Goal: Task Accomplishment & Management: Use online tool/utility

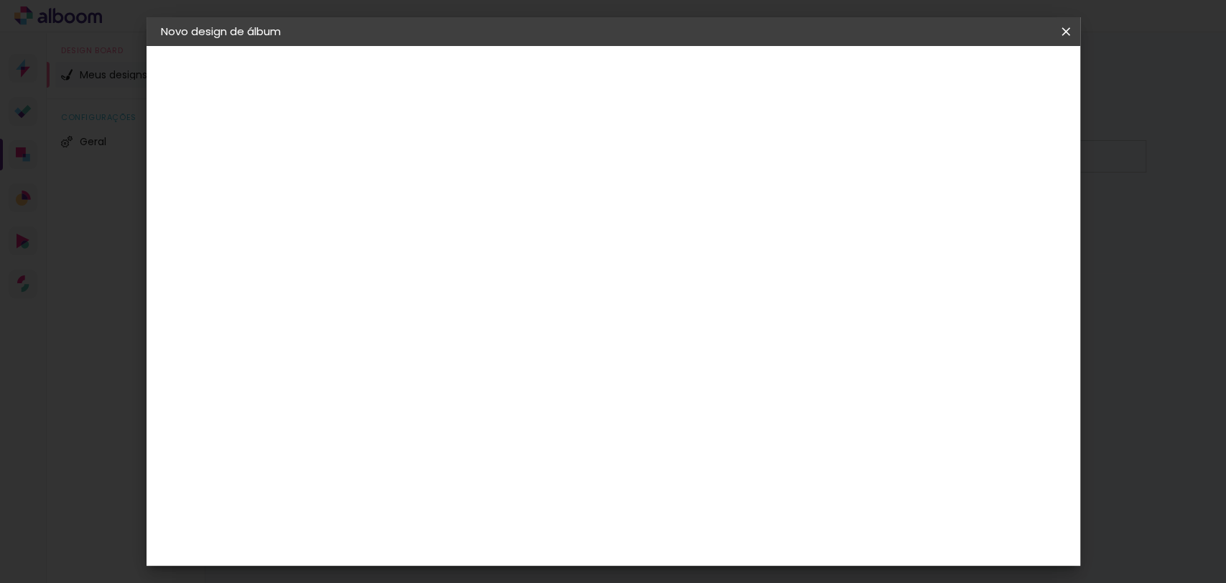
click at [0, 0] on slot "Tamanho Livre" at bounding box center [0, 0] width 0 height 0
click at [648, 88] on header "Fornecedor Escolha um fornecedor ou avance com o tamanho livre. Voltar Avançar" at bounding box center [490, 94] width 315 height 97
click at [0, 0] on slot "Avançar" at bounding box center [0, 0] width 0 height 0
type input "4"
type paper-input "4"
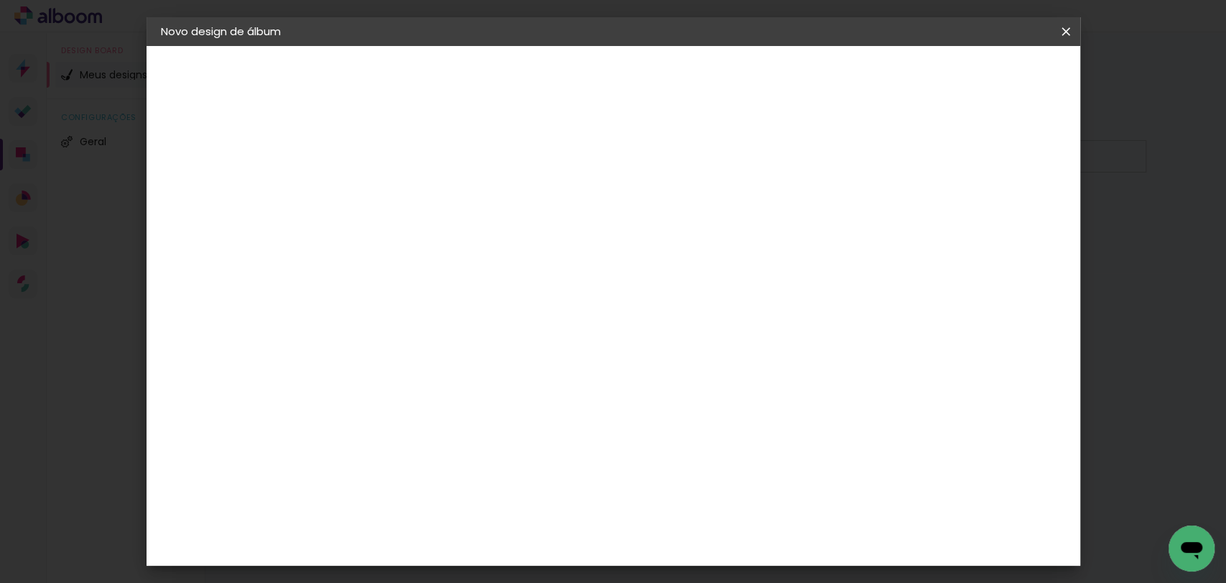
click at [1000, 221] on input "4" at bounding box center [993, 217] width 26 height 22
type input "3"
type paper-input "3"
click at [1000, 221] on input "3" at bounding box center [994, 217] width 26 height 22
type input "2"
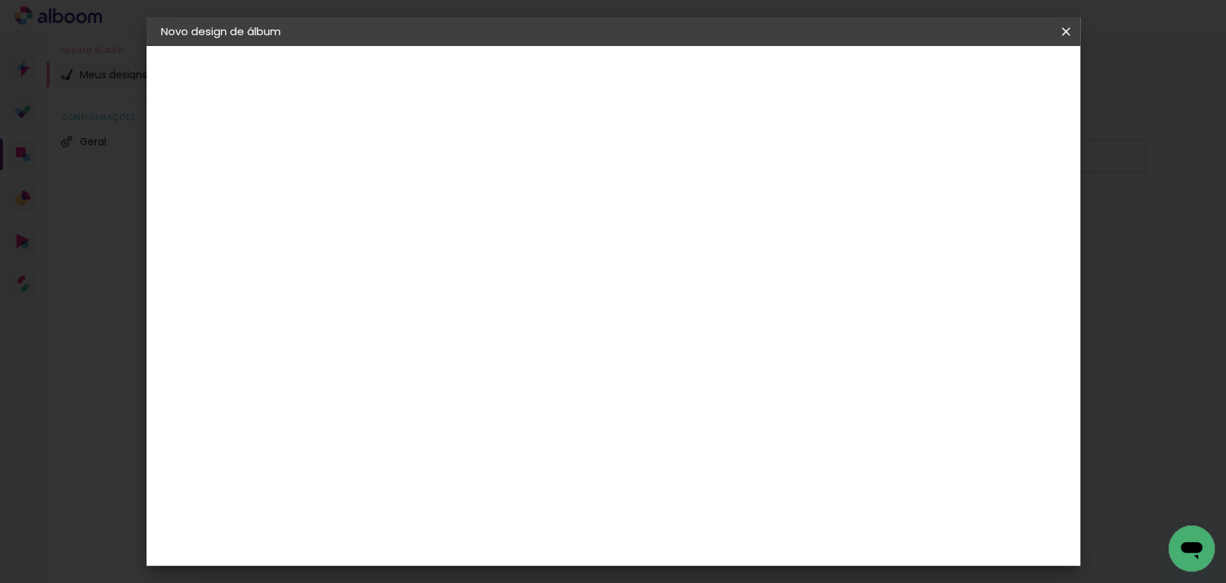
type paper-input "2"
click at [1000, 221] on input "2" at bounding box center [994, 217] width 26 height 22
type input "1"
type paper-input "1"
click at [1001, 222] on input "1" at bounding box center [994, 217] width 26 height 22
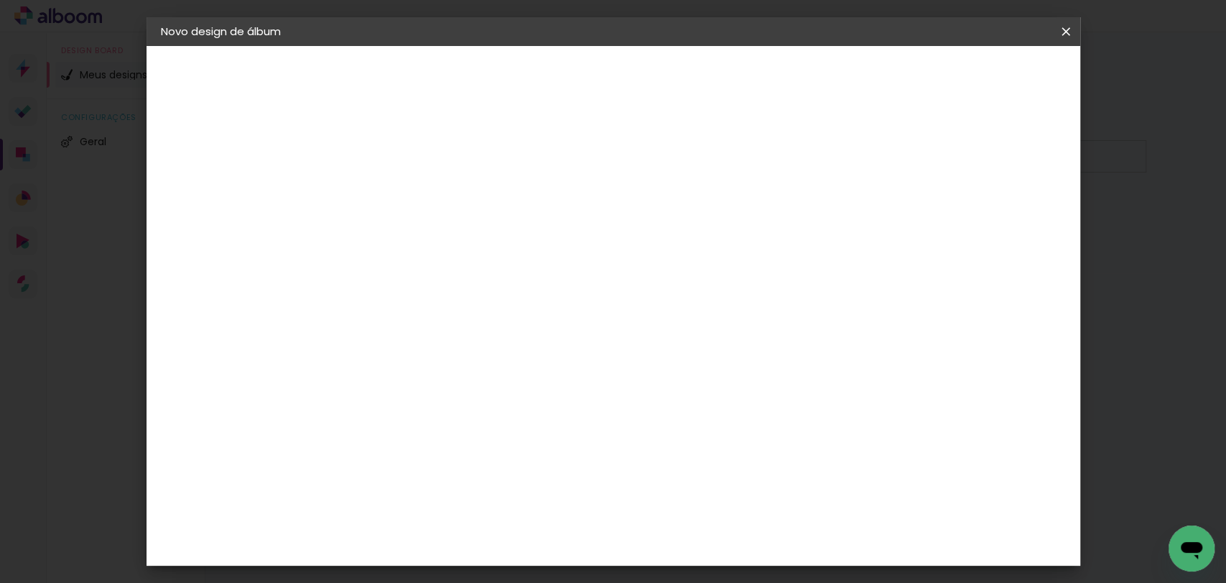
type input "0"
click at [1004, 223] on input "0" at bounding box center [994, 217] width 26 height 22
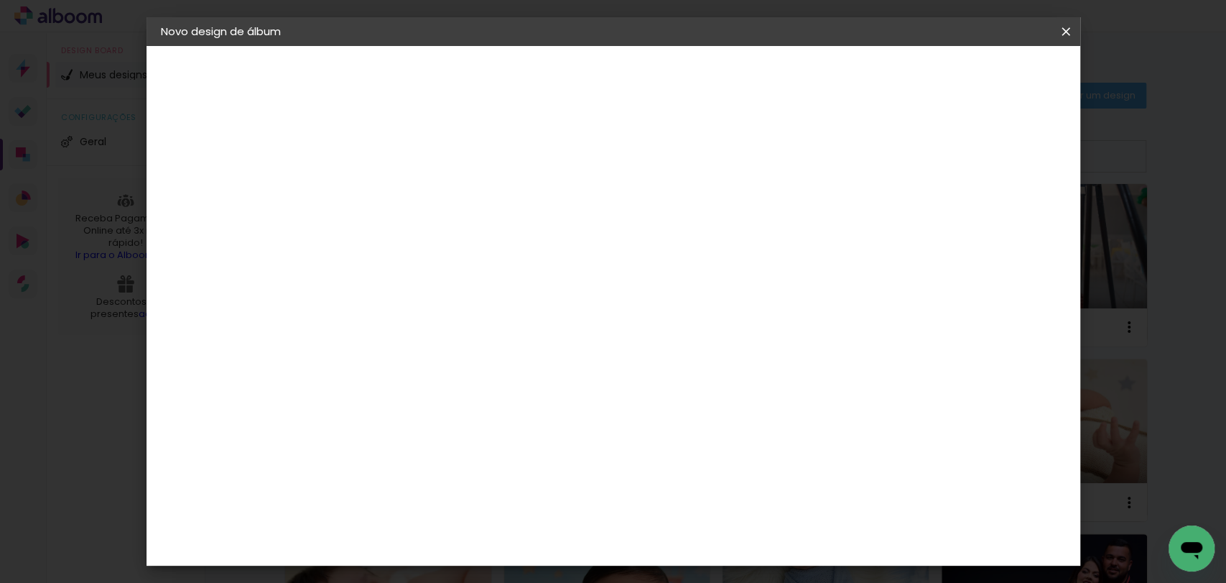
click at [1006, 223] on input "0" at bounding box center [996, 217] width 26 height 22
type input "0"
click at [1006, 218] on input "0" at bounding box center [1000, 217] width 26 height 22
click at [361, 409] on input "30" at bounding box center [350, 408] width 37 height 22
type input "20"
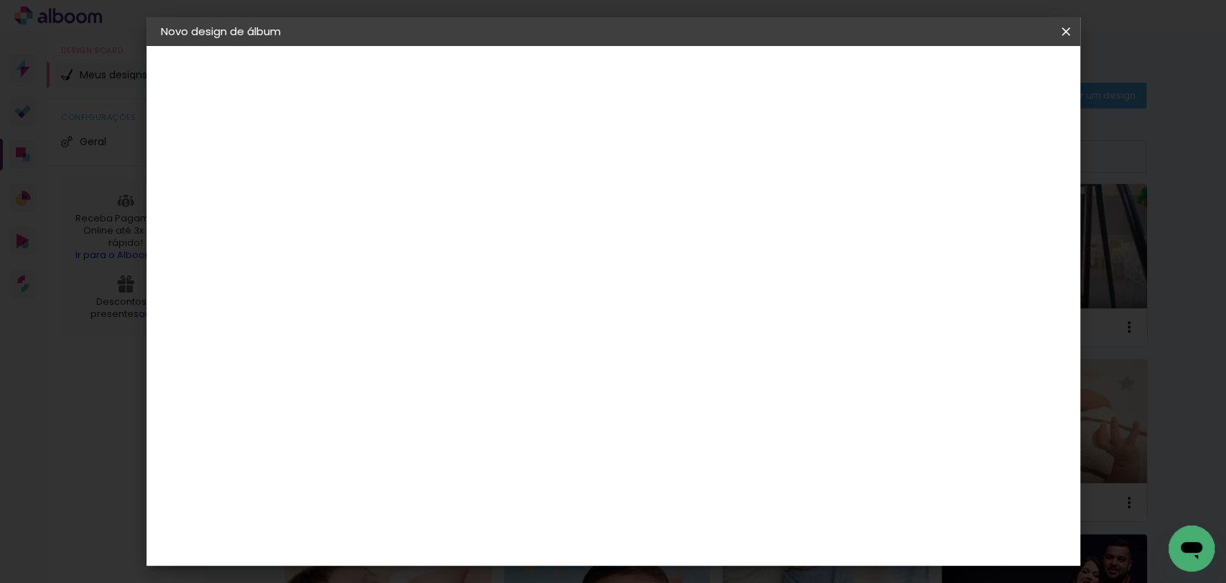
type paper-input "20"
click at [975, 76] on span "Iniciar design" at bounding box center [941, 76] width 65 height 10
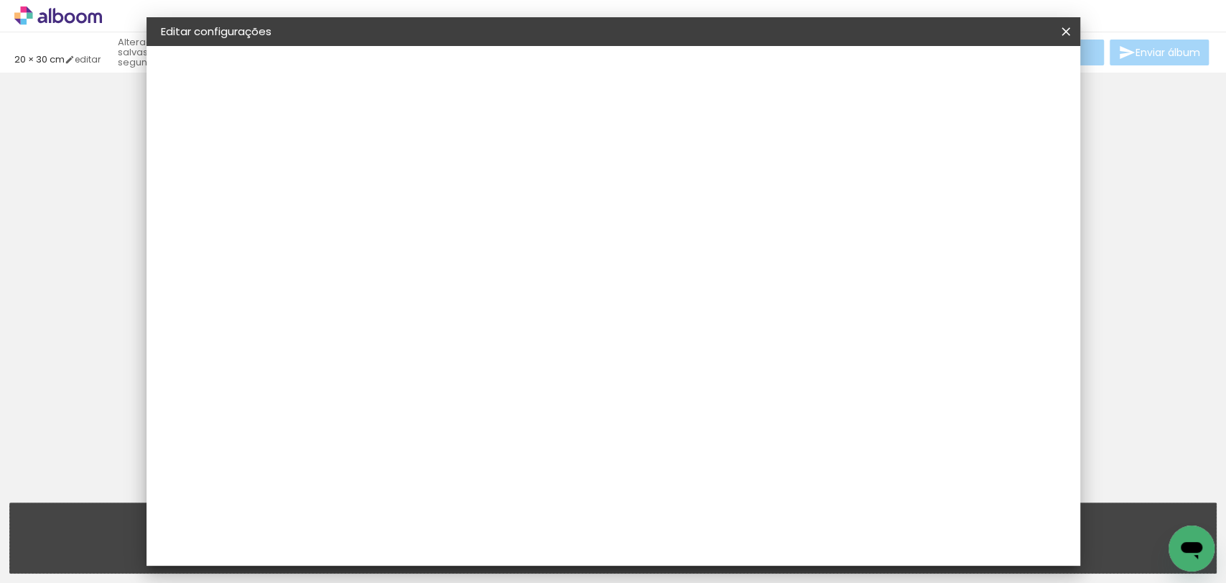
type input "20"
type input "60"
type input "0"
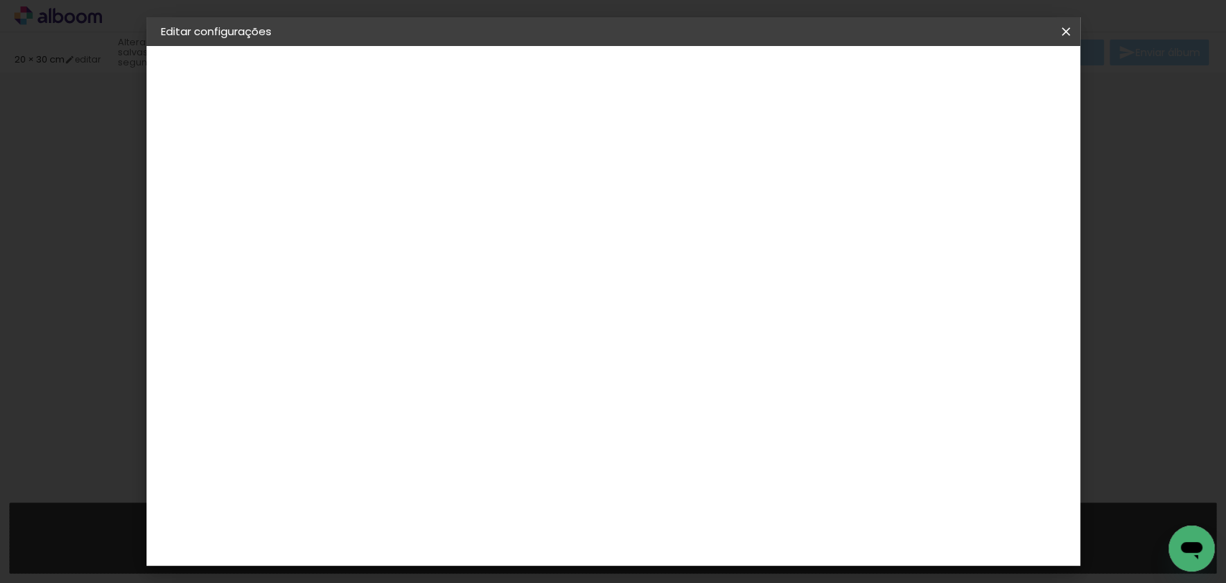
click at [985, 86] on paper-button "Salvar configurações" at bounding box center [921, 76] width 135 height 24
click at [973, 81] on span "Salvar configurações" at bounding box center [922, 76] width 106 height 10
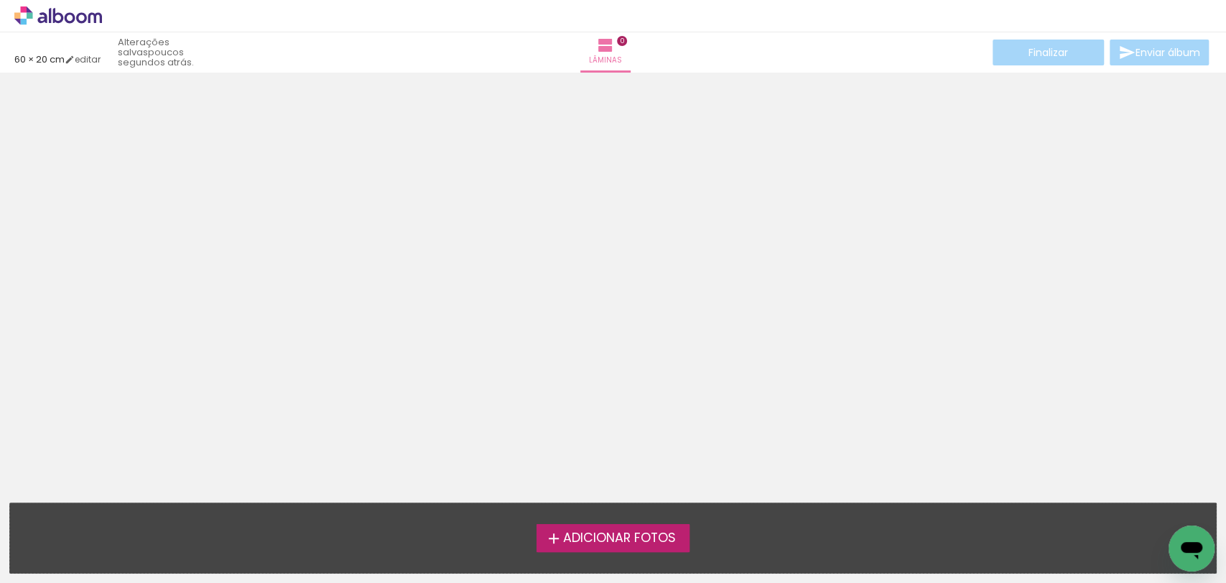
click at [639, 534] on span "Adicionar Fotos" at bounding box center [619, 538] width 113 height 13
click at [0, 0] on input "file" at bounding box center [0, 0] width 0 height 0
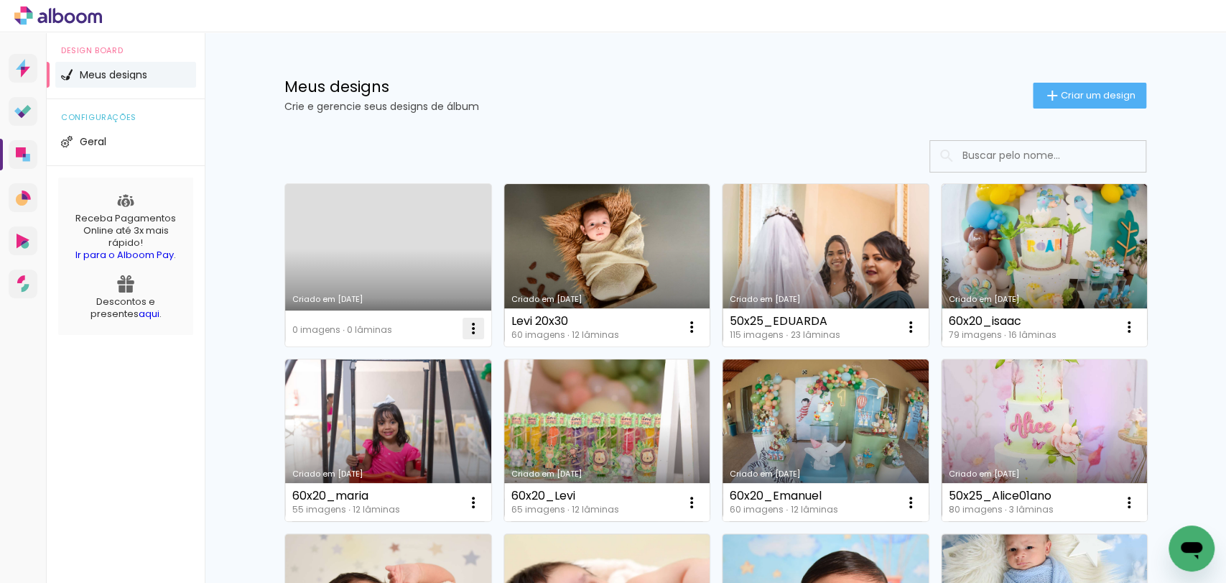
click at [473, 333] on iron-icon at bounding box center [473, 328] width 17 height 17
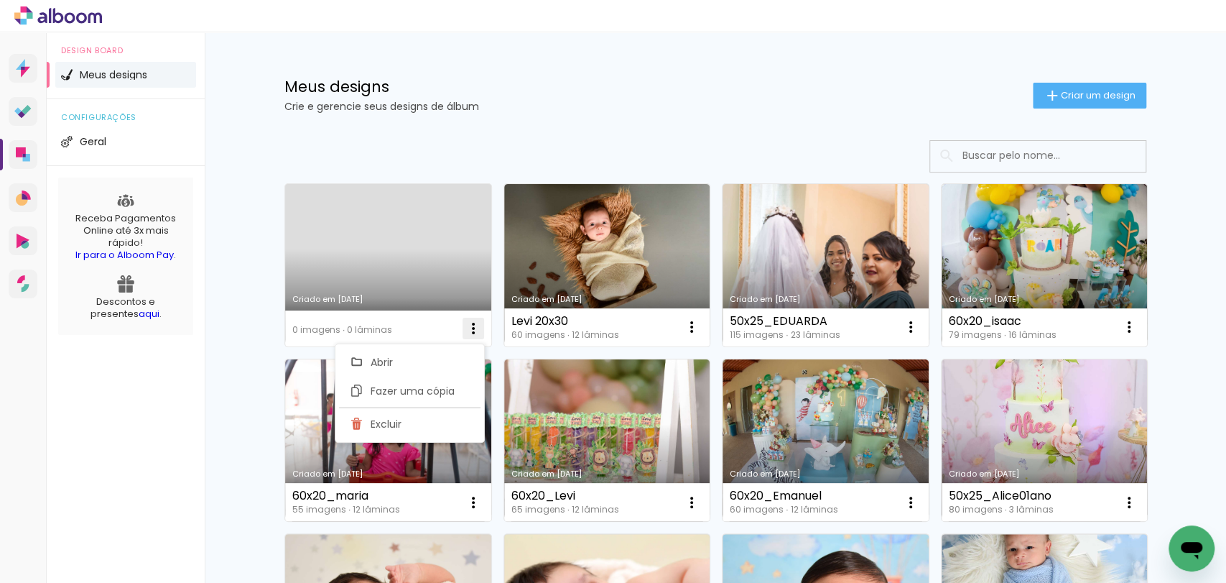
click at [404, 421] on paper-item "Excluir" at bounding box center [410, 423] width 142 height 29
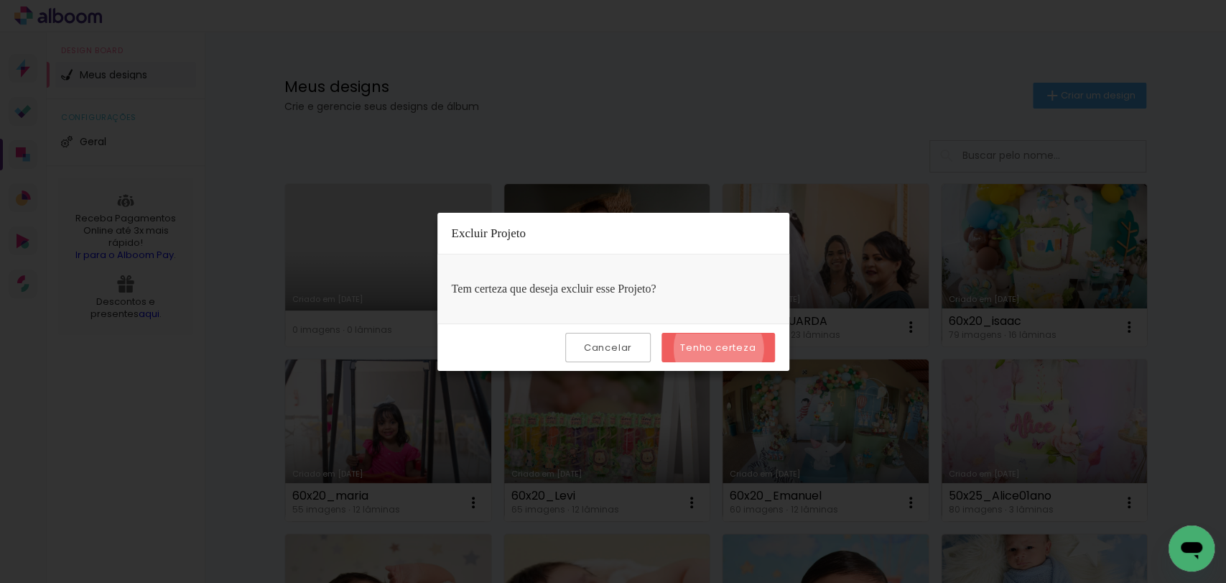
click at [0, 0] on slot "Tenho certeza" at bounding box center [0, 0] width 0 height 0
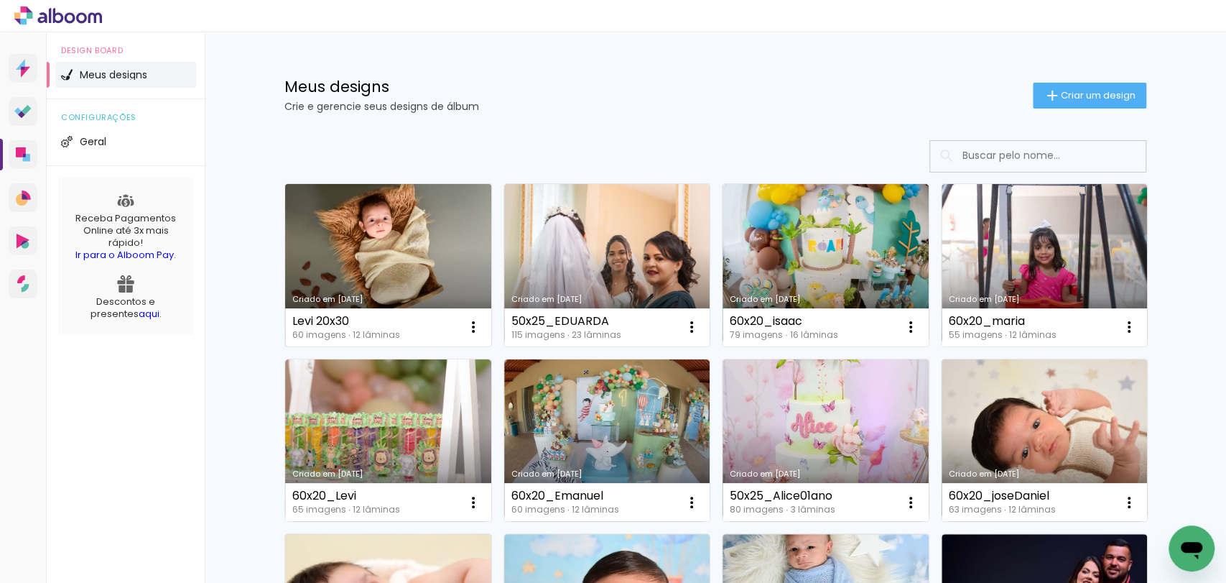
click at [343, 248] on link "Criado em [DATE]" at bounding box center [388, 265] width 206 height 162
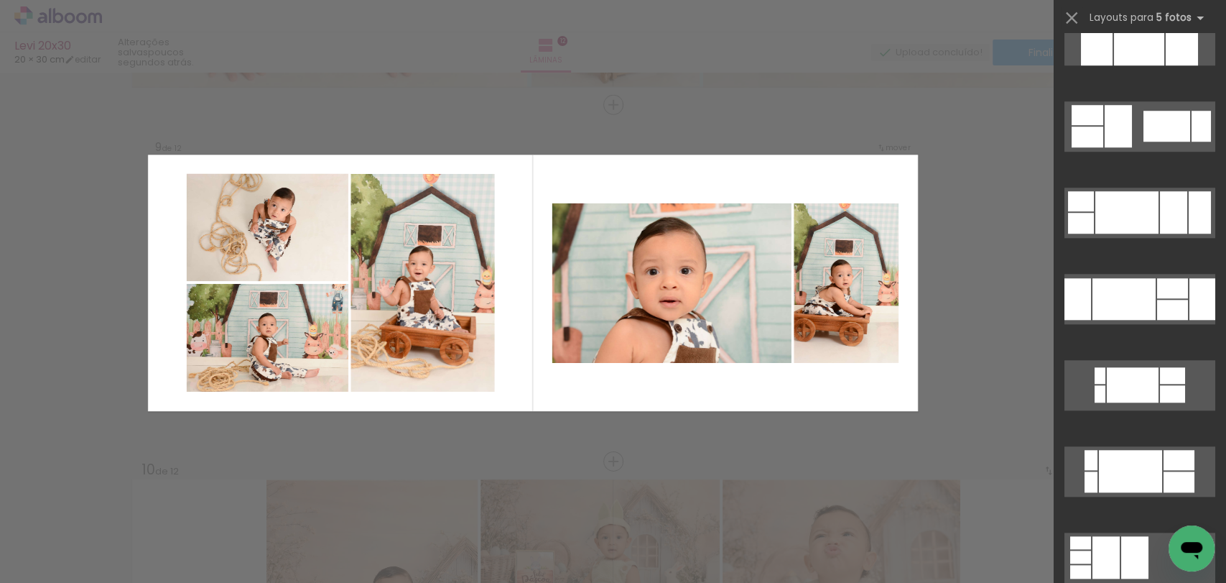
scroll to position [798, 0]
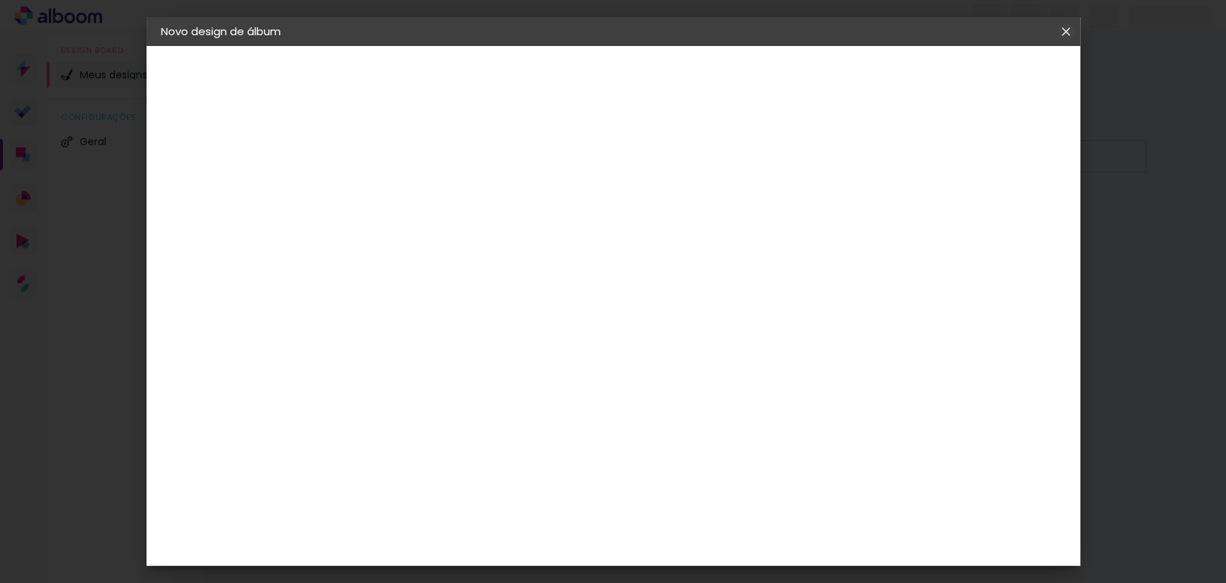
click at [1070, 36] on iron-icon at bounding box center [1065, 31] width 17 height 14
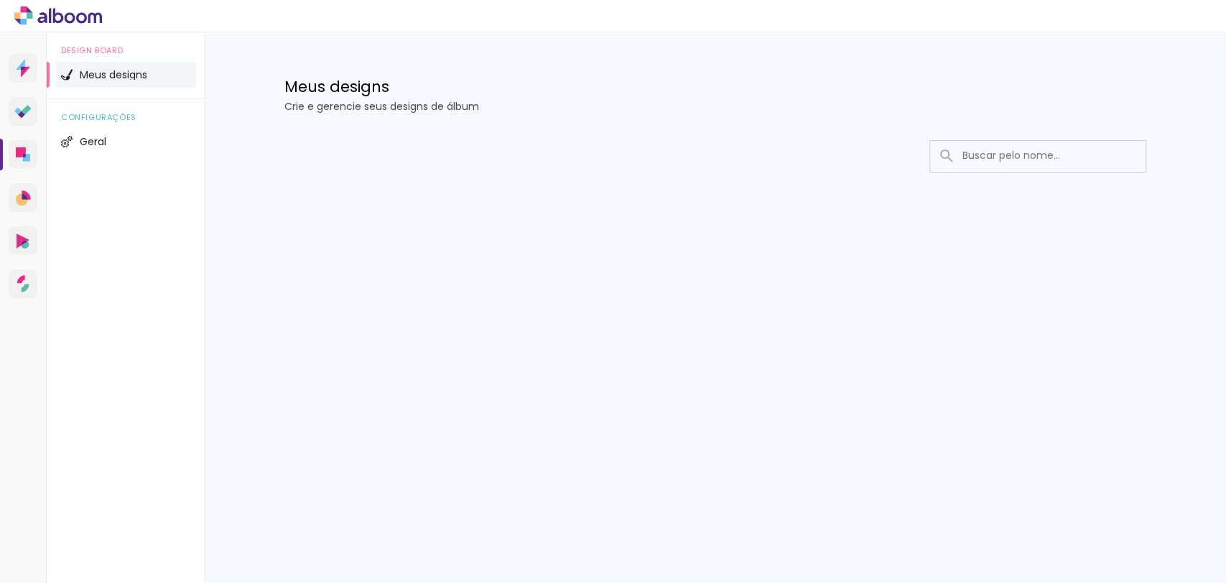
click at [70, 22] on icon at bounding box center [70, 17] width 11 height 11
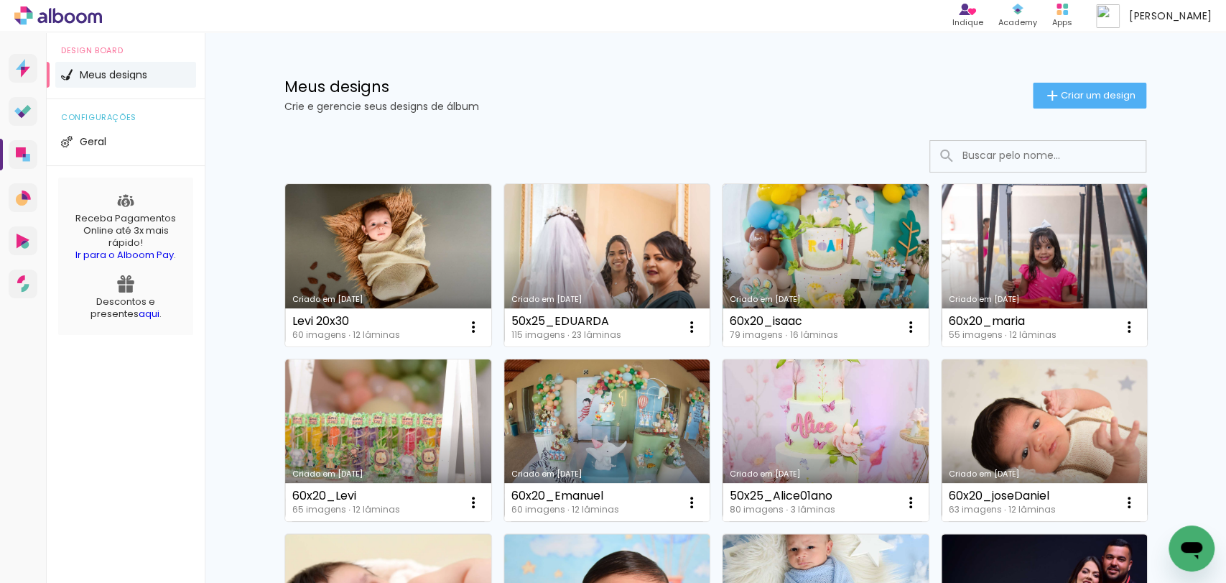
click at [449, 241] on link "Criado em [DATE]" at bounding box center [388, 265] width 206 height 162
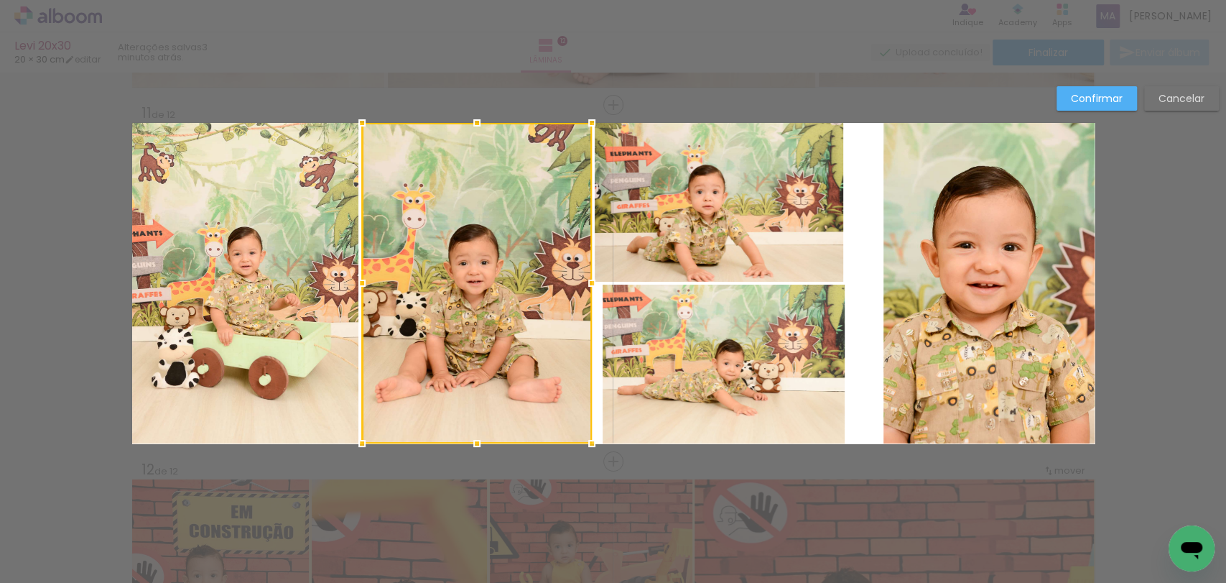
scroll to position [798, 0]
click at [644, 341] on quentale-photo at bounding box center [724, 363] width 242 height 159
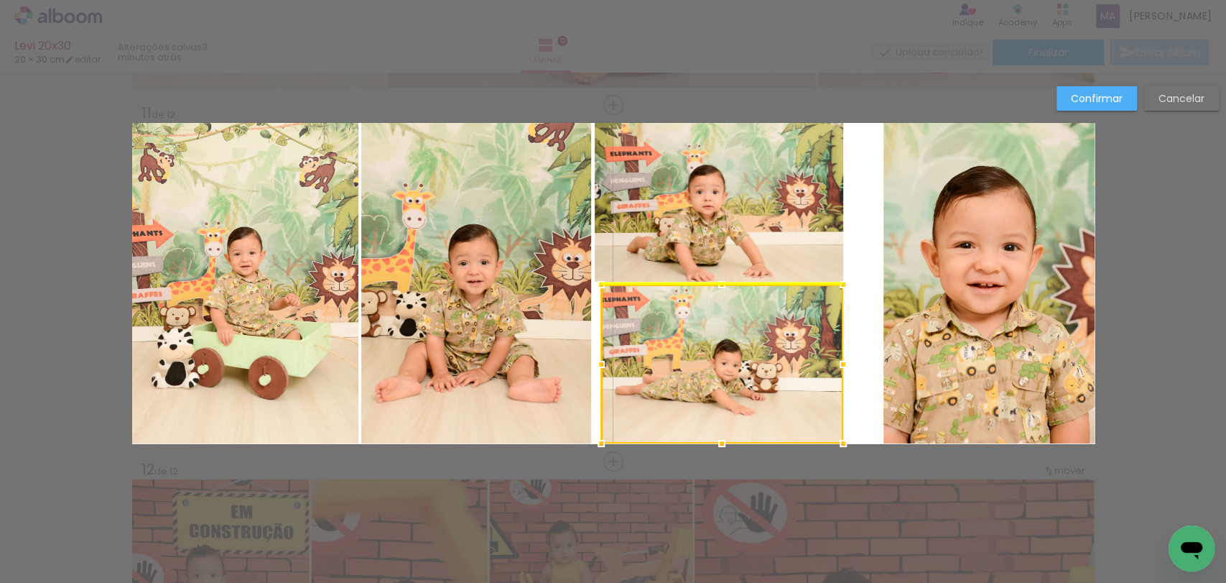
click at [654, 341] on div at bounding box center [722, 363] width 242 height 159
click at [454, 261] on quentale-photo at bounding box center [476, 283] width 230 height 320
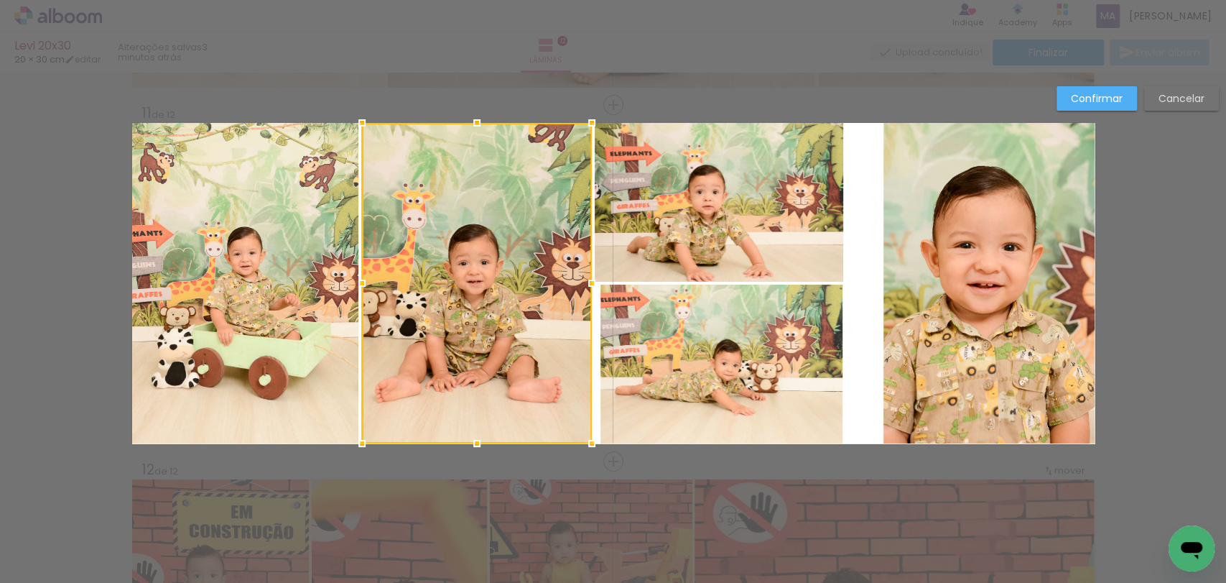
click at [601, 346] on quentale-photo at bounding box center [722, 363] width 242 height 159
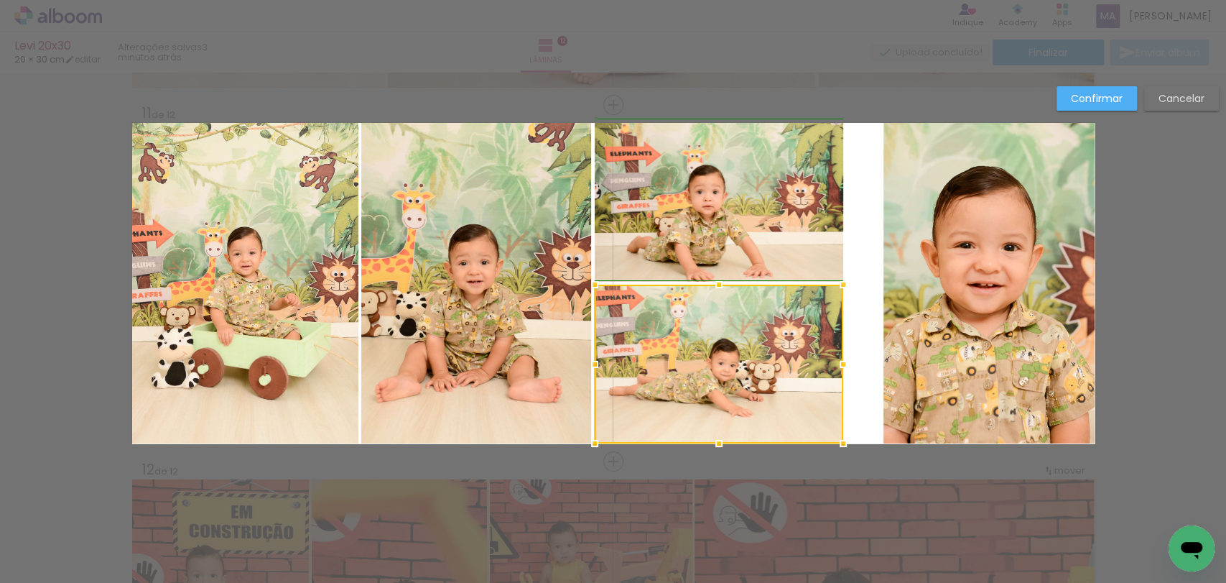
click at [592, 362] on div at bounding box center [594, 364] width 29 height 29
click at [897, 279] on quentale-photo at bounding box center [989, 283] width 211 height 320
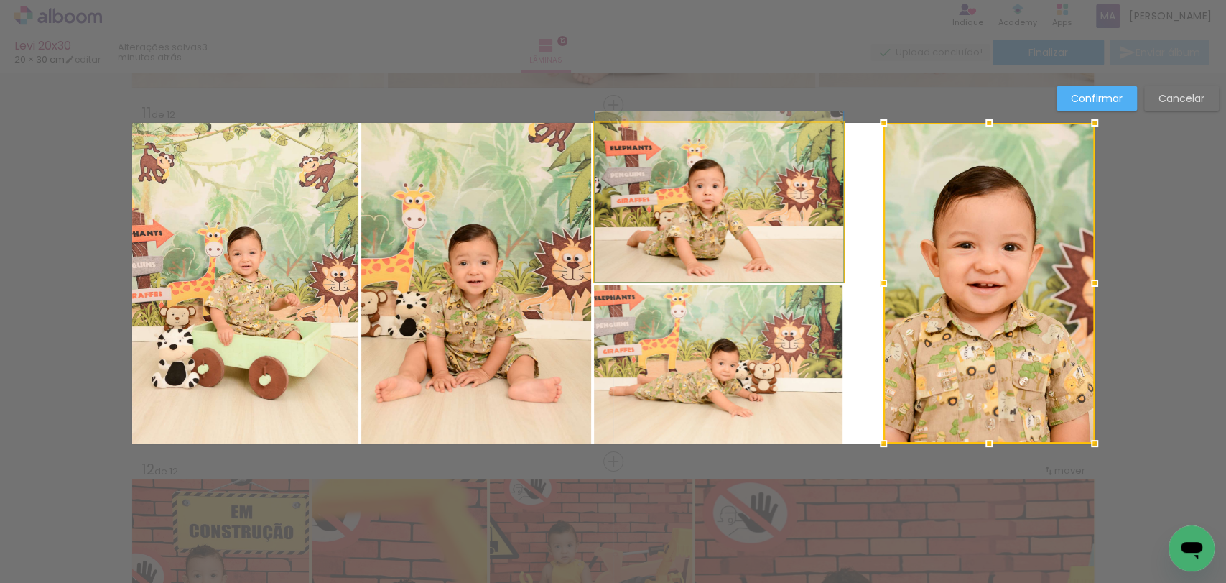
drag, startPoint x: 736, startPoint y: 241, endPoint x: 741, endPoint y: 231, distance: 10.3
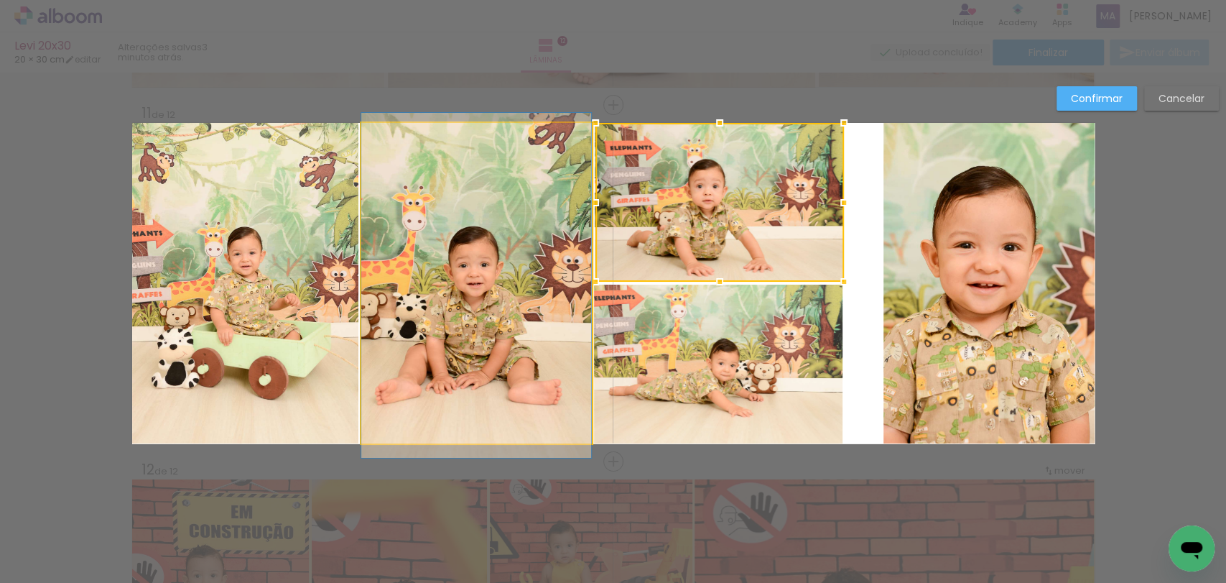
drag, startPoint x: 548, startPoint y: 258, endPoint x: 558, endPoint y: 260, distance: 10.3
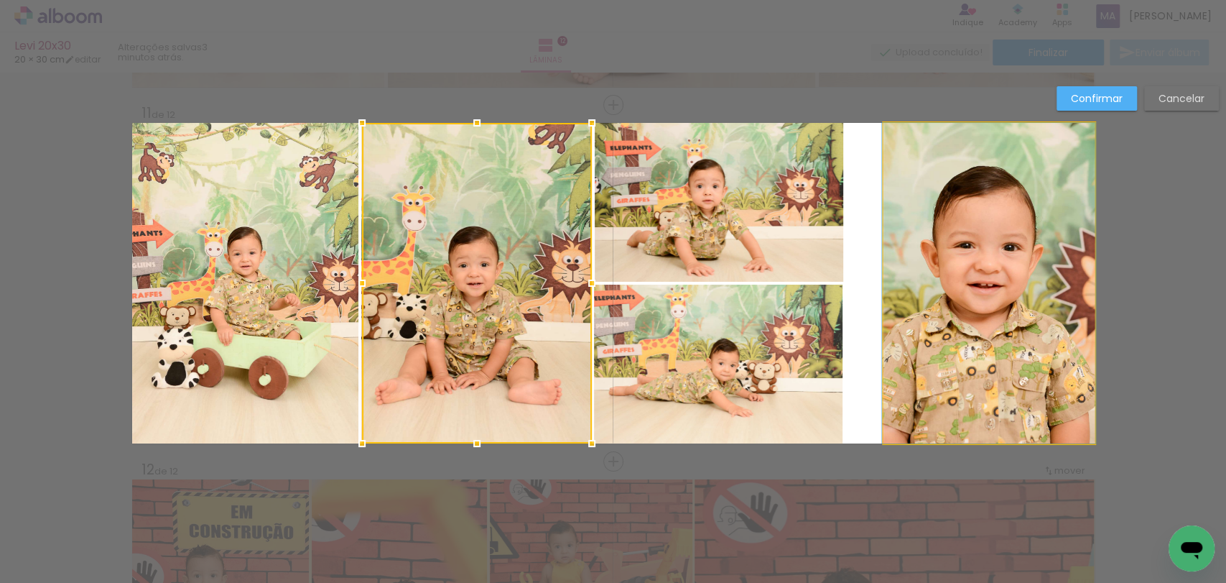
click at [890, 280] on quentale-photo at bounding box center [989, 283] width 211 height 320
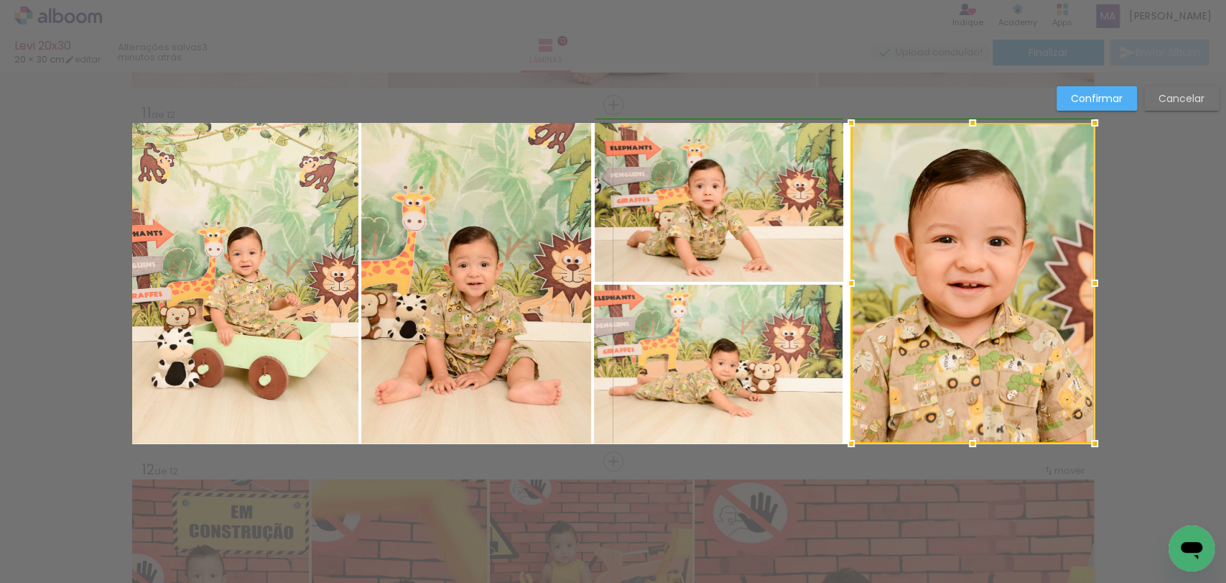
drag, startPoint x: 880, startPoint y: 286, endPoint x: 844, endPoint y: 286, distance: 35.9
click at [844, 286] on div at bounding box center [851, 283] width 29 height 29
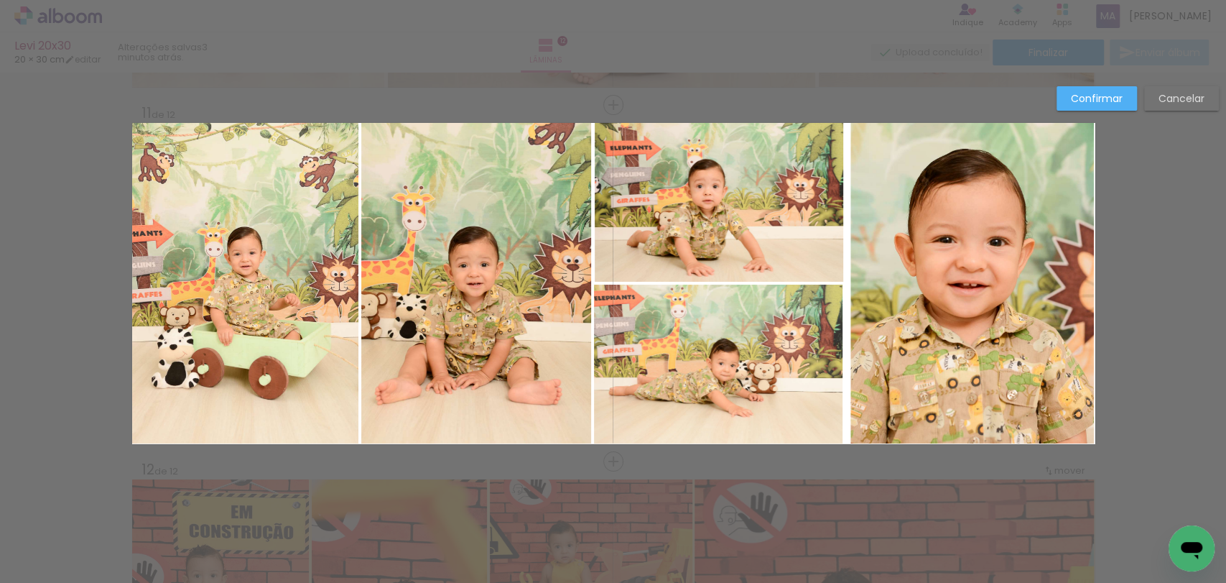
click at [877, 284] on quentale-photo at bounding box center [973, 283] width 244 height 320
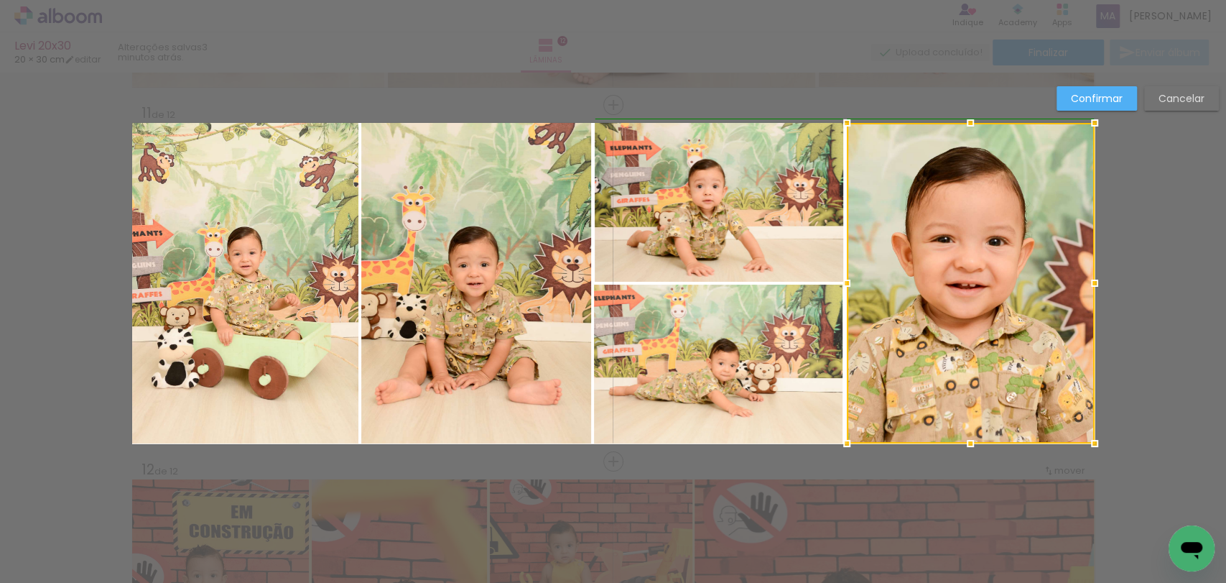
click at [846, 284] on div at bounding box center [847, 283] width 29 height 29
click at [0, 0] on slot "Confirmar" at bounding box center [0, 0] width 0 height 0
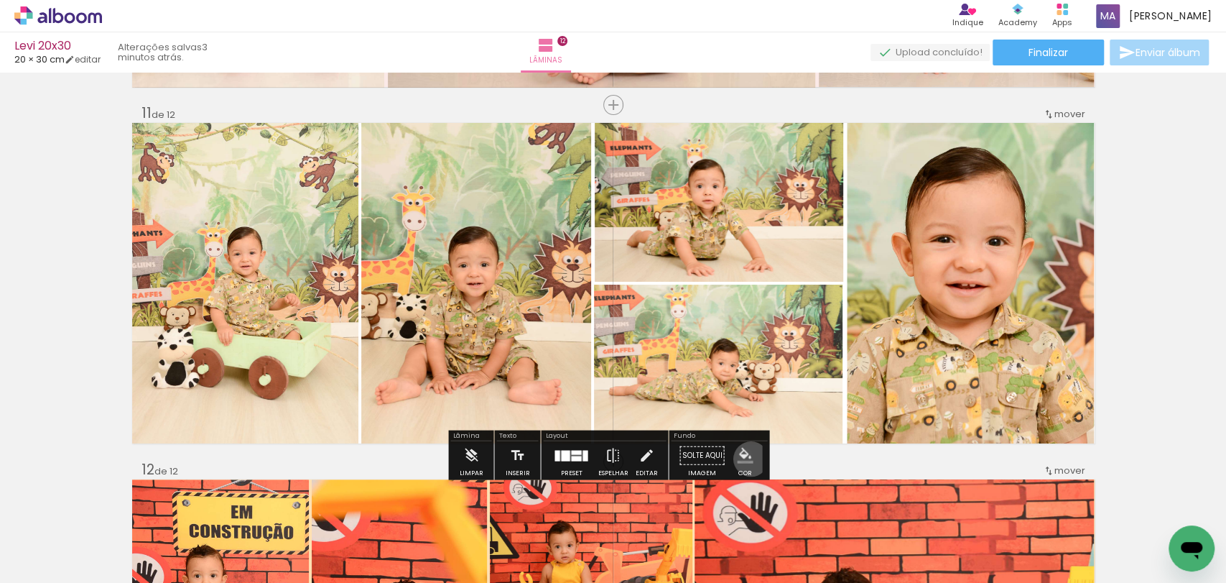
click at [746, 458] on iron-icon "color picker" at bounding box center [745, 456] width 16 height 16
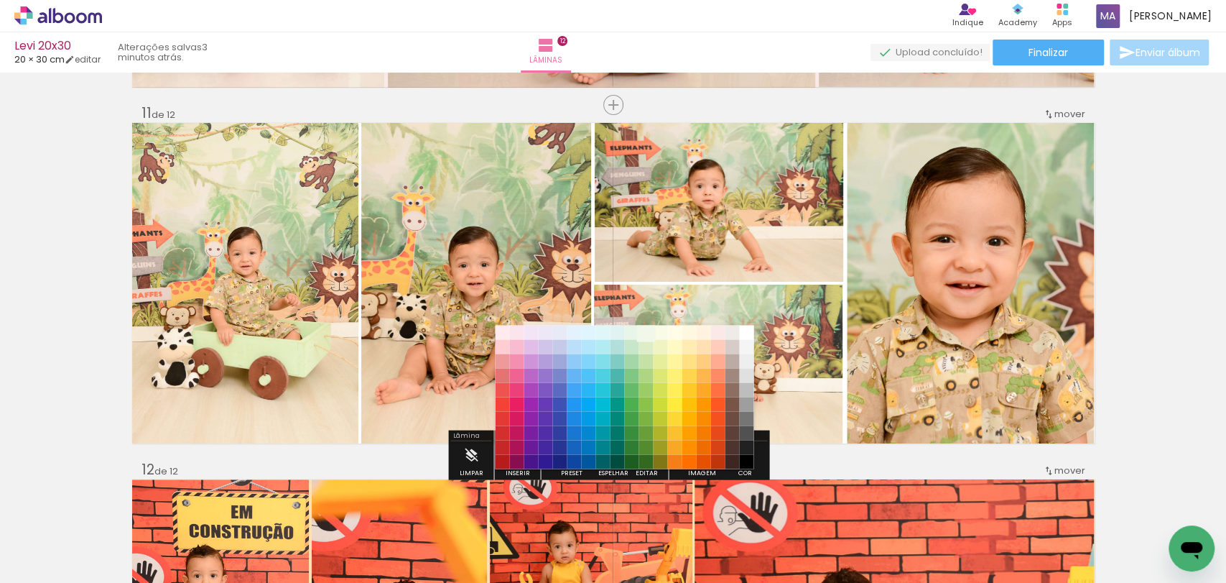
click at [647, 332] on paper-item "#f1f8e9" at bounding box center [646, 332] width 14 height 14
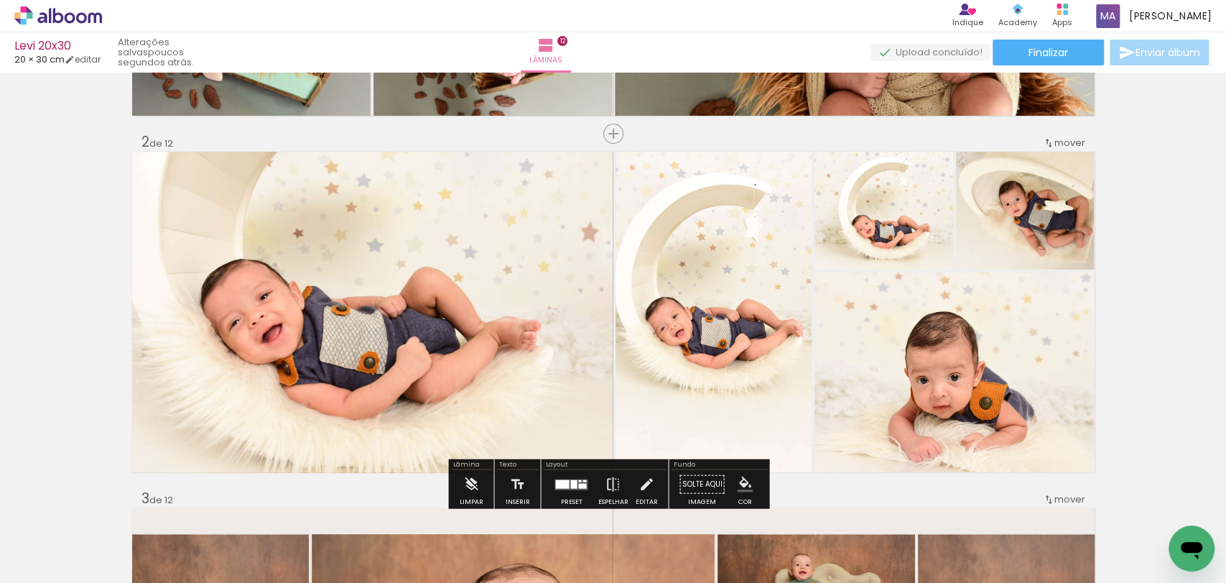
scroll to position [478, 0]
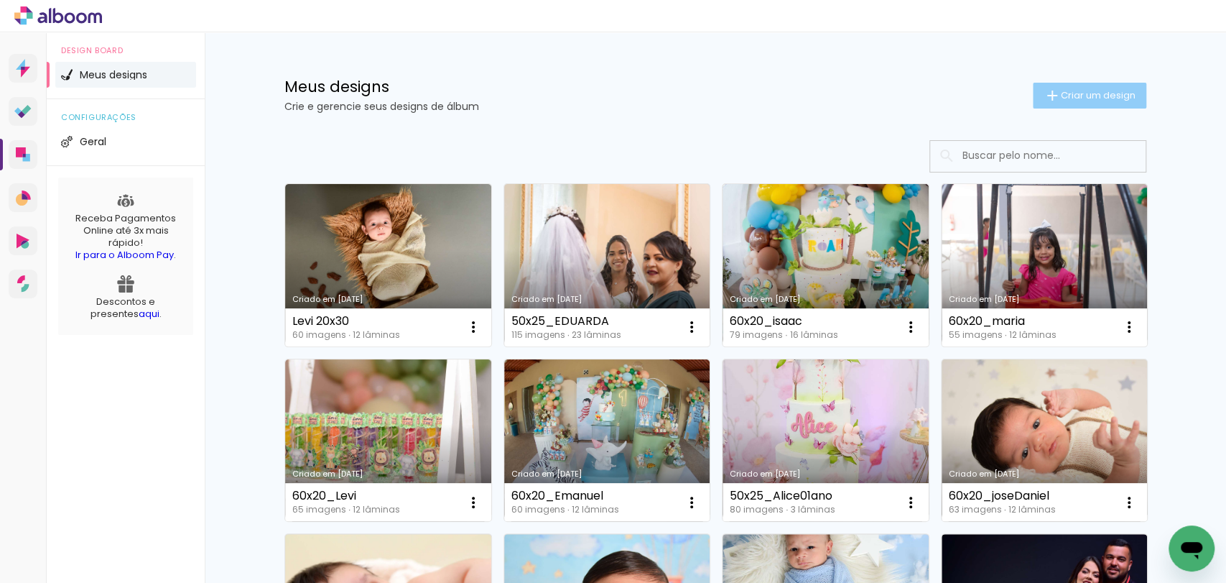
click at [1044, 93] on iron-icon at bounding box center [1052, 95] width 17 height 17
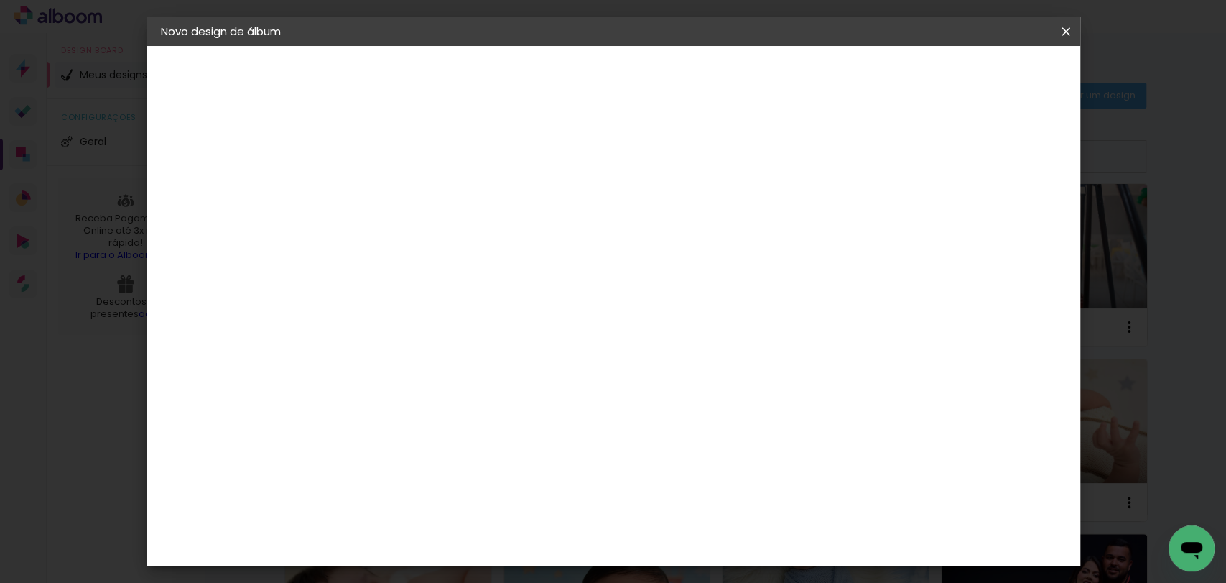
click at [396, 193] on input at bounding box center [396, 193] width 0 height 22
type input "Aylla e Bella 20x30"
type paper-input "Aylla e Bella 20x30"
click at [543, 83] on paper-button "Avançar" at bounding box center [508, 76] width 70 height 24
click at [665, 212] on paper-item "Tamanho Livre" at bounding box center [596, 219] width 138 height 32
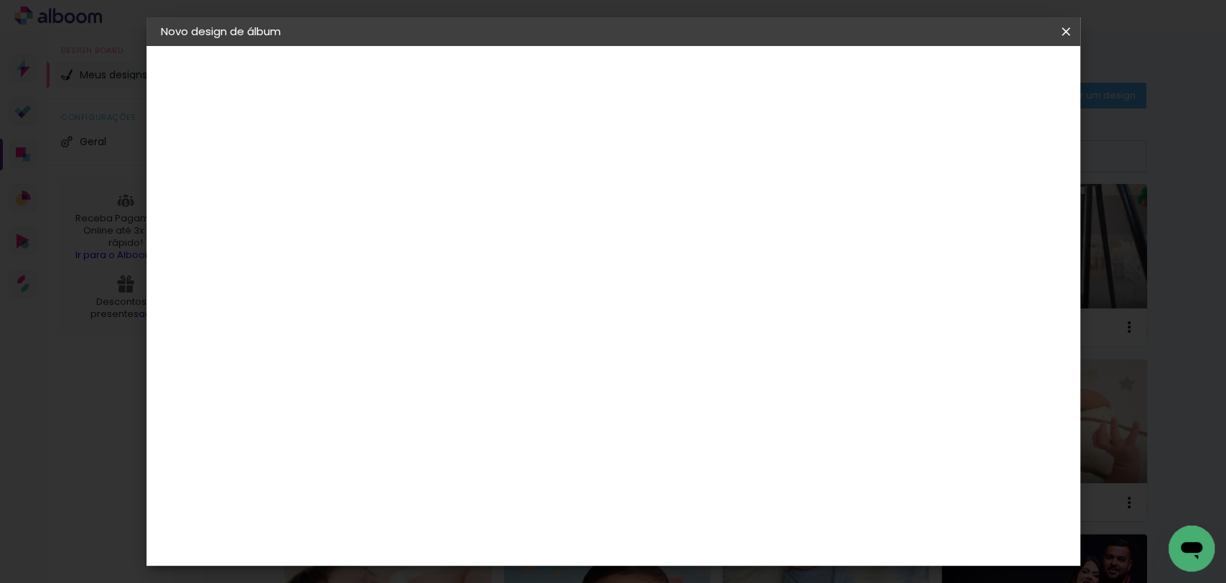
click at [665, 87] on paper-button "Avançar" at bounding box center [629, 76] width 70 height 24
click at [358, 403] on input "30" at bounding box center [350, 408] width 37 height 22
type input "20"
type paper-input "20"
type input "4"
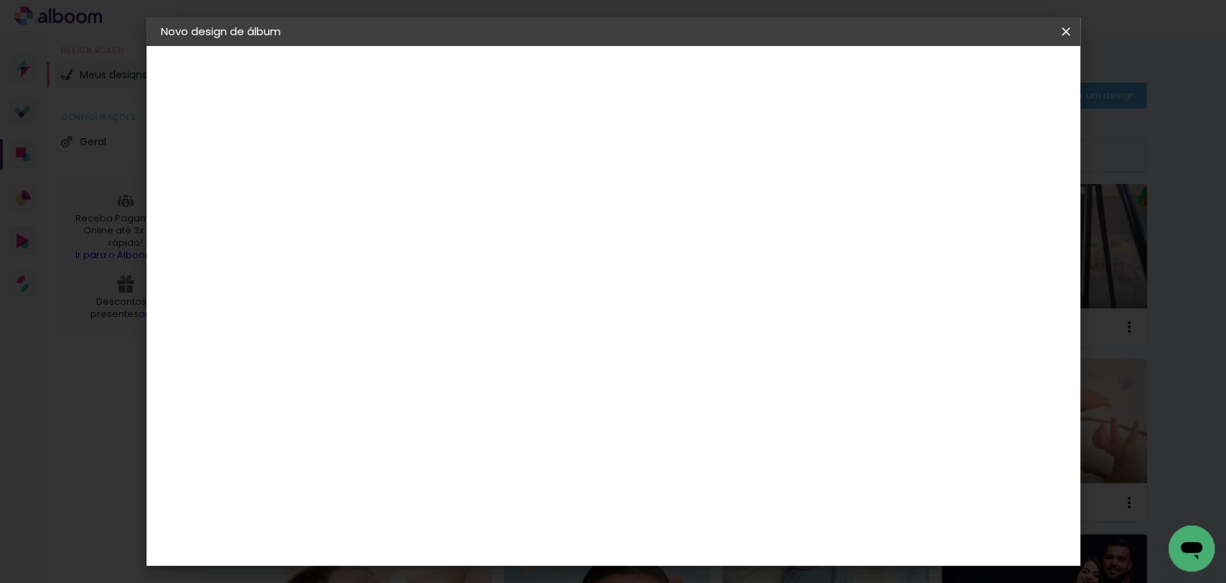
type paper-input "4"
click at [999, 223] on input "4" at bounding box center [991, 217] width 26 height 22
type input "3"
type paper-input "3"
click at [999, 224] on input "3" at bounding box center [993, 217] width 26 height 22
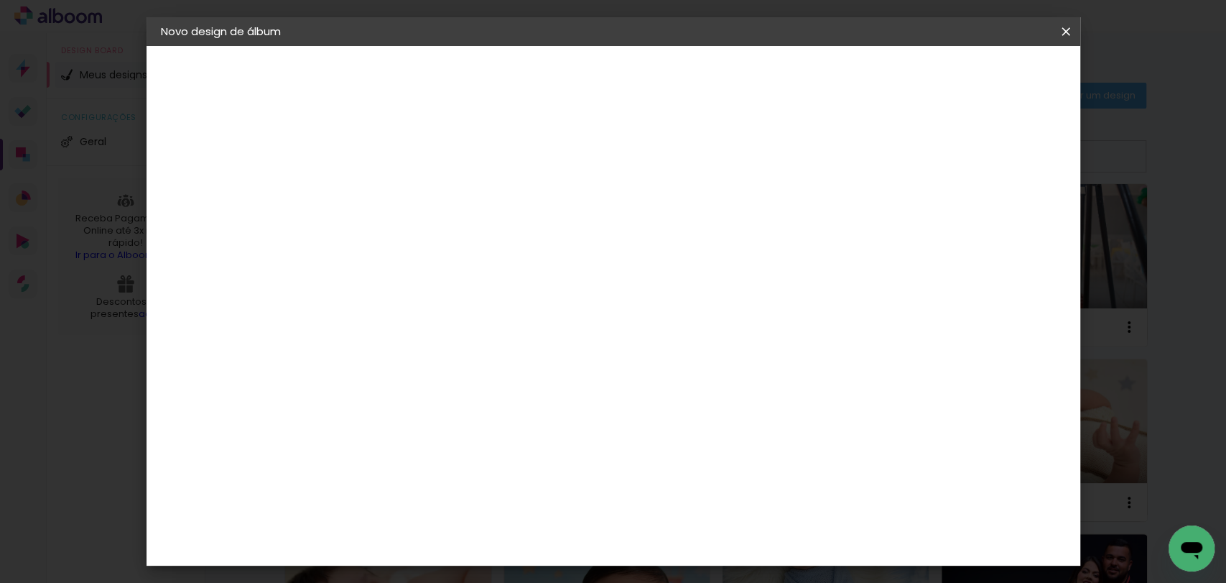
type input "2"
type paper-input "2"
click at [1001, 223] on input "2" at bounding box center [994, 217] width 26 height 22
type input "1"
type paper-input "1"
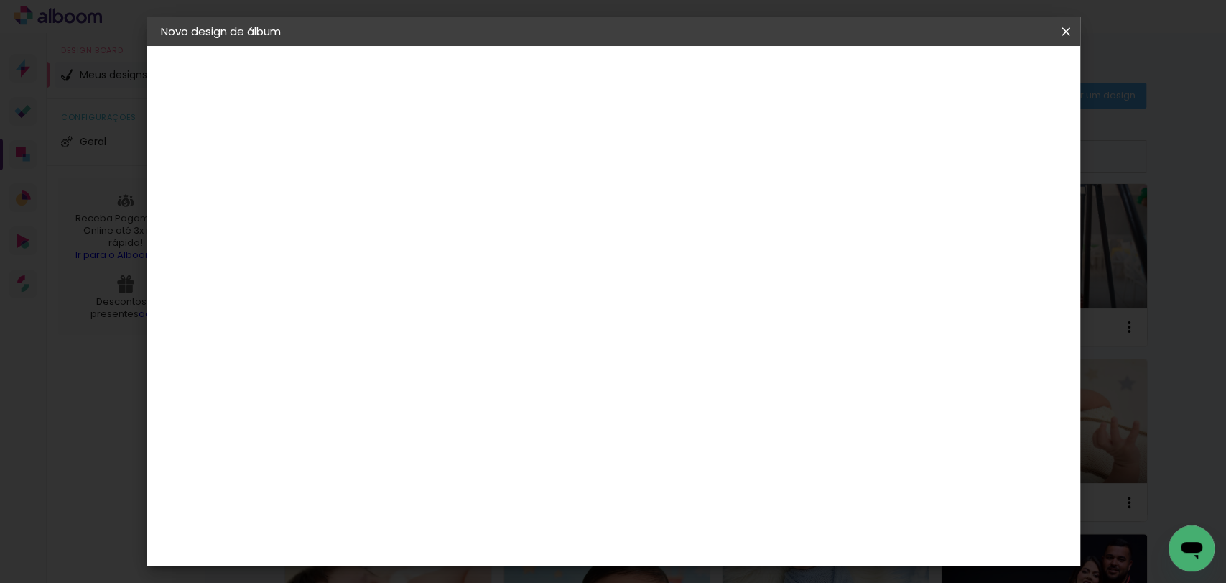
click at [1003, 223] on input "1" at bounding box center [998, 217] width 26 height 22
type input "0"
click at [1004, 223] on input "0" at bounding box center [998, 217] width 26 height 22
click at [975, 71] on span "Iniciar design" at bounding box center [941, 76] width 65 height 10
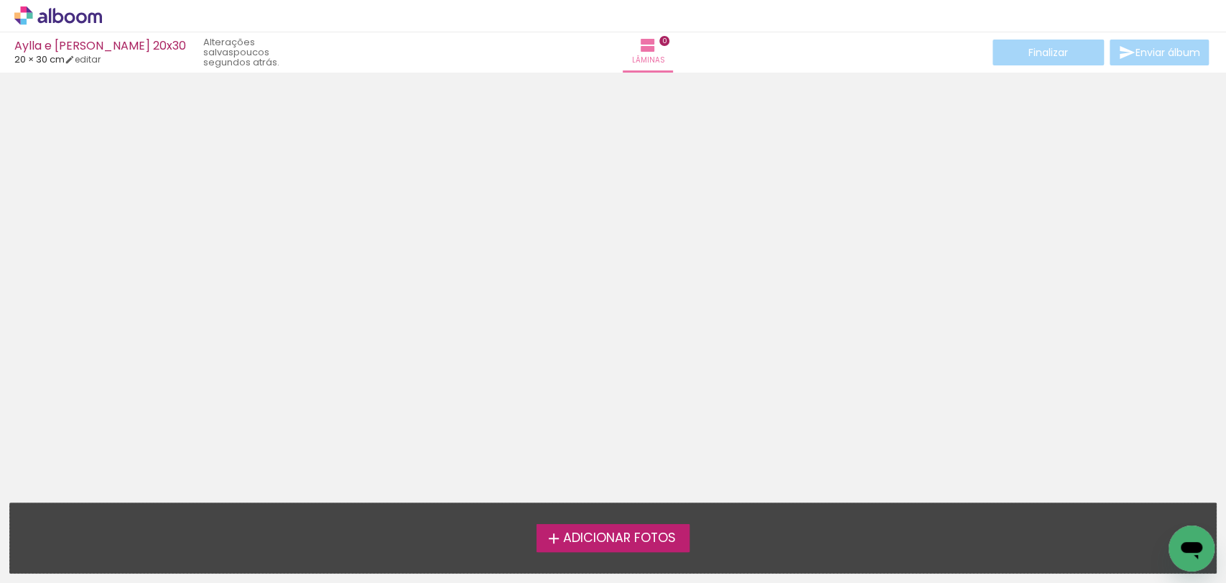
click at [593, 540] on span "Adicionar Fotos" at bounding box center [619, 538] width 113 height 13
click at [0, 0] on input "file" at bounding box center [0, 0] width 0 height 0
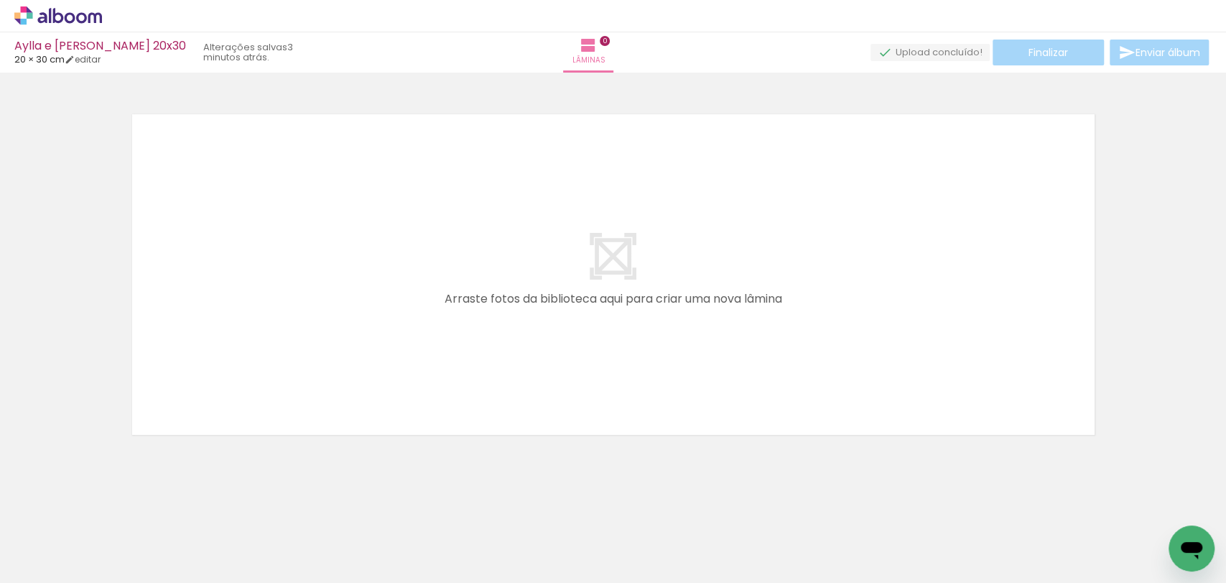
drag, startPoint x: 144, startPoint y: 537, endPoint x: 359, endPoint y: 320, distance: 305.3
click at [361, 306] on quentale-workspace at bounding box center [613, 291] width 1226 height 583
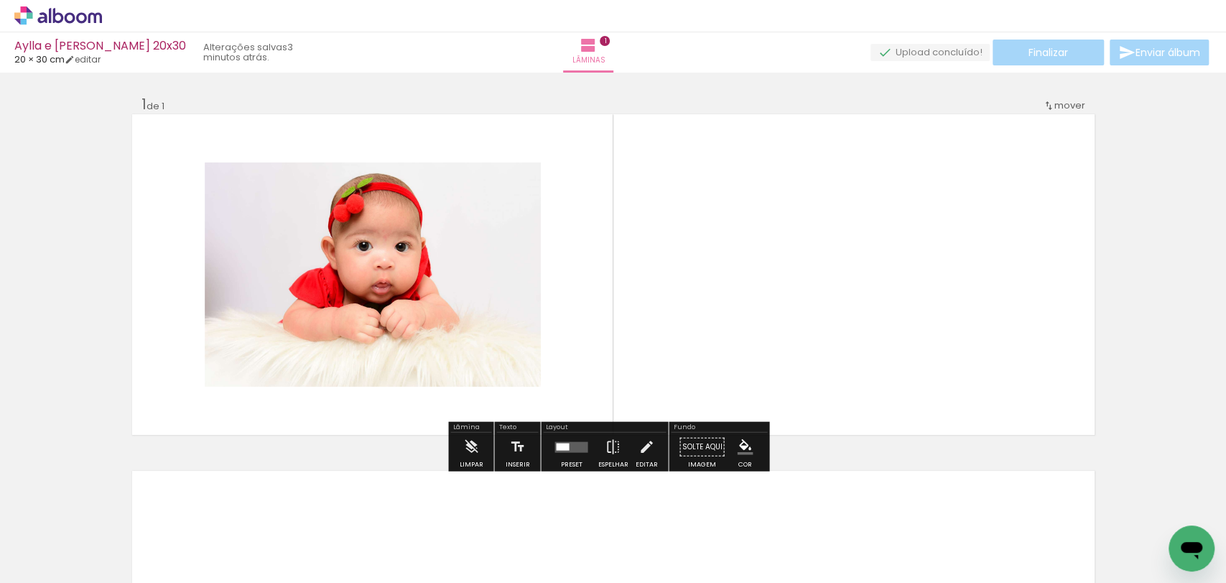
drag, startPoint x: 244, startPoint y: 539, endPoint x: 351, endPoint y: 437, distance: 147.9
click at [339, 352] on quentale-workspace at bounding box center [613, 291] width 1226 height 583
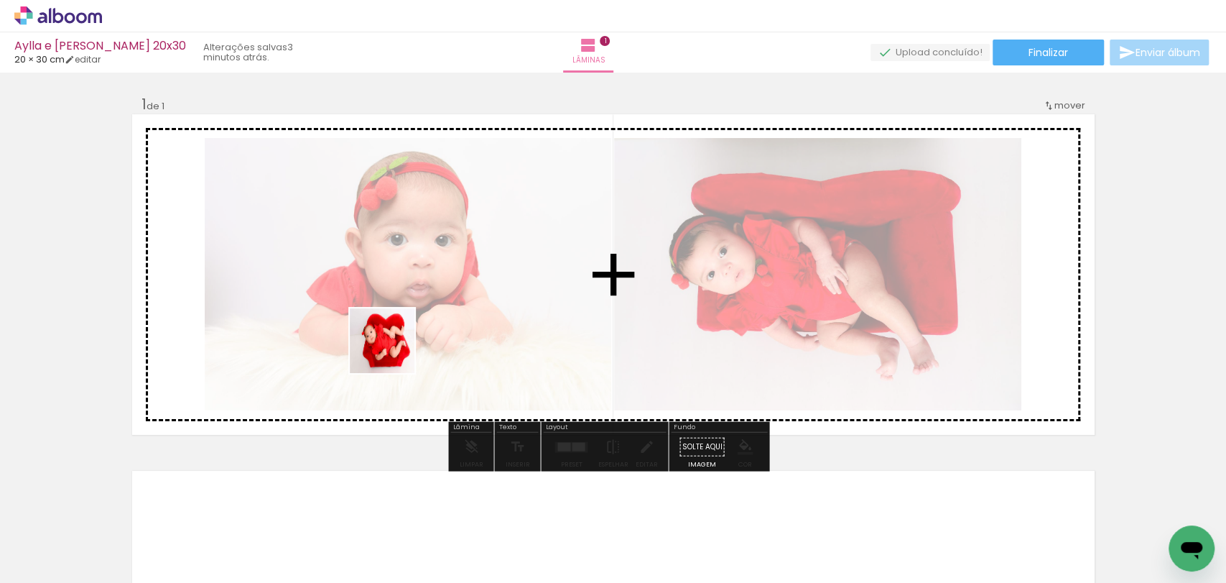
drag, startPoint x: 325, startPoint y: 523, endPoint x: 442, endPoint y: 513, distance: 117.5
click at [395, 351] on quentale-workspace at bounding box center [613, 291] width 1226 height 583
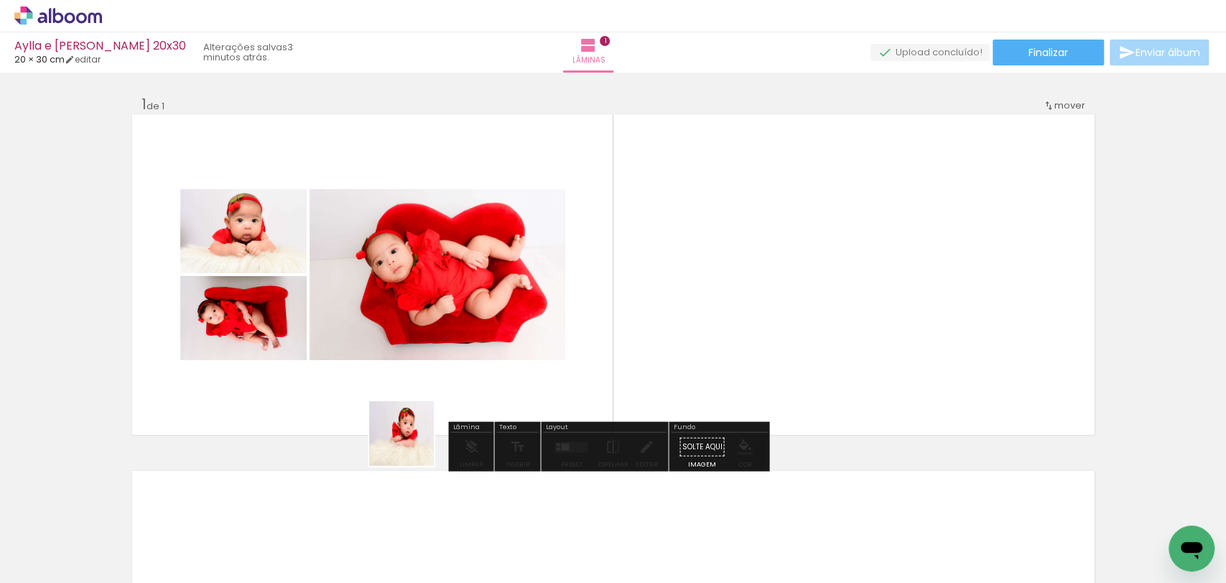
drag, startPoint x: 385, startPoint y: 514, endPoint x: 501, endPoint y: 315, distance: 231.1
click at [493, 290] on quentale-workspace at bounding box center [613, 291] width 1226 height 583
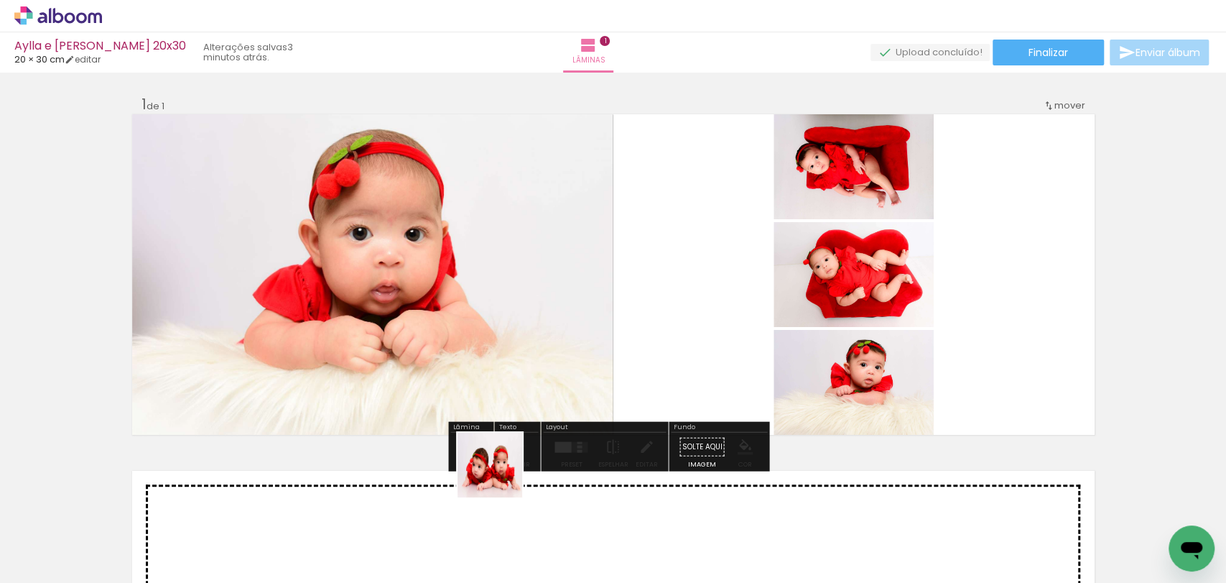
drag, startPoint x: 496, startPoint y: 530, endPoint x: 535, endPoint y: 354, distance: 180.2
click at [534, 351] on quentale-workspace at bounding box center [613, 291] width 1226 height 583
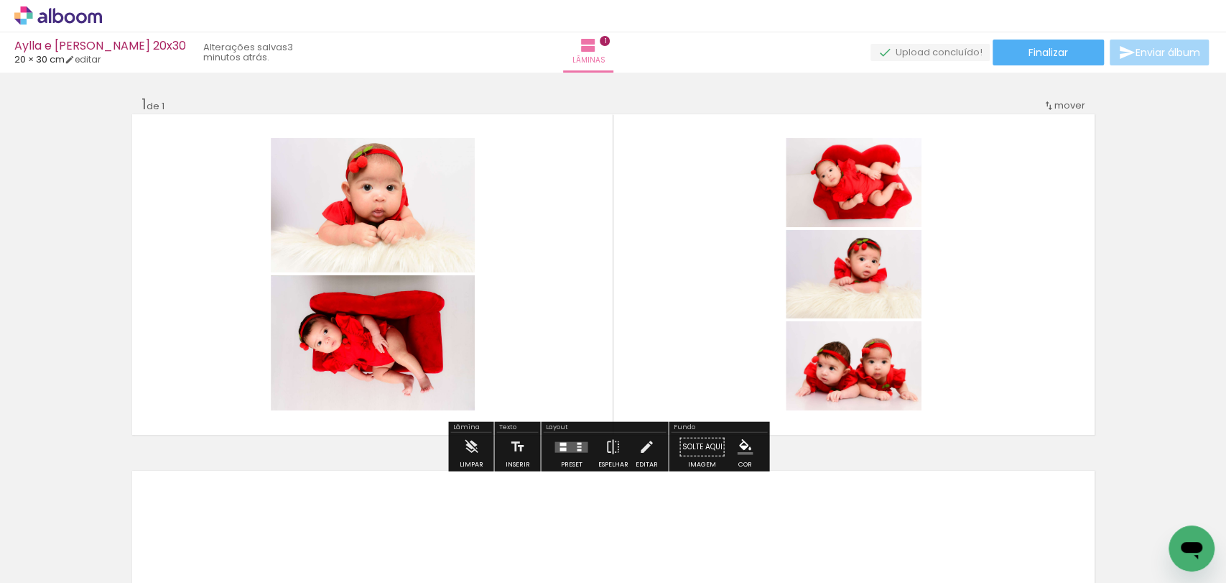
scroll to position [348, 0]
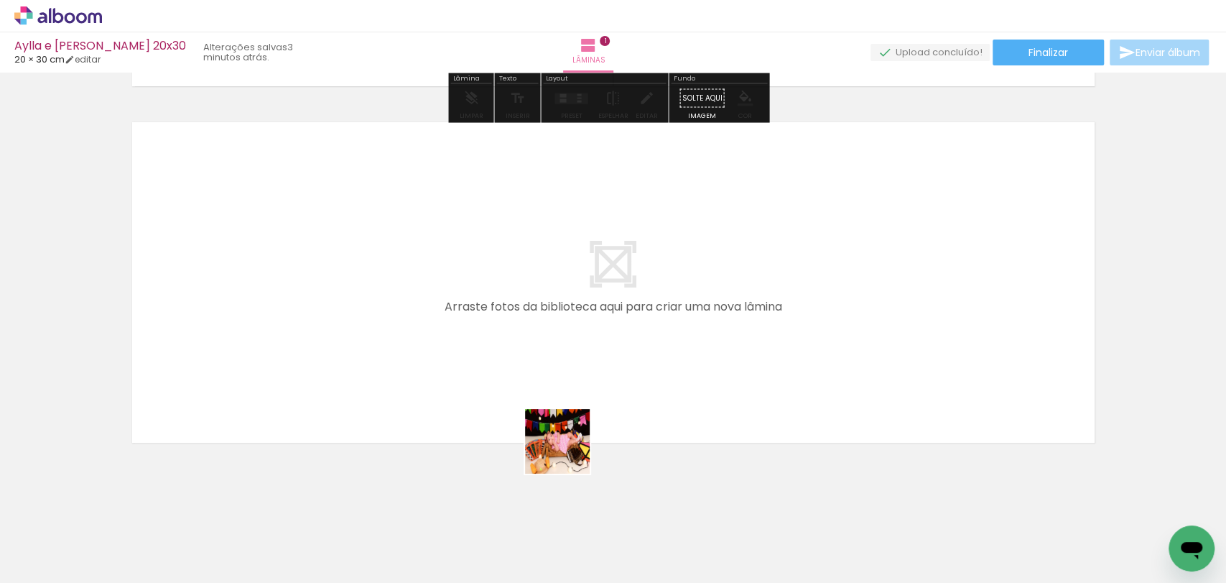
drag, startPoint x: 568, startPoint y: 452, endPoint x: 669, endPoint y: 460, distance: 100.9
click at [612, 309] on quentale-workspace at bounding box center [613, 291] width 1226 height 583
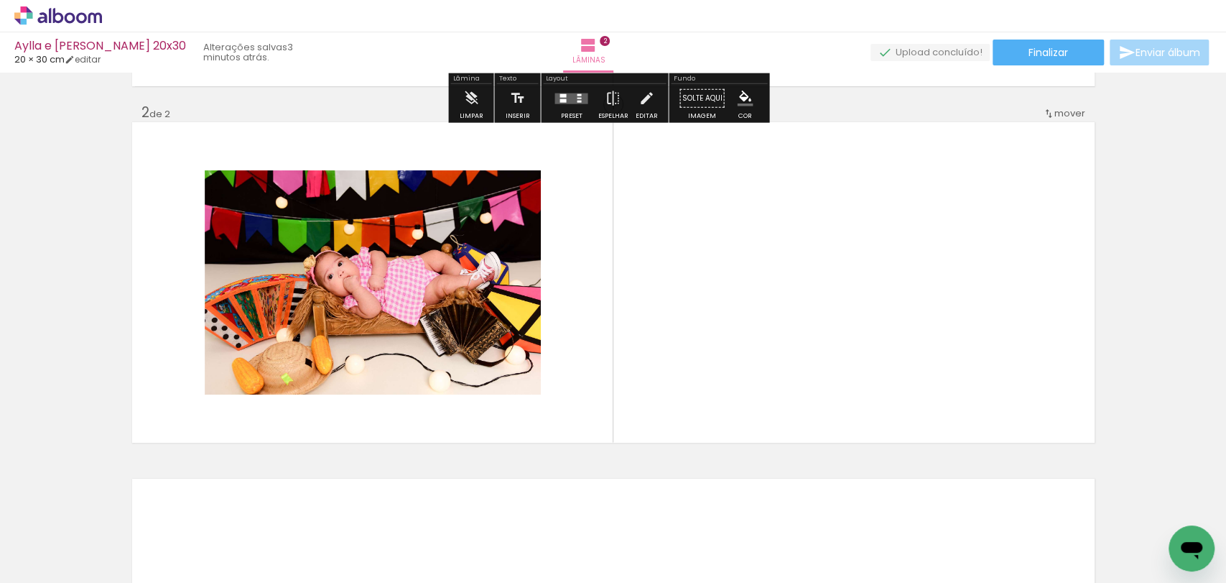
scroll to position [348, 0]
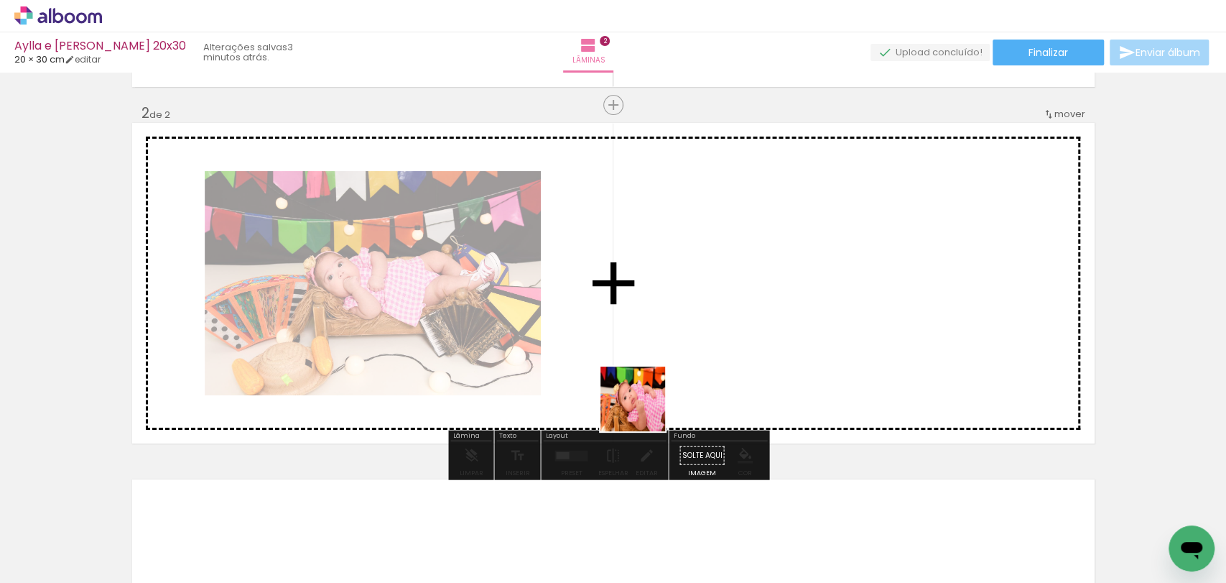
drag, startPoint x: 644, startPoint y: 524, endPoint x: 698, endPoint y: 471, distance: 76.2
click at [654, 317] on quentale-workspace at bounding box center [613, 291] width 1226 height 583
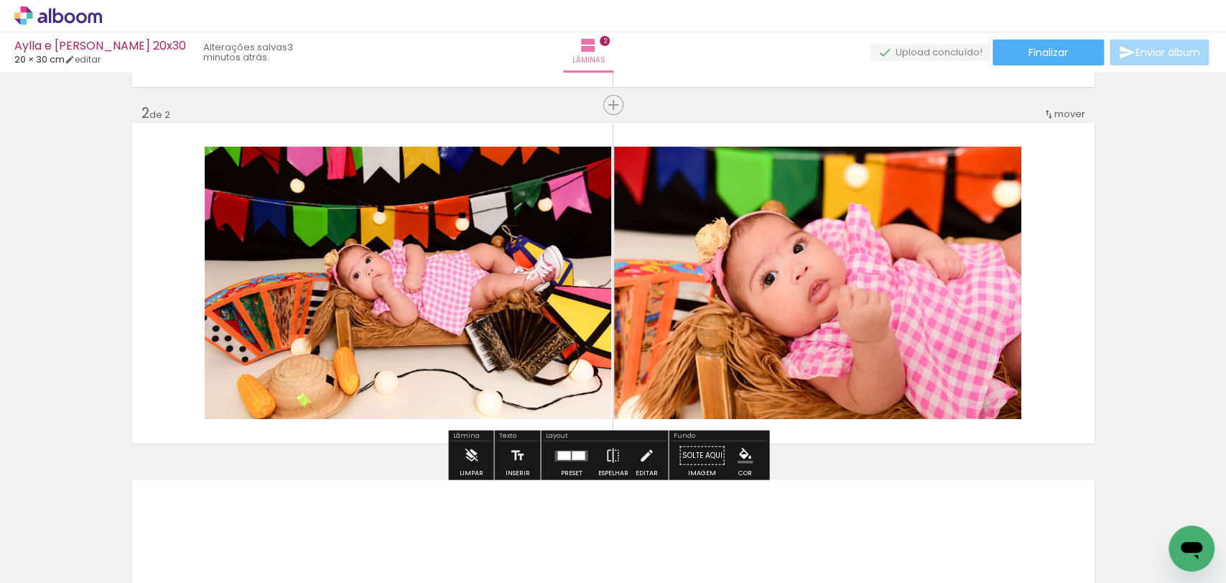
drag, startPoint x: 715, startPoint y: 536, endPoint x: 782, endPoint y: 453, distance: 106.3
click at [766, 348] on quentale-workspace at bounding box center [613, 291] width 1226 height 583
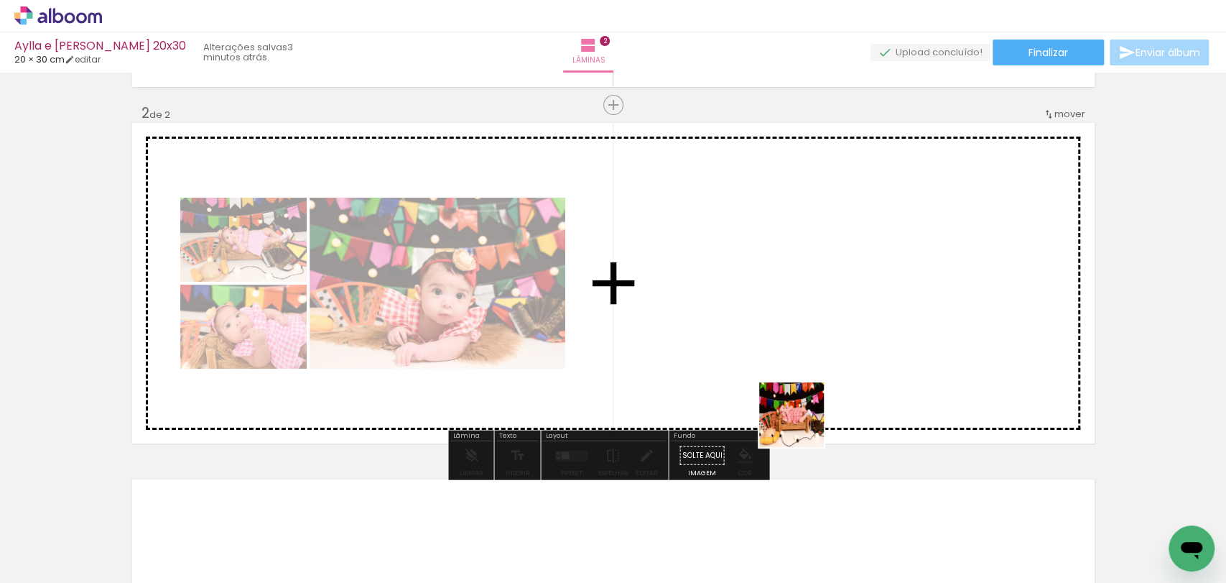
drag, startPoint x: 795, startPoint y: 529, endPoint x: 816, endPoint y: 352, distance: 177.9
click at [816, 352] on quentale-workspace at bounding box center [613, 291] width 1226 height 583
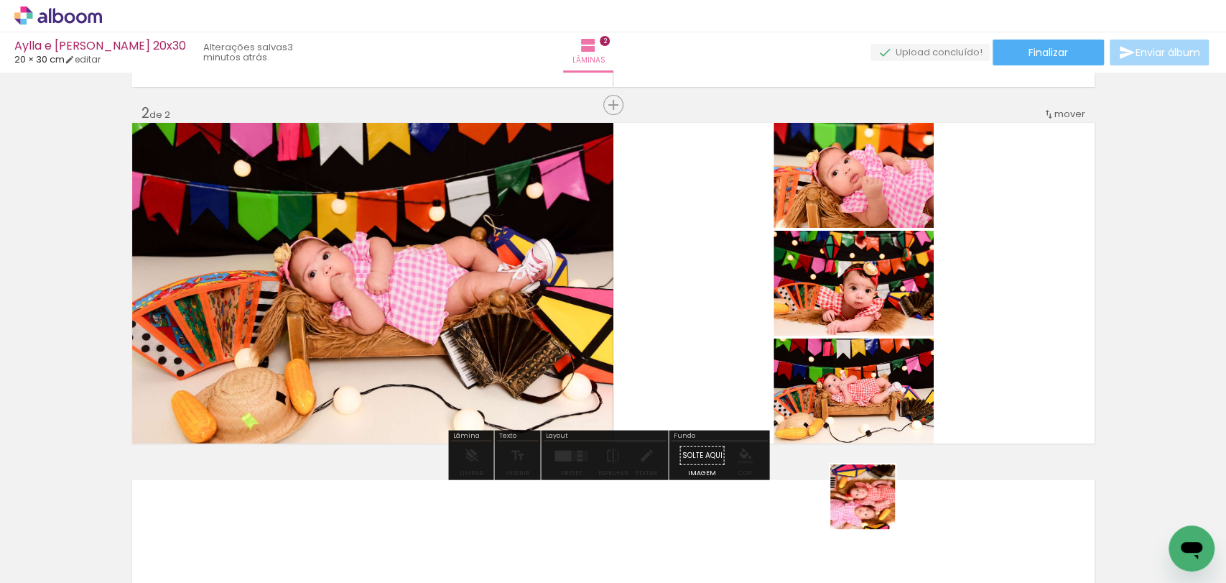
drag, startPoint x: 874, startPoint y: 520, endPoint x: 868, endPoint y: 311, distance: 209.1
click at [868, 311] on quentale-workspace at bounding box center [613, 291] width 1226 height 583
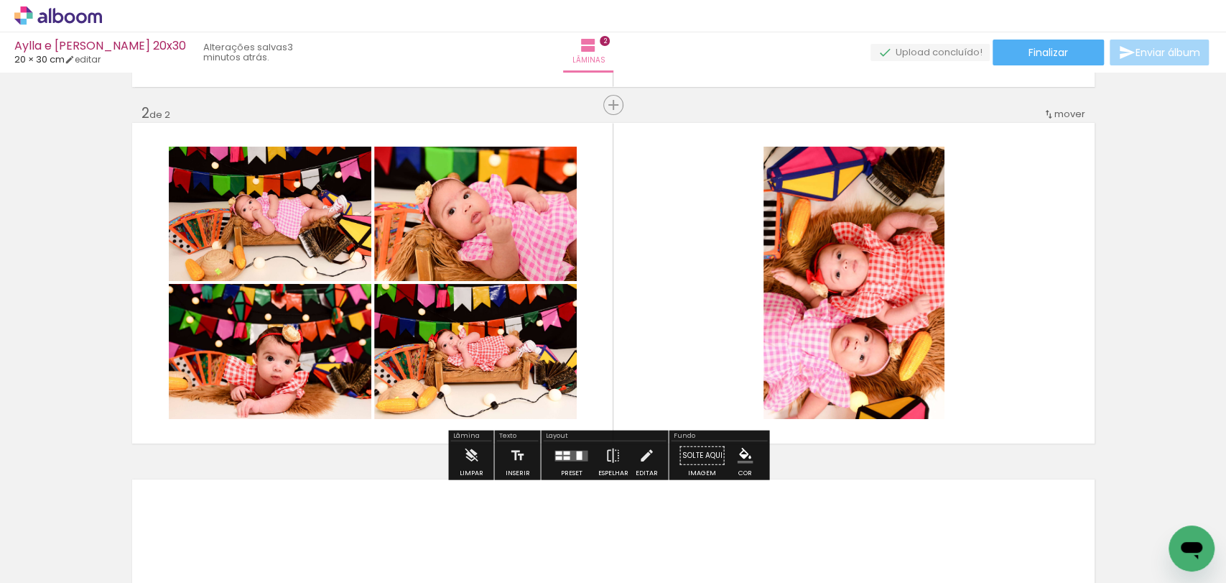
scroll to position [705, 0]
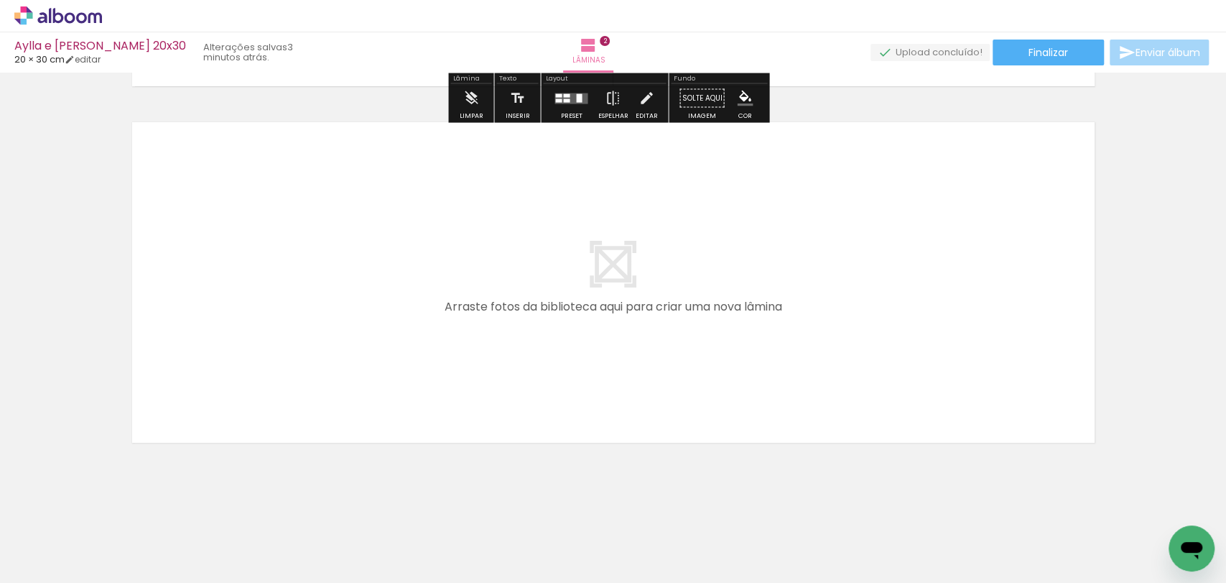
drag, startPoint x: 945, startPoint y: 529, endPoint x: 1030, endPoint y: 460, distance: 109.8
click at [991, 340] on quentale-workspace at bounding box center [613, 291] width 1226 height 583
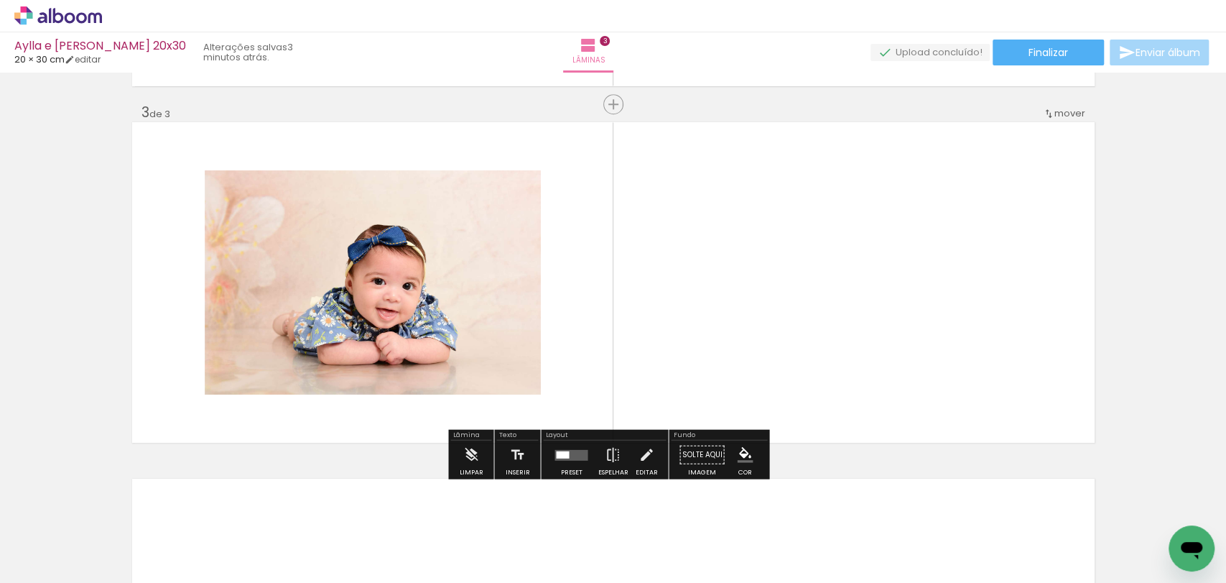
scroll to position [704, 0]
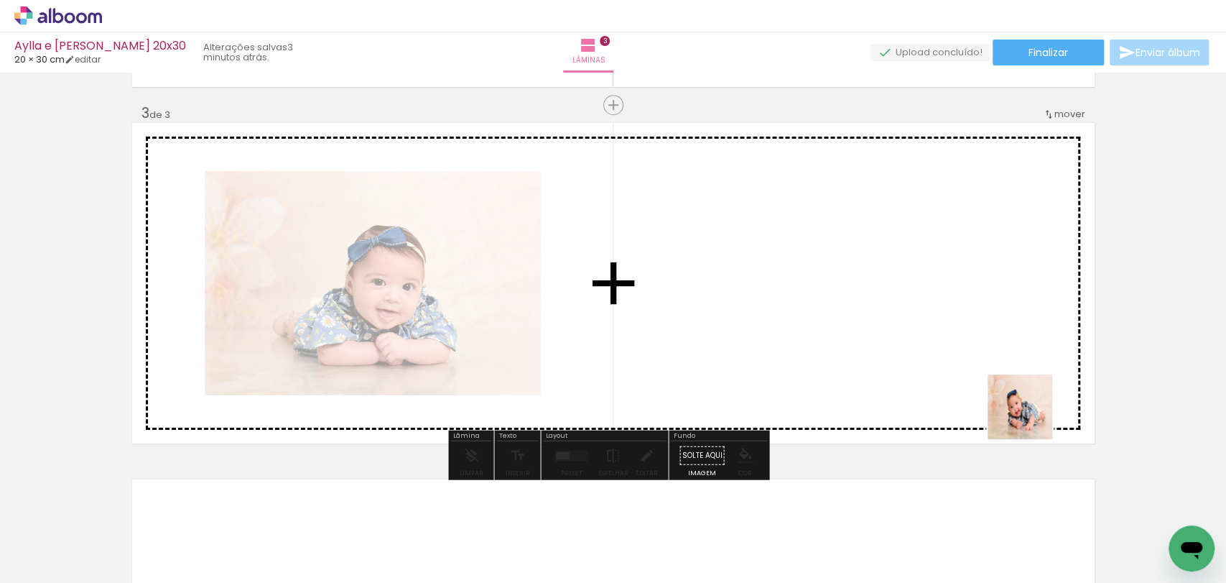
drag, startPoint x: 1034, startPoint y: 521, endPoint x: 1092, endPoint y: 470, distance: 76.8
click at [1015, 322] on quentale-workspace at bounding box center [613, 291] width 1226 height 583
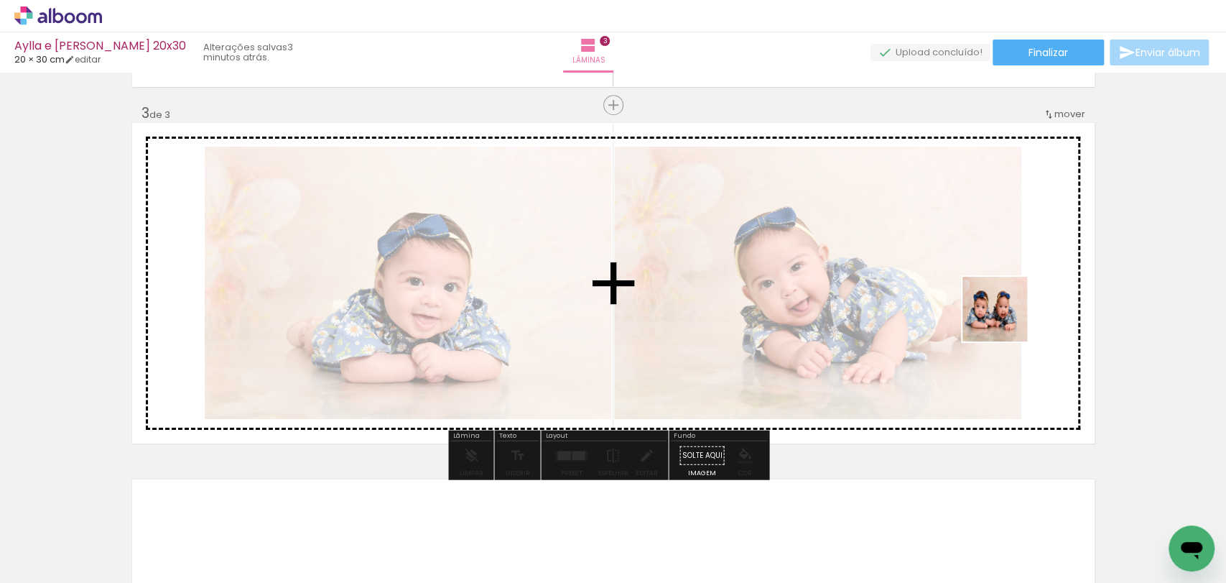
drag, startPoint x: 1125, startPoint y: 529, endPoint x: 1000, endPoint y: 416, distance: 168.4
click at [1005, 318] on quentale-workspace at bounding box center [613, 291] width 1226 height 583
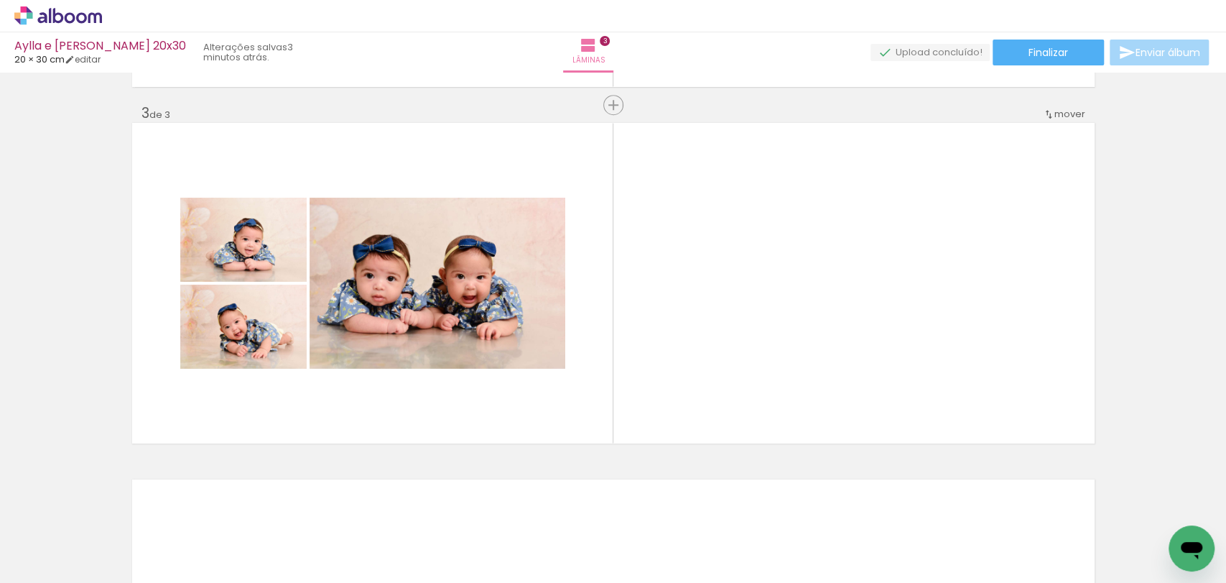
scroll to position [0, 1053]
drag, startPoint x: 154, startPoint y: 537, endPoint x: 261, endPoint y: 509, distance: 109.8
click at [284, 440] on quentale-workspace at bounding box center [613, 291] width 1226 height 583
click at [284, 440] on quentale-layouter at bounding box center [613, 283] width 963 height 320
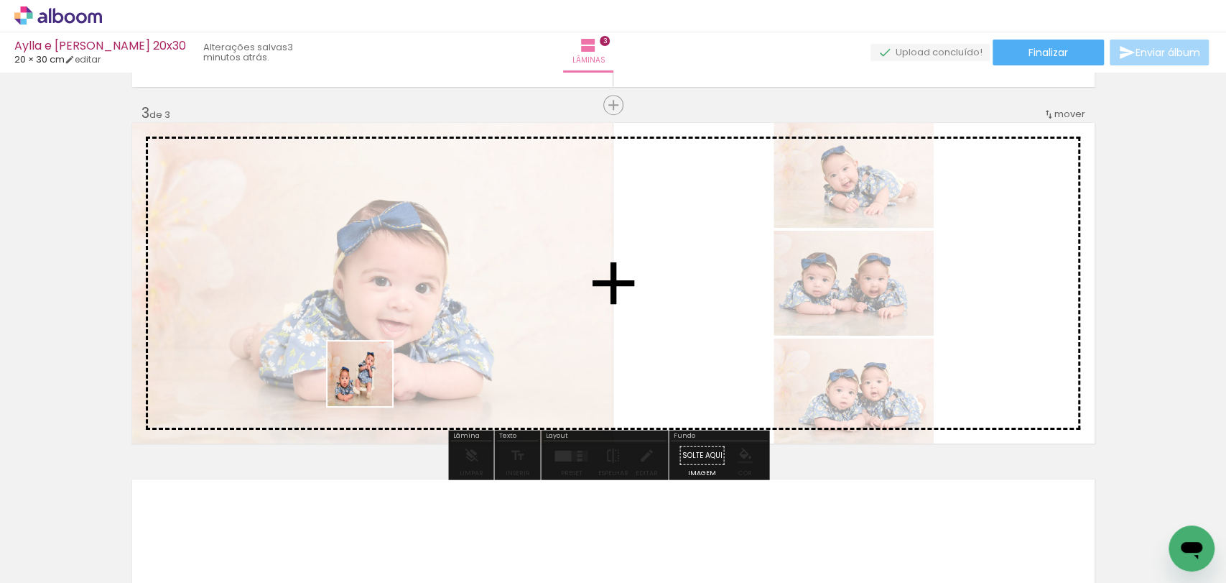
drag, startPoint x: 247, startPoint y: 522, endPoint x: 323, endPoint y: 509, distance: 77.2
click at [372, 386] on quentale-workspace at bounding box center [613, 291] width 1226 height 583
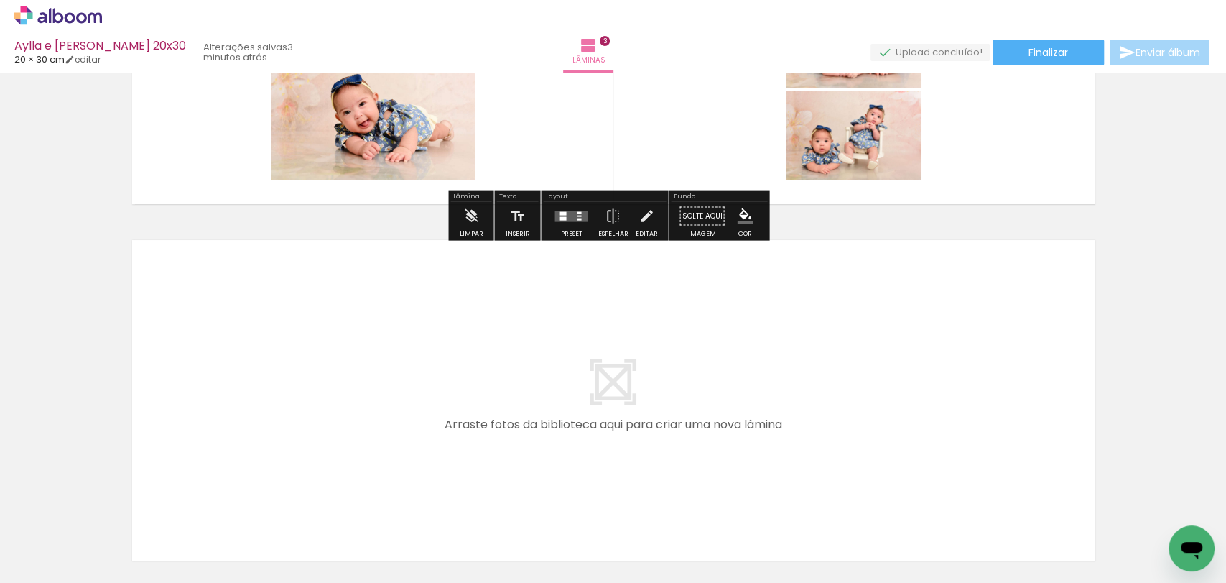
scroll to position [1023, 0]
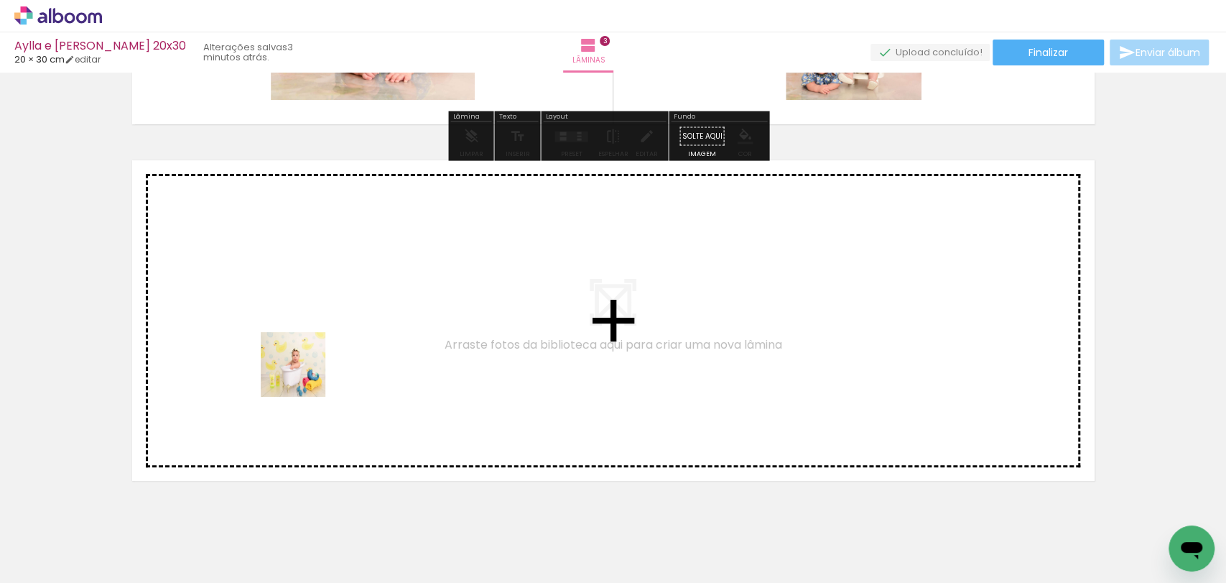
drag, startPoint x: 131, startPoint y: 521, endPoint x: 267, endPoint y: 483, distance: 140.8
click at [304, 378] on quentale-workspace at bounding box center [613, 291] width 1226 height 583
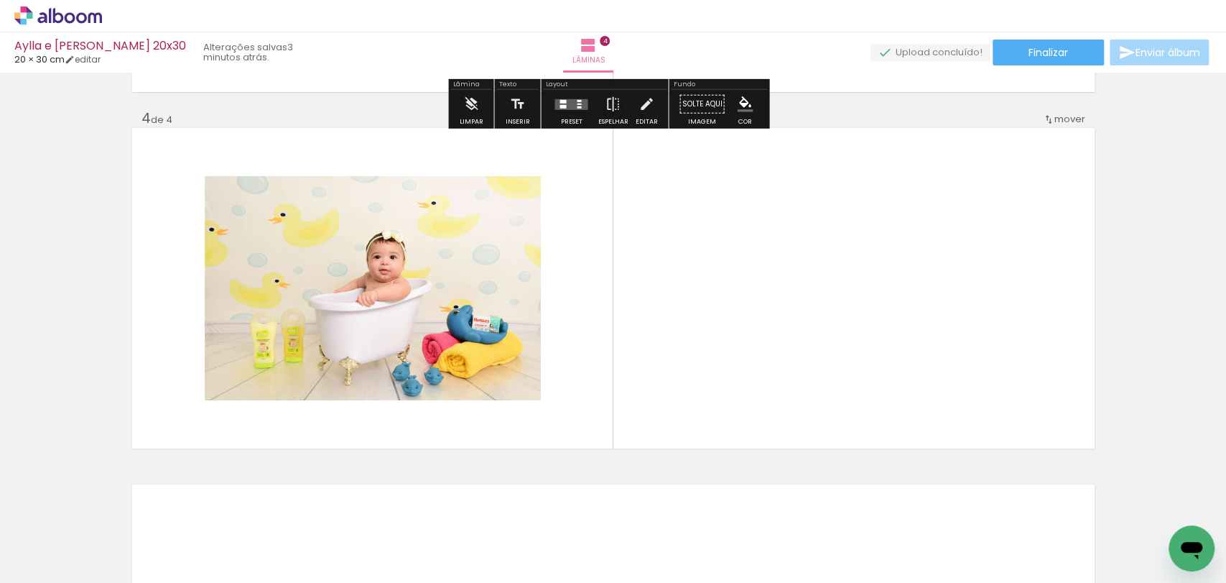
scroll to position [1060, 0]
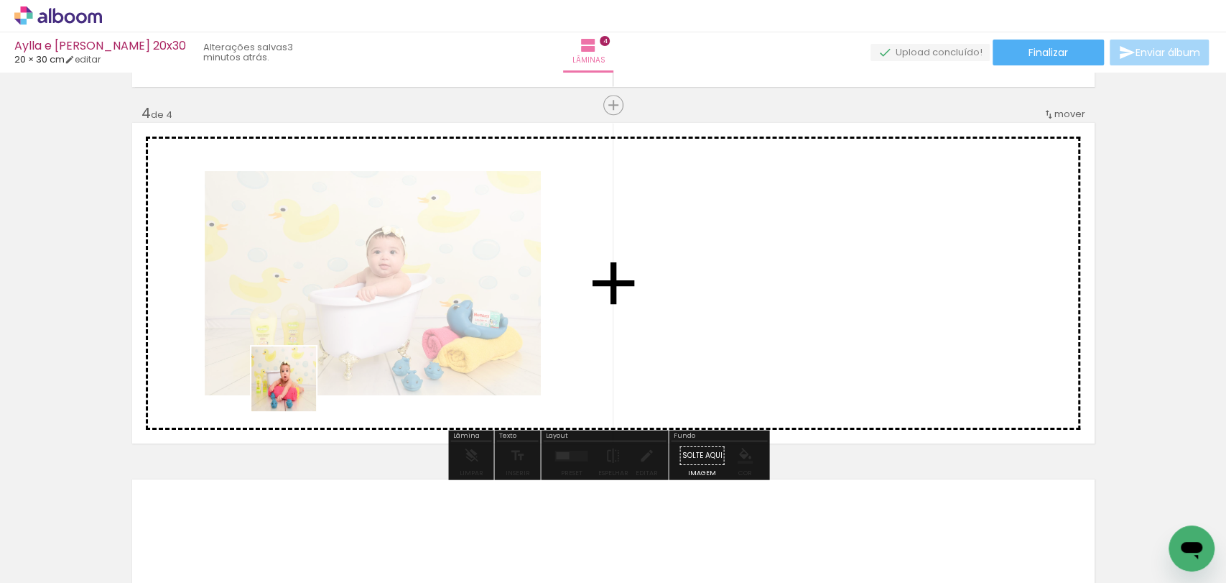
drag, startPoint x: 221, startPoint y: 513, endPoint x: 266, endPoint y: 527, distance: 46.6
click at [296, 417] on quentale-workspace at bounding box center [613, 291] width 1226 height 583
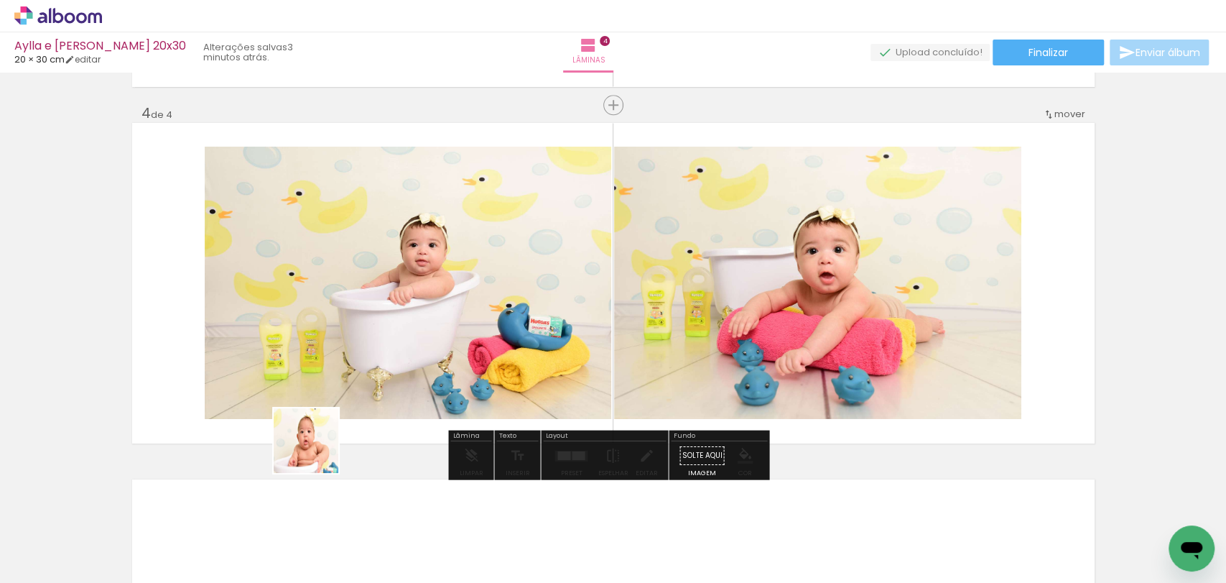
drag, startPoint x: 264, startPoint y: 532, endPoint x: 370, endPoint y: 509, distance: 107.9
click at [352, 404] on quentale-workspace at bounding box center [613, 291] width 1226 height 583
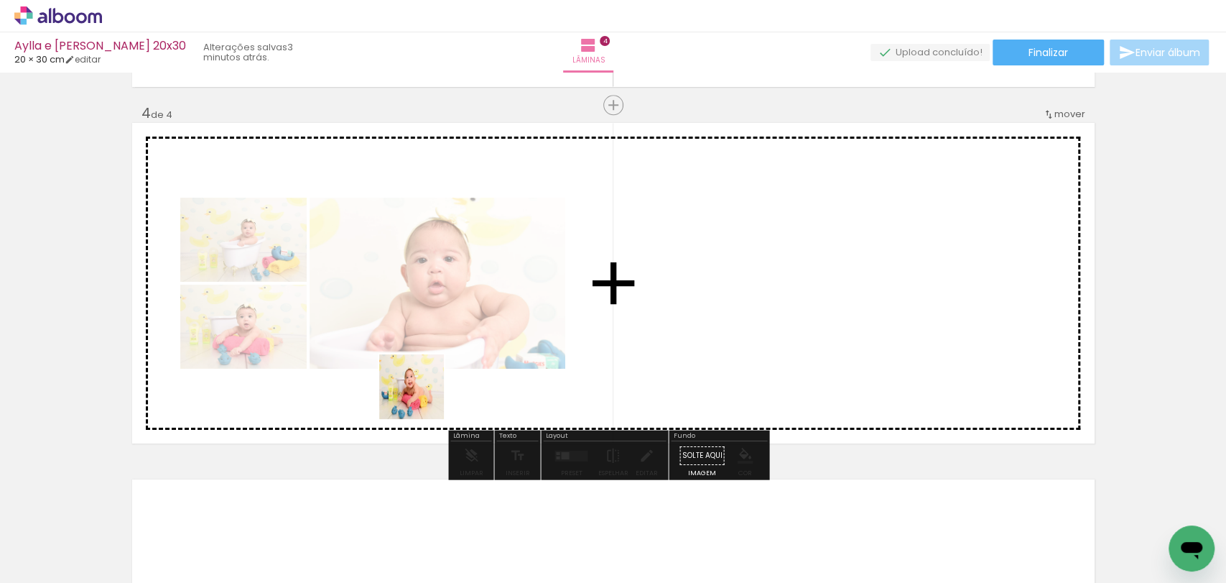
drag, startPoint x: 375, startPoint y: 536, endPoint x: 450, endPoint y: 529, distance: 75.8
click at [423, 398] on quentale-workspace at bounding box center [613, 291] width 1226 height 583
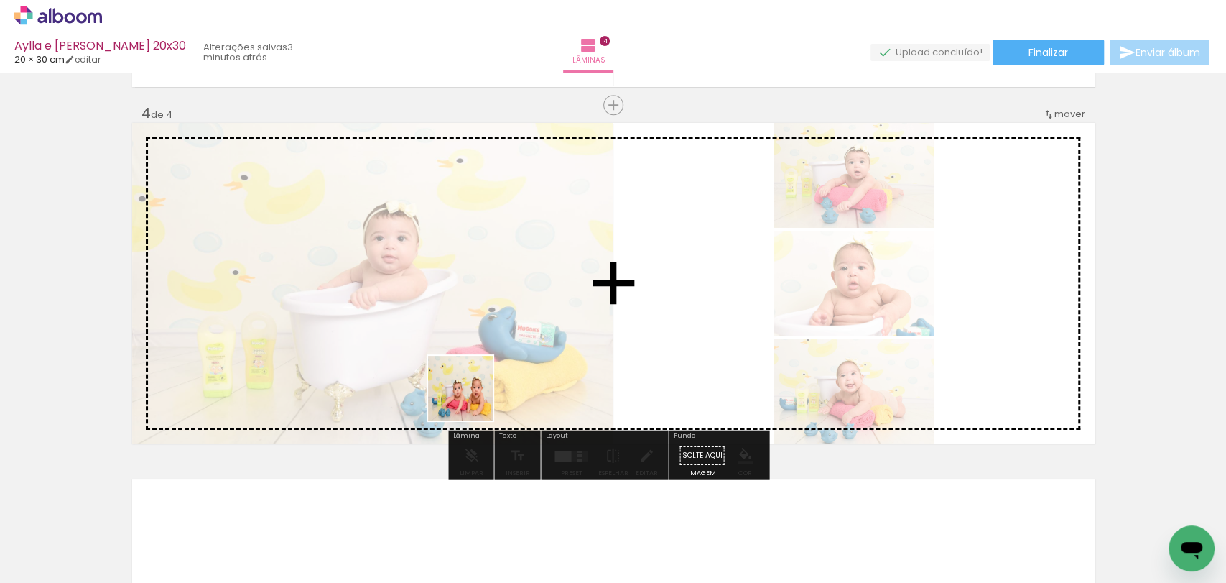
drag, startPoint x: 455, startPoint y: 532, endPoint x: 471, endPoint y: 399, distance: 134.6
click at [471, 399] on quentale-workspace at bounding box center [613, 291] width 1226 height 583
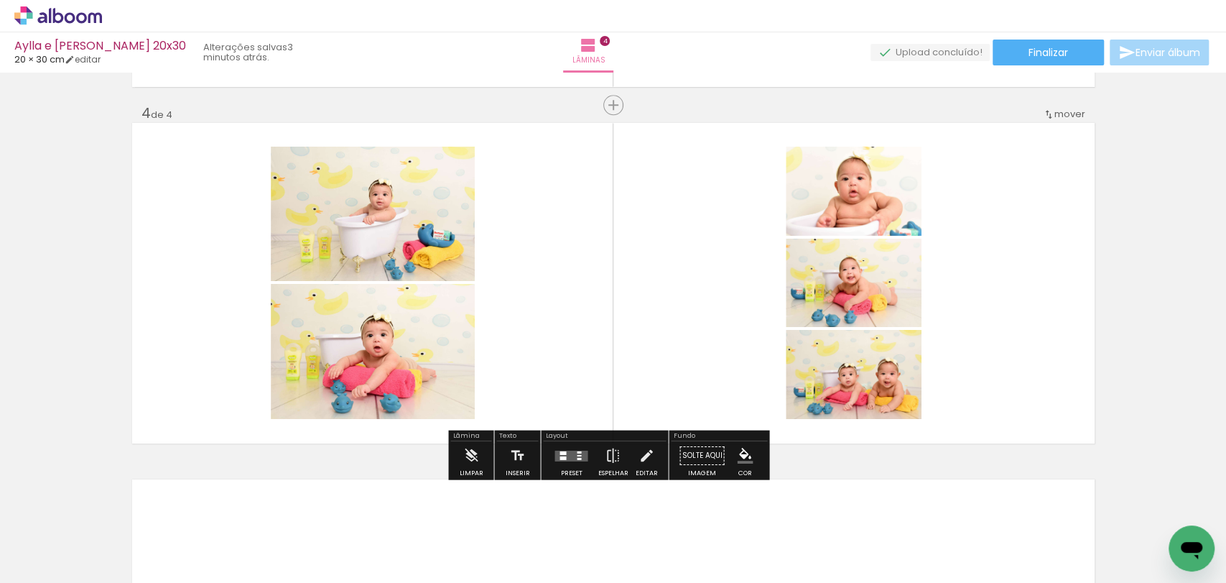
scroll to position [1417, 0]
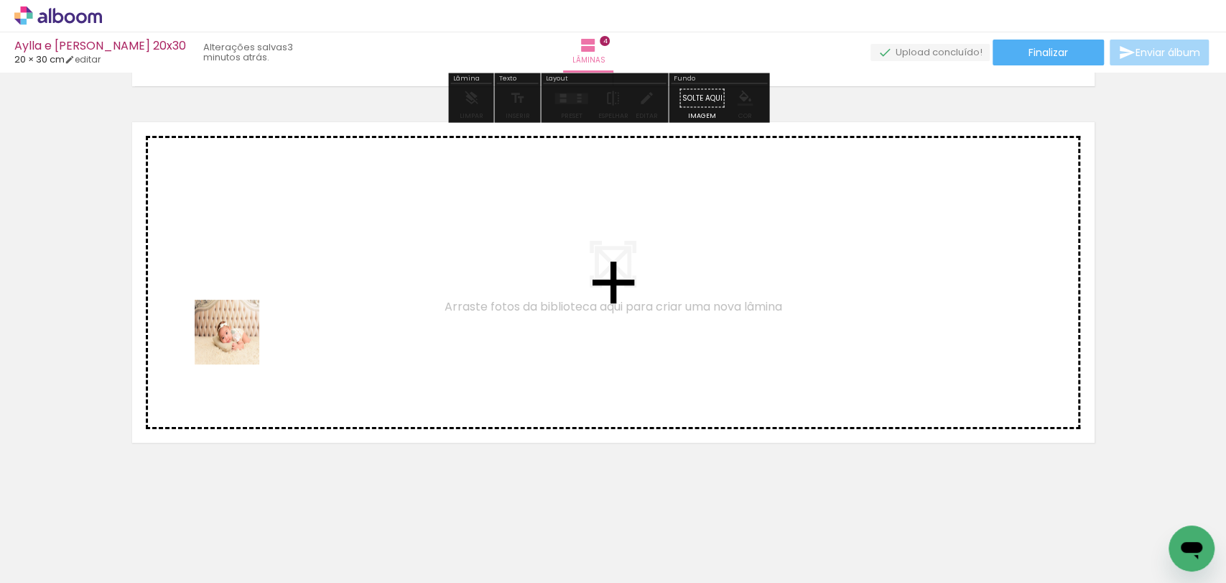
drag, startPoint x: 126, startPoint y: 518, endPoint x: 235, endPoint y: 483, distance: 114.5
click at [239, 349] on quentale-workspace at bounding box center [613, 291] width 1226 height 583
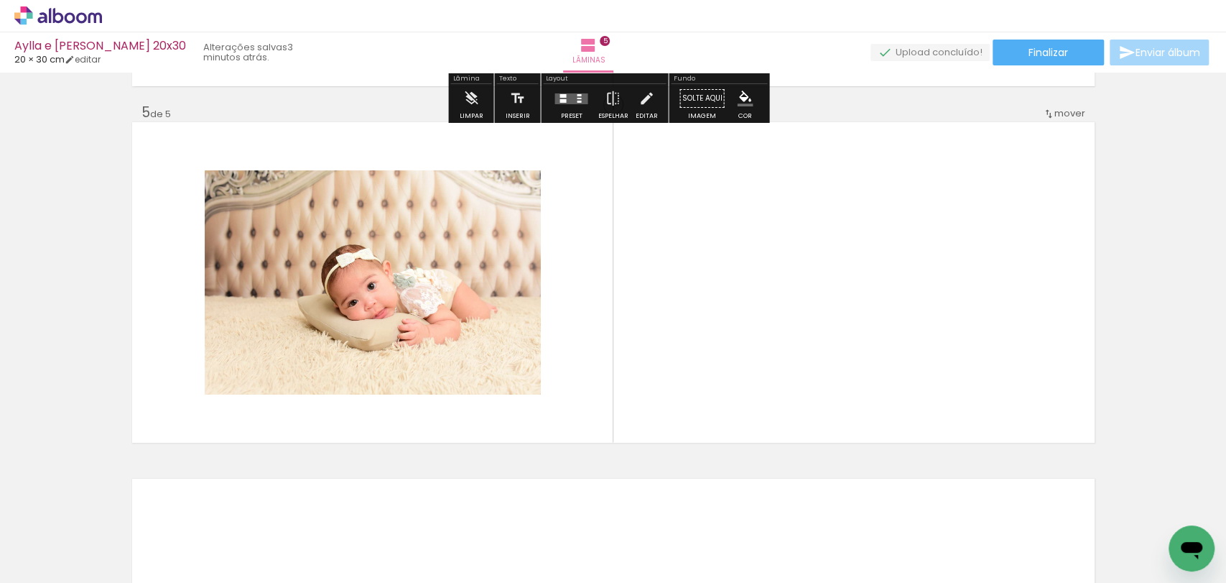
scroll to position [1417, 0]
drag, startPoint x: 206, startPoint y: 524, endPoint x: 292, endPoint y: 503, distance: 88.7
click at [270, 389] on quentale-workspace at bounding box center [613, 291] width 1226 height 583
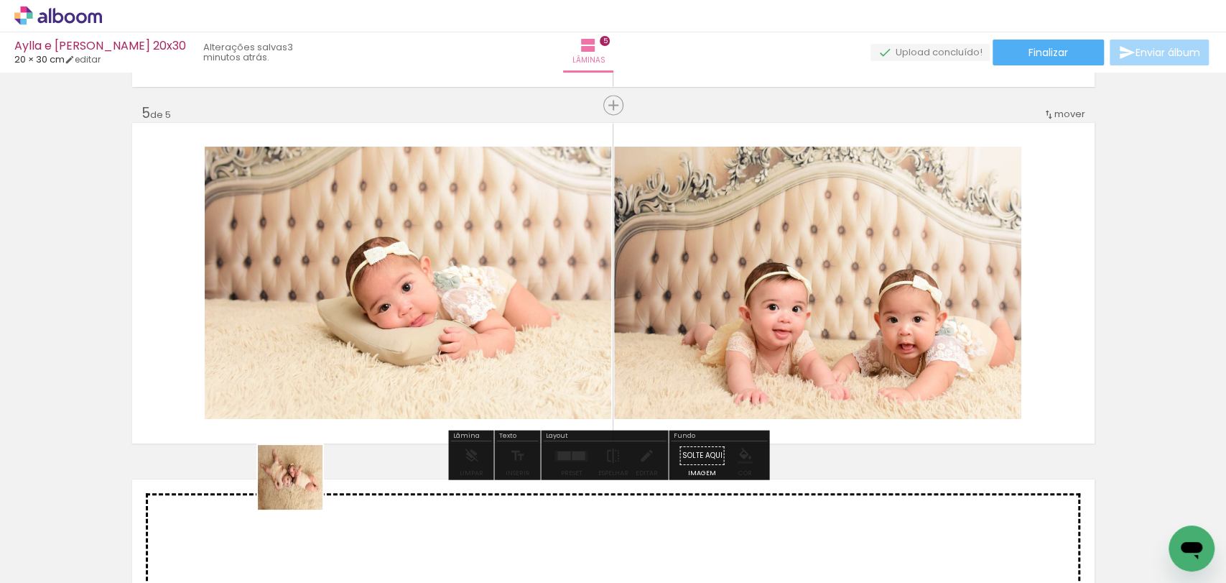
drag, startPoint x: 292, startPoint y: 511, endPoint x: 386, endPoint y: 535, distance: 97.1
click at [344, 387] on quentale-workspace at bounding box center [613, 291] width 1226 height 583
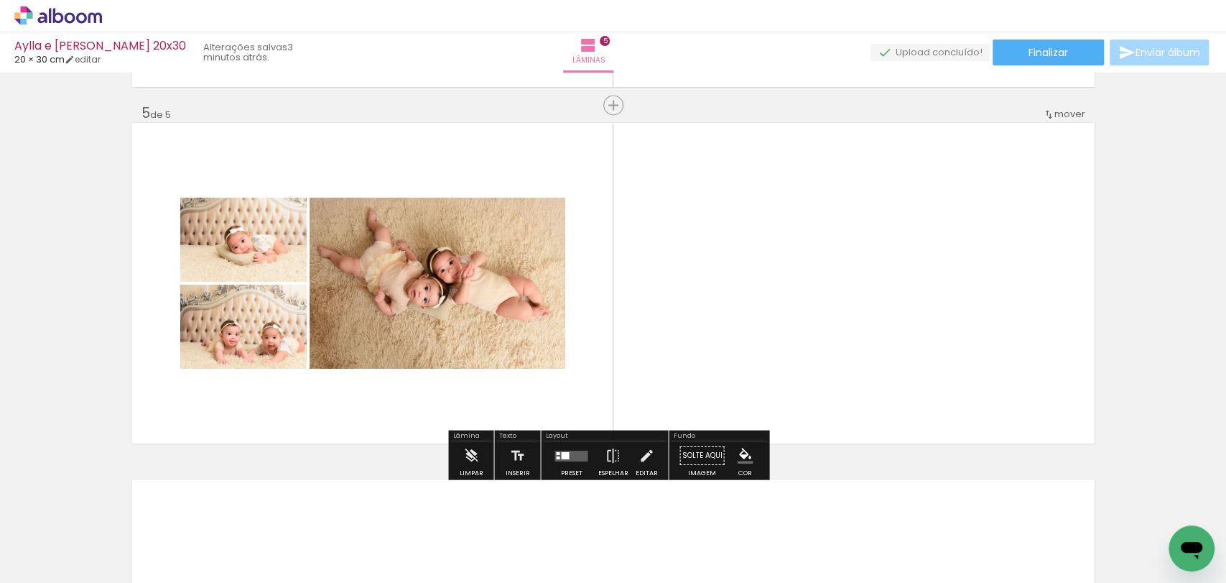
drag, startPoint x: 387, startPoint y: 540, endPoint x: 470, endPoint y: 535, distance: 82.7
click at [403, 362] on quentale-workspace at bounding box center [613, 291] width 1226 height 583
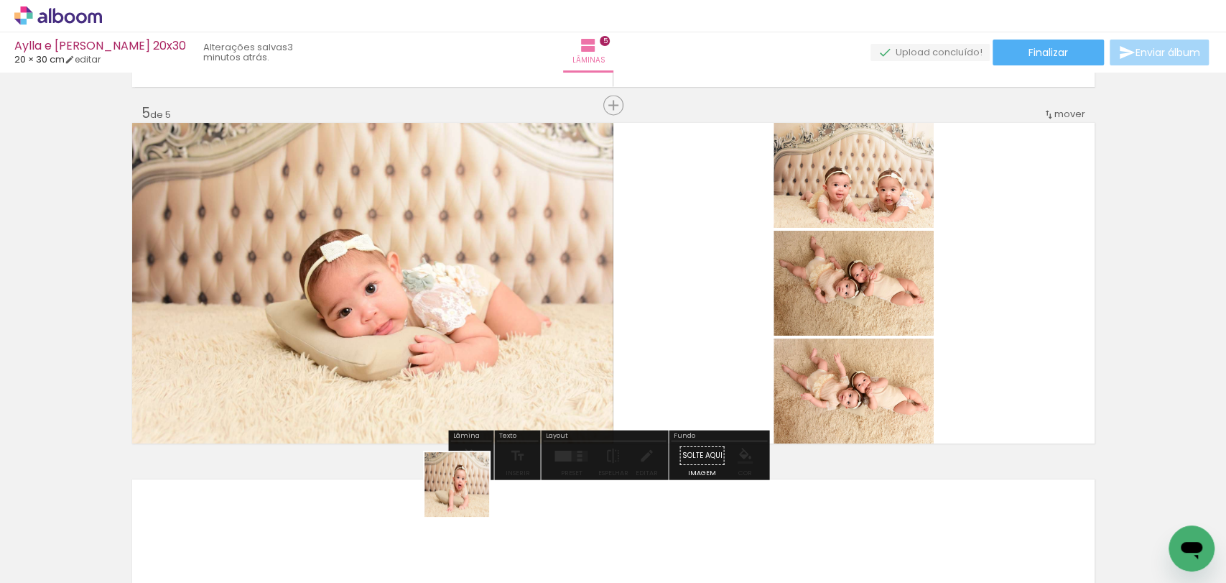
drag, startPoint x: 482, startPoint y: 548, endPoint x: 475, endPoint y: 290, distance: 258.0
click at [458, 346] on quentale-workspace at bounding box center [613, 291] width 1226 height 583
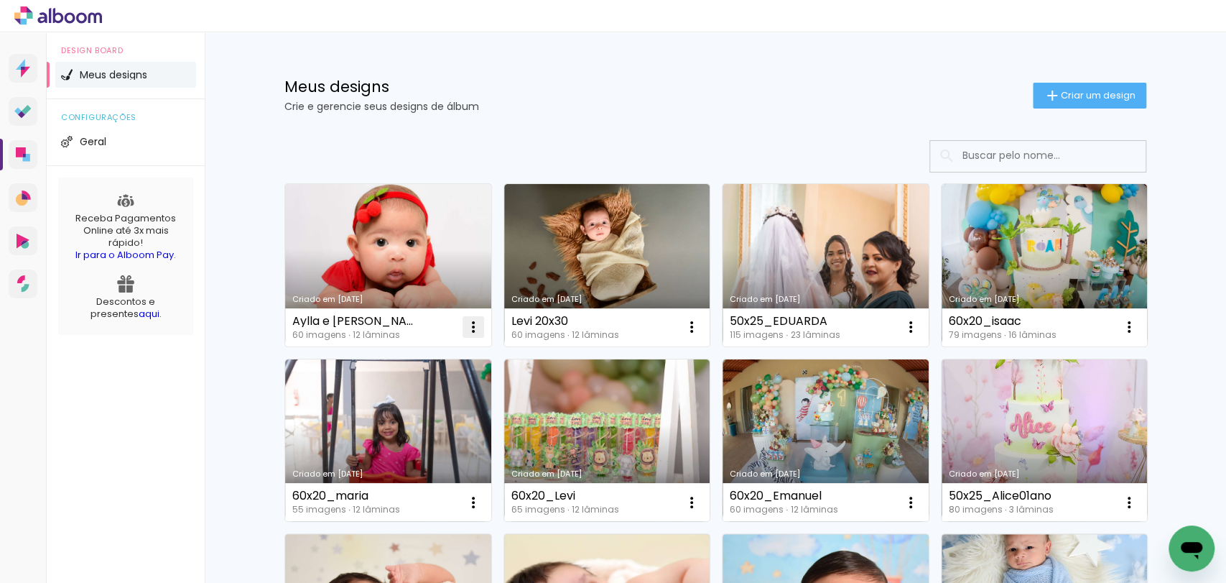
click at [468, 328] on iron-icon at bounding box center [473, 326] width 17 height 17
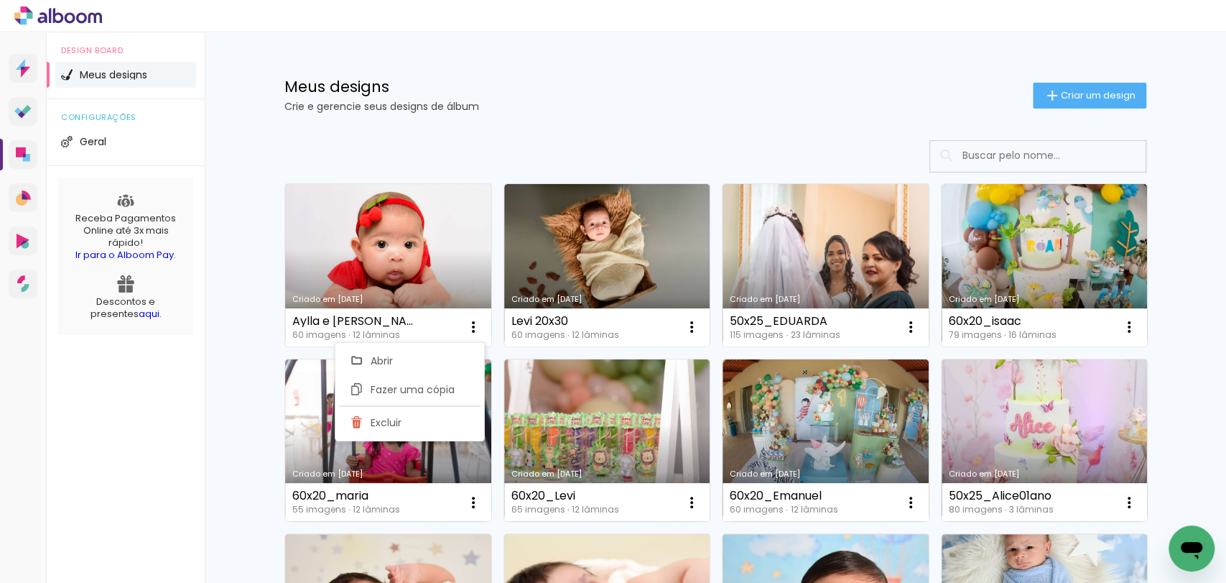
click at [572, 120] on div "Meus designs Crie e gerencie seus designs de álbum Criar um design" at bounding box center [716, 78] width 934 height 93
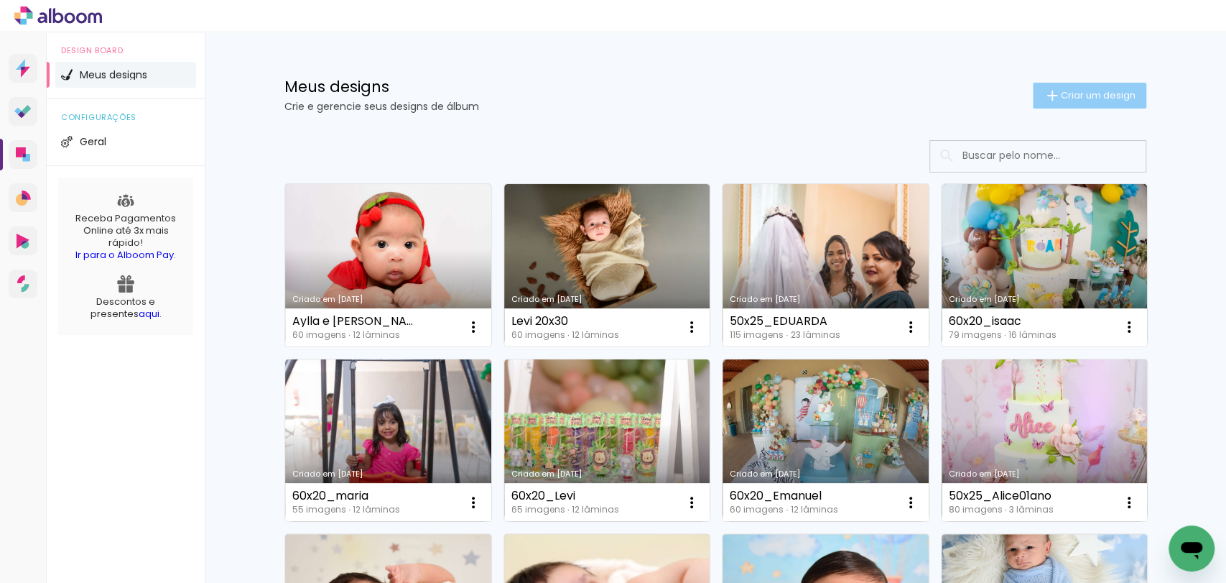
click at [1073, 98] on span "Criar um design" at bounding box center [1098, 95] width 75 height 9
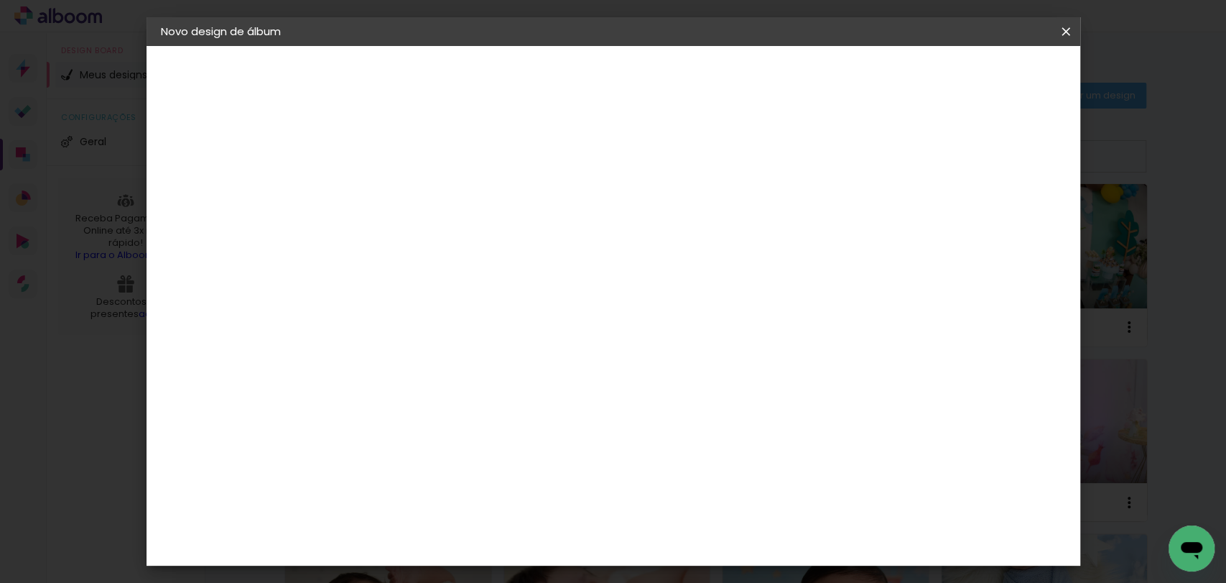
click at [396, 203] on input at bounding box center [396, 193] width 0 height 22
type input "[PERSON_NAME] 20x30"
type paper-input "[PERSON_NAME] 20x30"
click at [0, 0] on slot "Avançar" at bounding box center [0, 0] width 0 height 0
click at [665, 220] on paper-item "Tamanho Livre" at bounding box center [596, 219] width 138 height 32
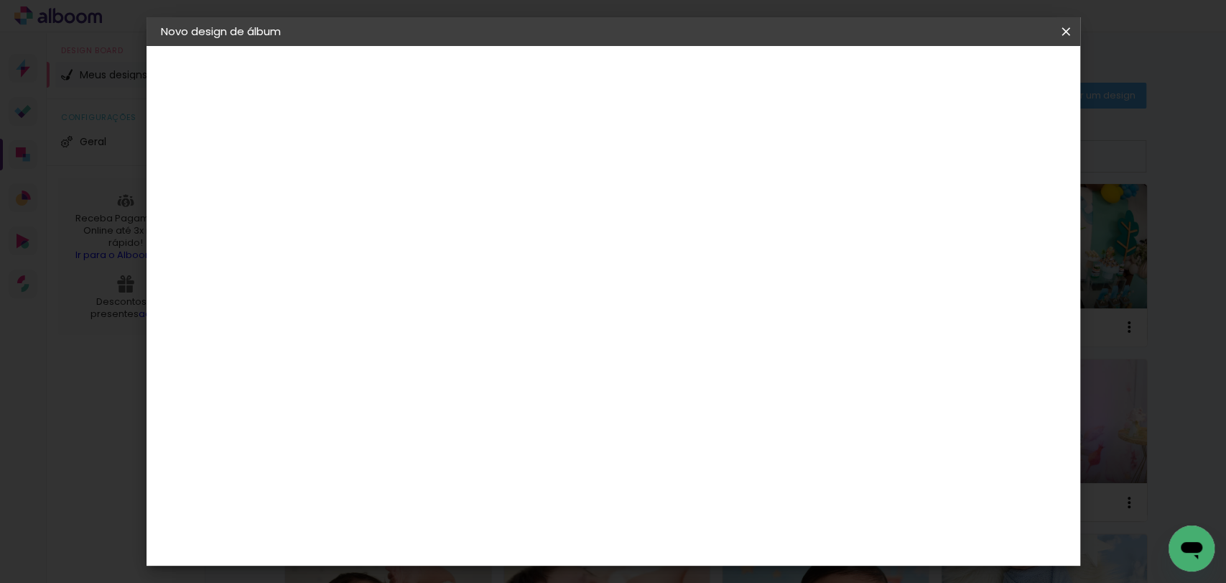
click at [665, 76] on paper-button "Avançar" at bounding box center [629, 76] width 70 height 24
click at [360, 404] on input "30" at bounding box center [350, 408] width 37 height 22
type input "20"
type paper-input "20"
type input "4"
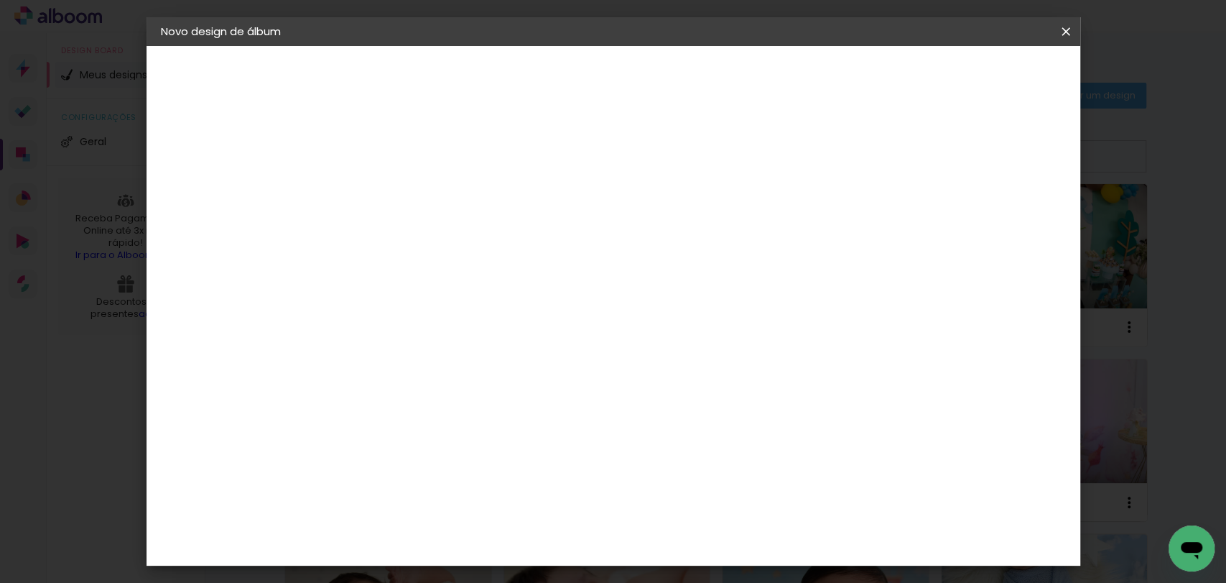
type paper-input "4"
click at [999, 222] on input "4" at bounding box center [993, 217] width 26 height 22
type input "3"
type paper-input "3"
click at [999, 222] on input "3" at bounding box center [993, 217] width 26 height 22
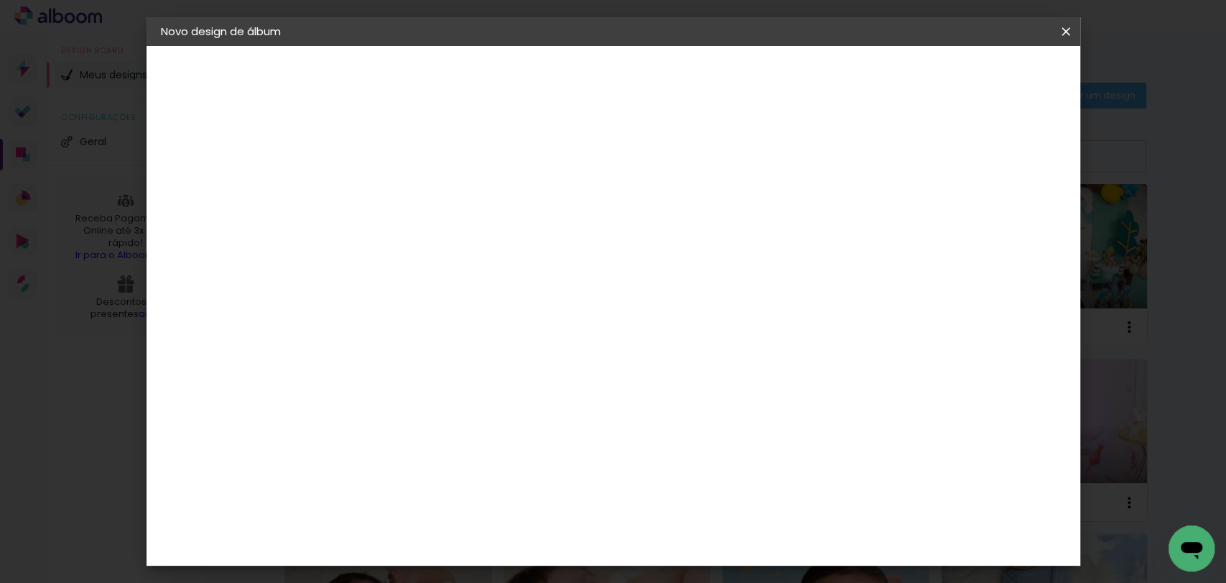
type input "2"
type paper-input "2"
click at [1004, 221] on input "2" at bounding box center [996, 217] width 26 height 22
type input "1"
type paper-input "1"
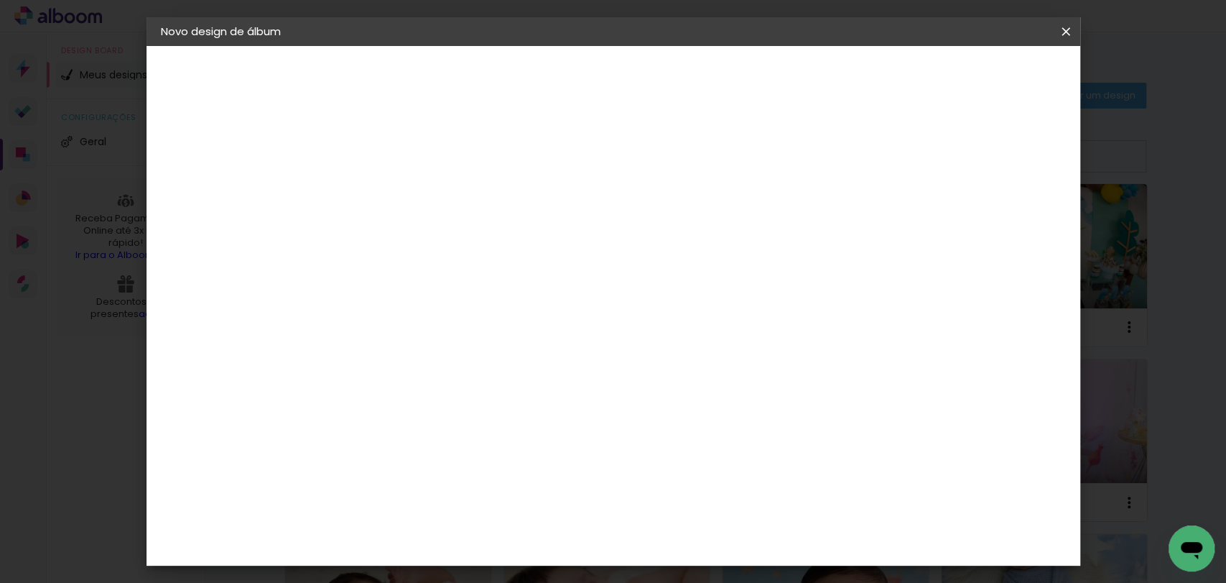
click at [1004, 221] on input "1" at bounding box center [996, 217] width 26 height 22
type input "0"
click at [1004, 221] on input "0" at bounding box center [998, 217] width 26 height 22
click at [989, 85] on paper-button "Iniciar design" at bounding box center [942, 76] width 94 height 24
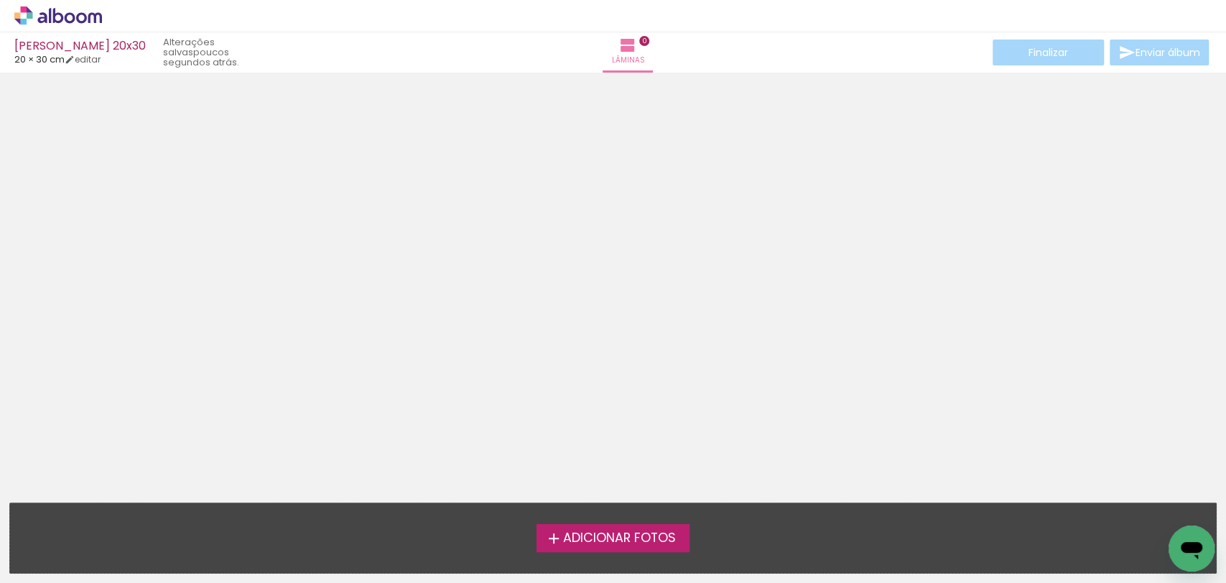
click at [589, 536] on span "Adicionar Fotos" at bounding box center [619, 538] width 113 height 13
click at [0, 0] on input "file" at bounding box center [0, 0] width 0 height 0
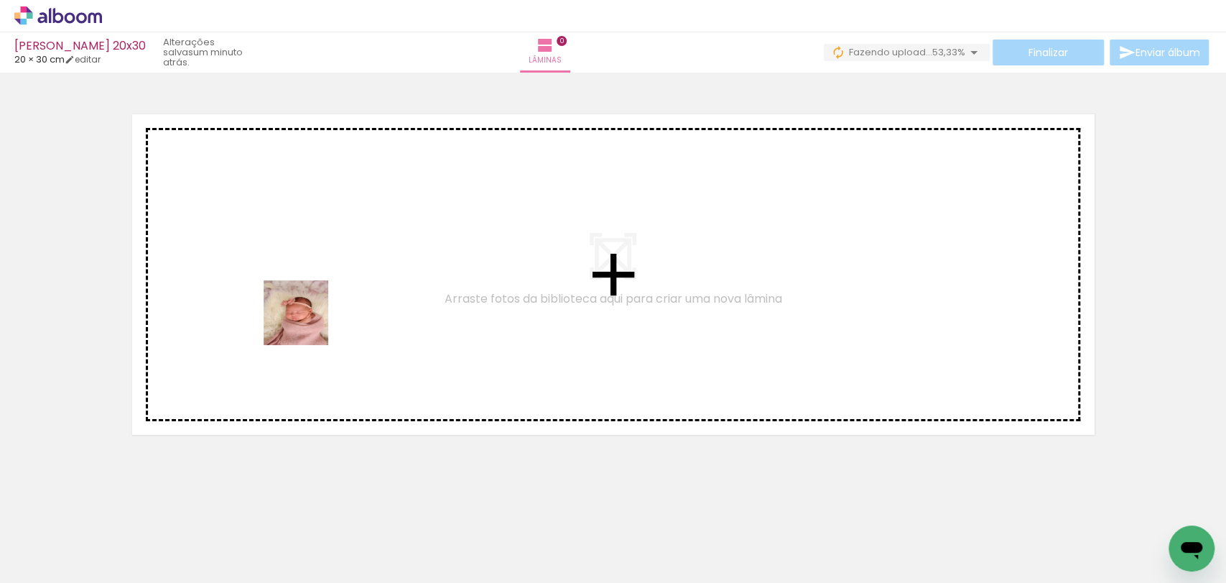
drag, startPoint x: 143, startPoint y: 526, endPoint x: 309, endPoint y: 322, distance: 263.0
click at [309, 322] on quentale-workspace at bounding box center [613, 291] width 1226 height 583
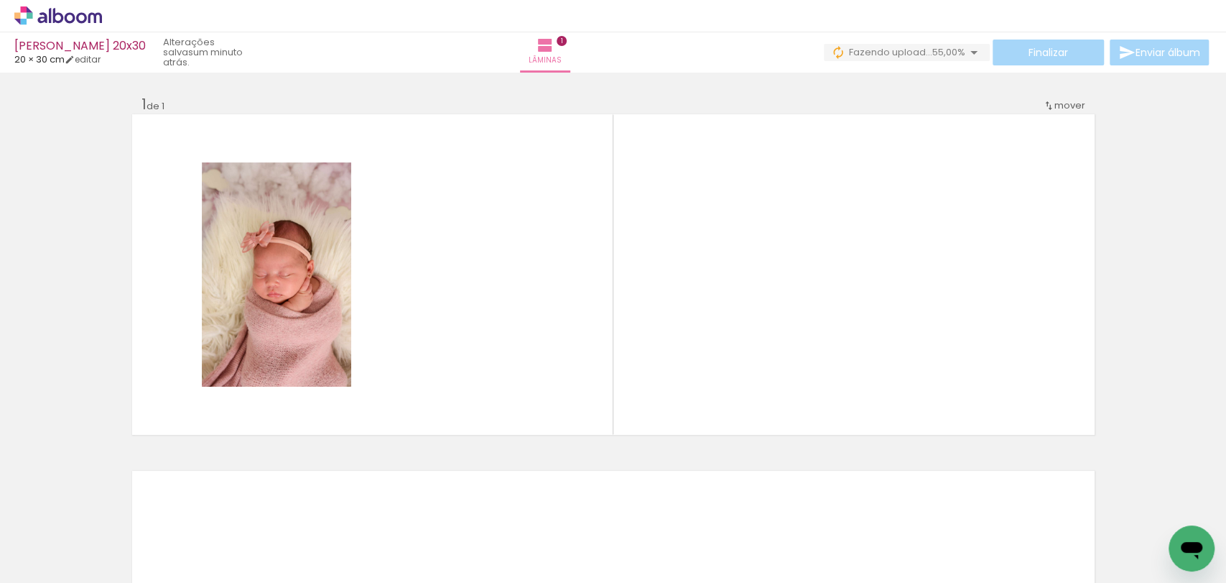
drag, startPoint x: 225, startPoint y: 529, endPoint x: 299, endPoint y: 482, distance: 87.9
click at [313, 285] on quentale-workspace at bounding box center [613, 291] width 1226 height 583
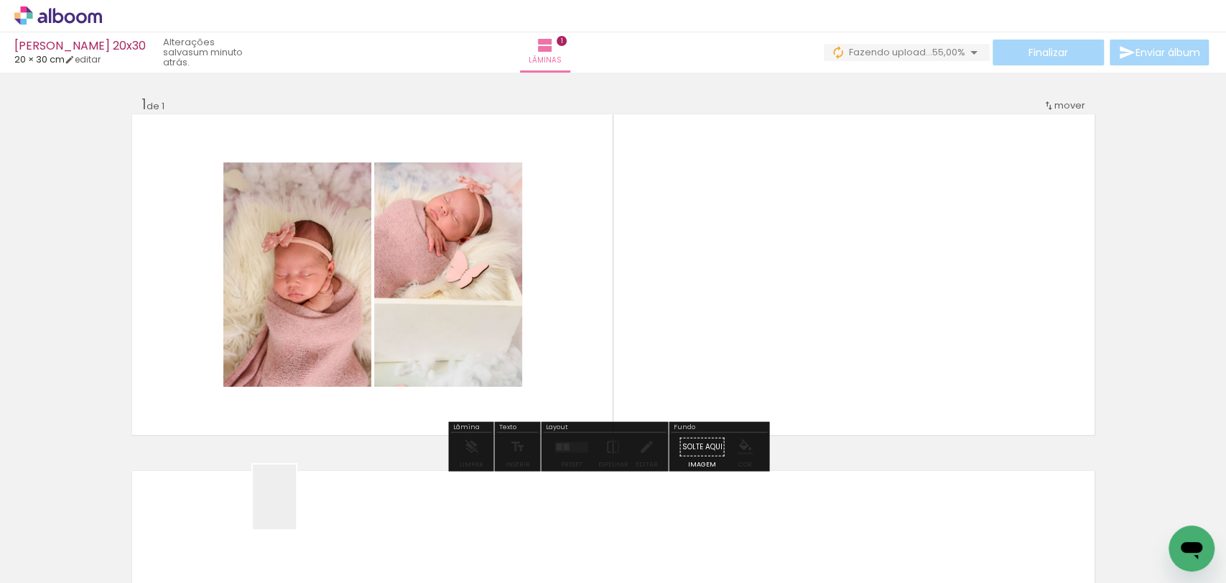
drag, startPoint x: 295, startPoint y: 514, endPoint x: 376, endPoint y: 496, distance: 83.3
click at [371, 284] on quentale-workspace at bounding box center [613, 291] width 1226 height 583
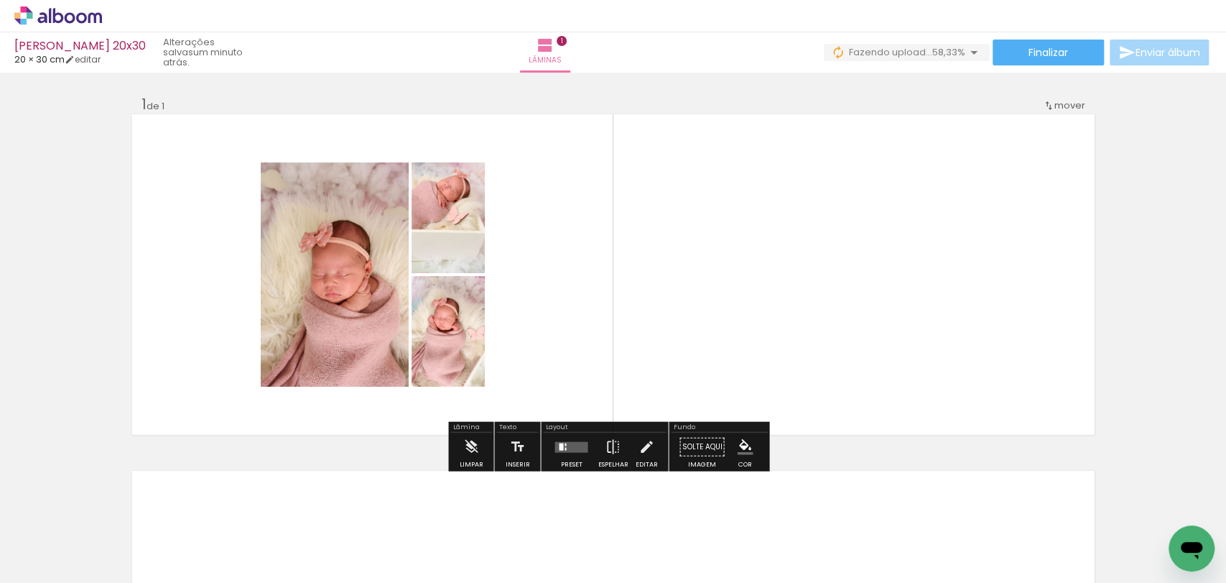
drag, startPoint x: 381, startPoint y: 519, endPoint x: 453, endPoint y: 272, distance: 257.2
click at [453, 272] on quentale-workspace at bounding box center [613, 291] width 1226 height 583
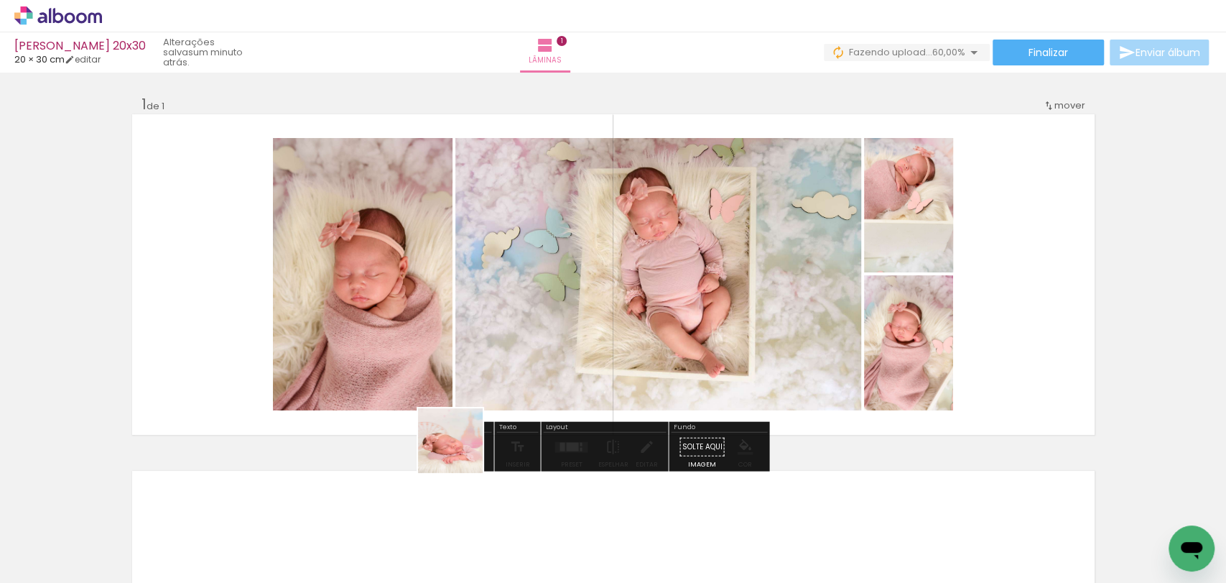
drag, startPoint x: 461, startPoint y: 524, endPoint x: 130, endPoint y: 0, distance: 620.2
click at [420, 189] on quentale-workspace at bounding box center [613, 291] width 1226 height 583
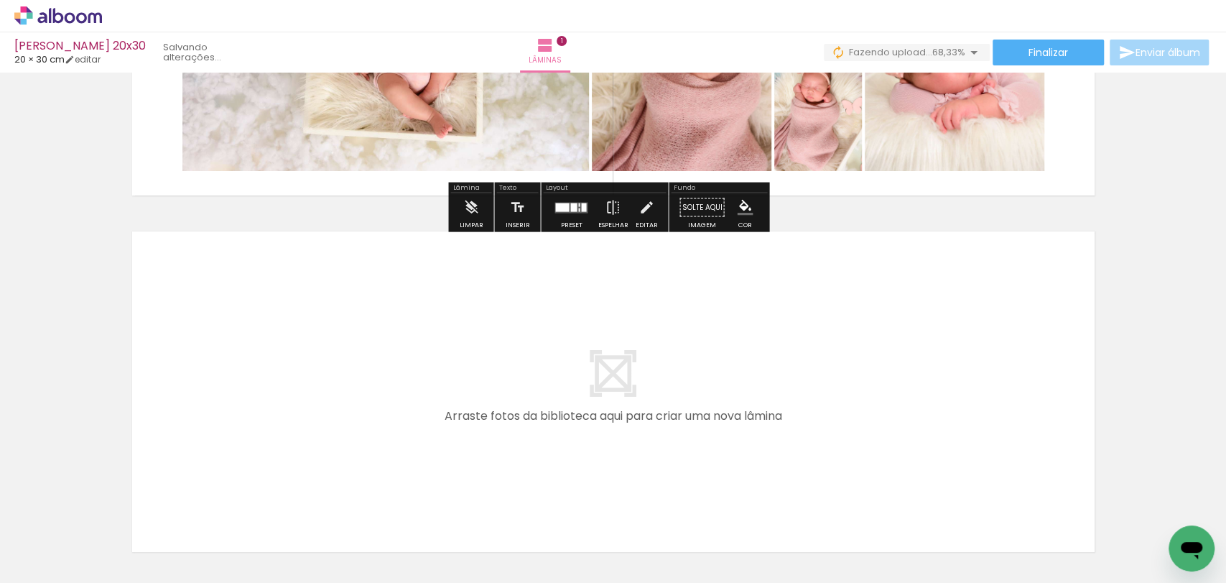
scroll to position [348, 0]
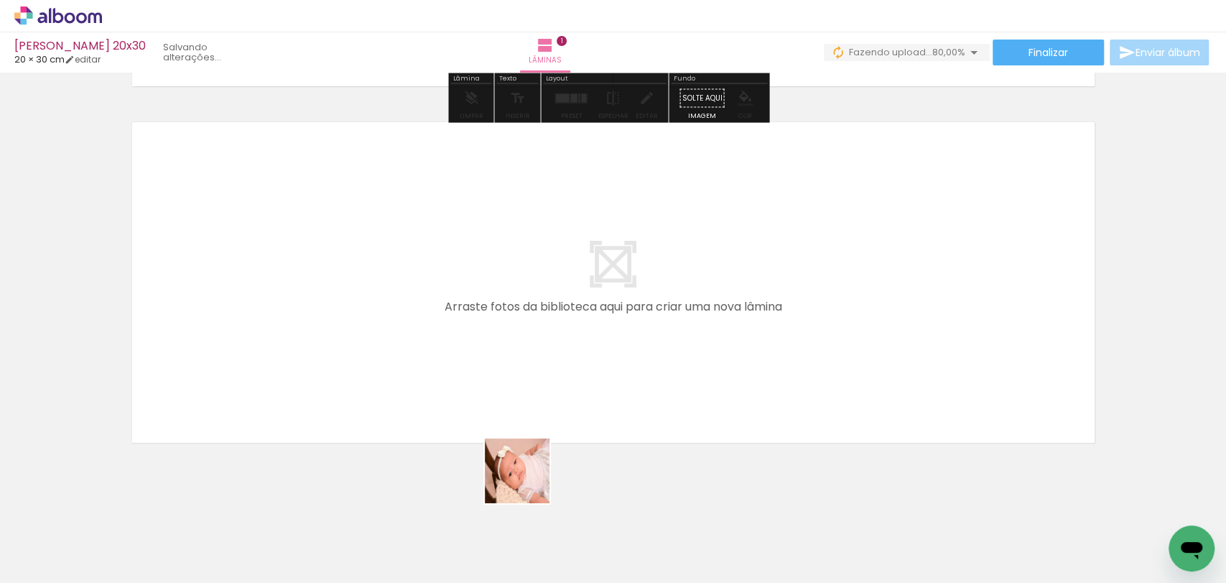
drag, startPoint x: 517, startPoint y: 527, endPoint x: 621, endPoint y: 511, distance: 105.3
click at [581, 274] on quentale-workspace at bounding box center [613, 291] width 1226 height 583
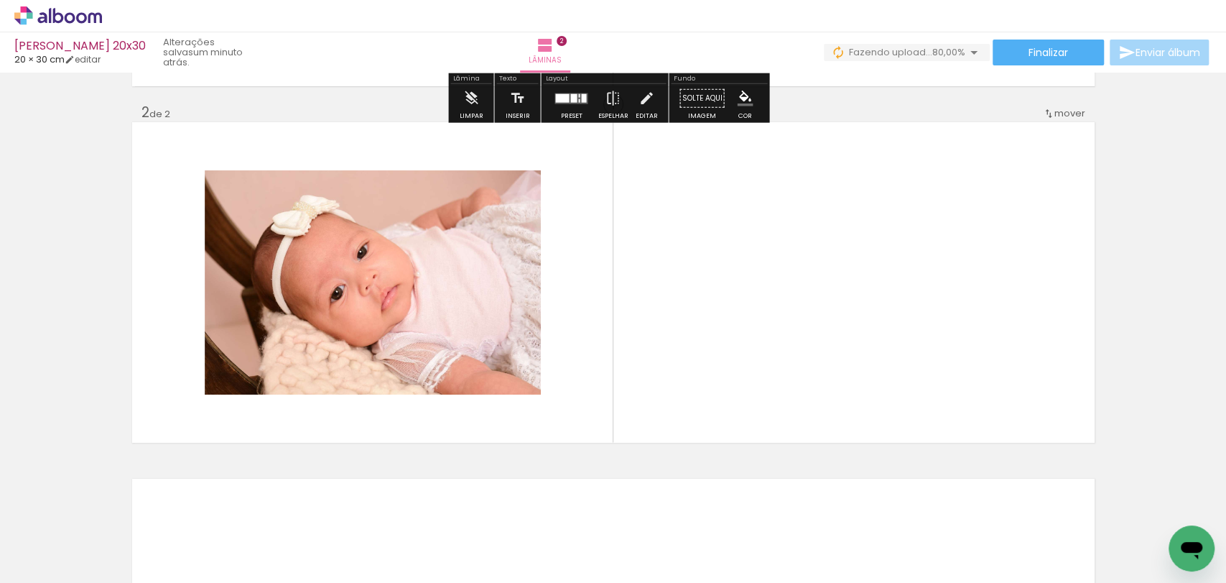
scroll to position [348, 0]
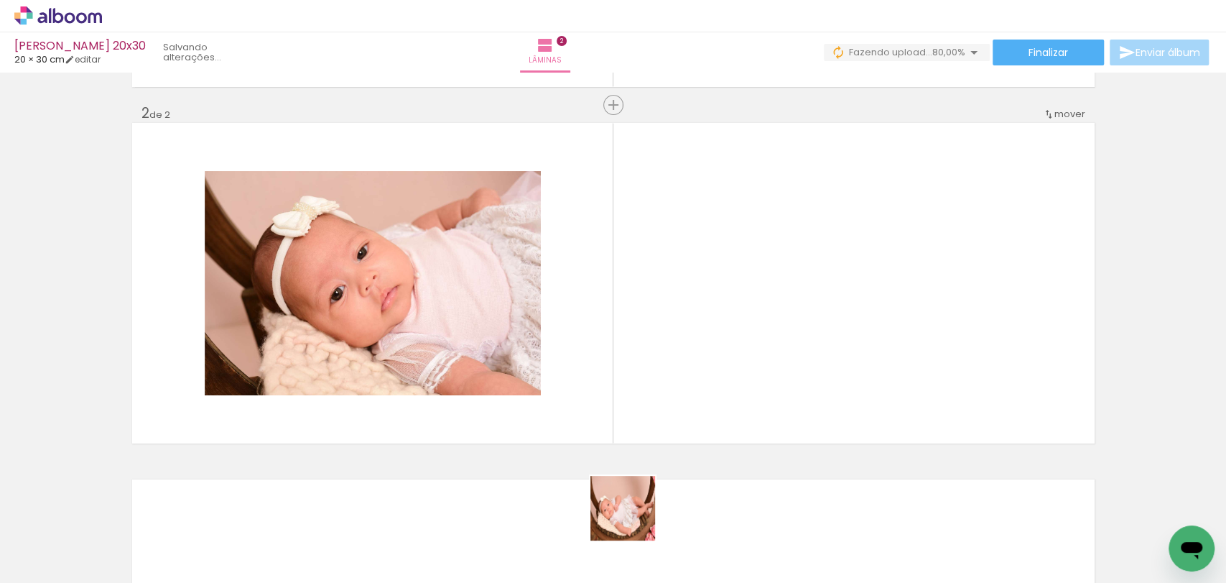
drag, startPoint x: 634, startPoint y: 519, endPoint x: 619, endPoint y: 289, distance: 230.4
click at [619, 289] on quentale-workspace at bounding box center [613, 291] width 1226 height 583
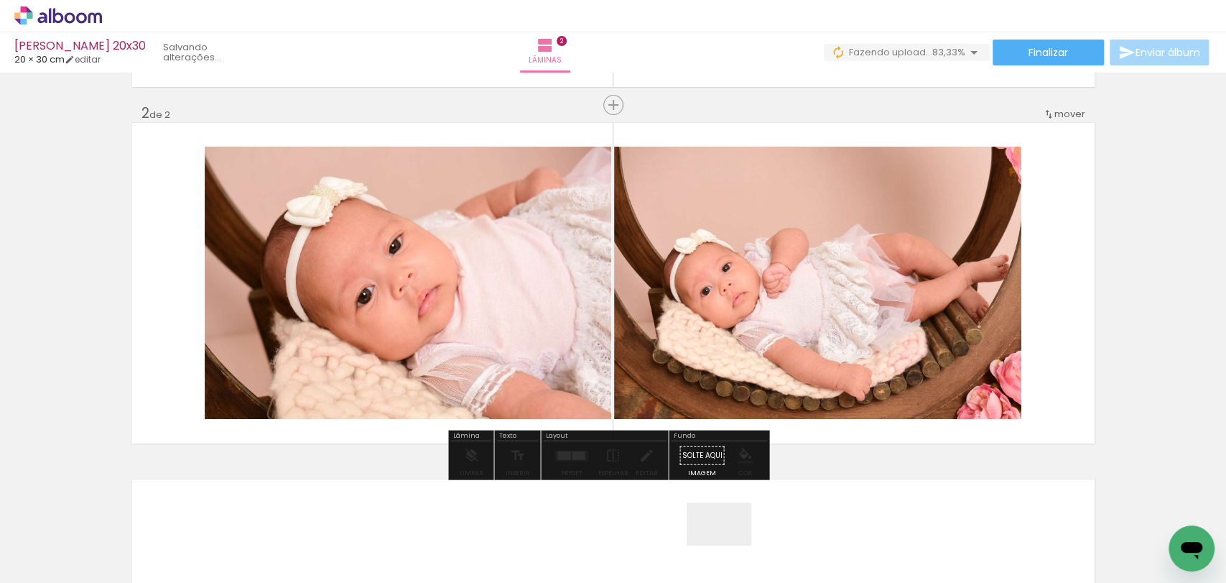
drag, startPoint x: 730, startPoint y: 545, endPoint x: 797, endPoint y: 519, distance: 72.6
click at [714, 360] on quentale-workspace at bounding box center [613, 291] width 1226 height 583
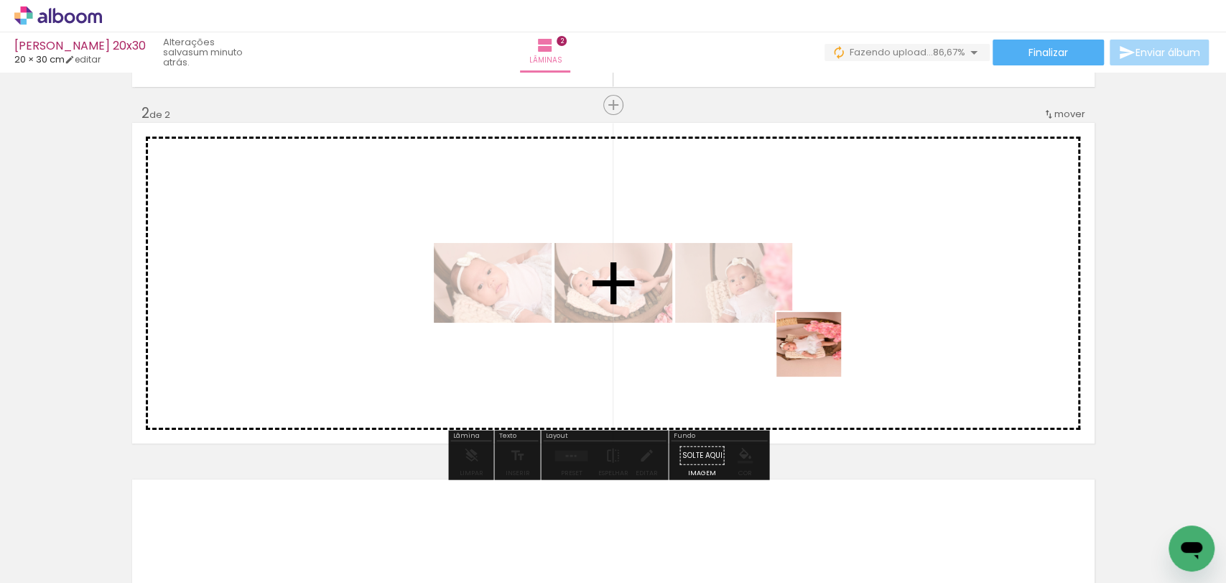
drag, startPoint x: 805, startPoint y: 532, endPoint x: 822, endPoint y: 342, distance: 190.4
click at [822, 342] on quentale-workspace at bounding box center [613, 291] width 1226 height 583
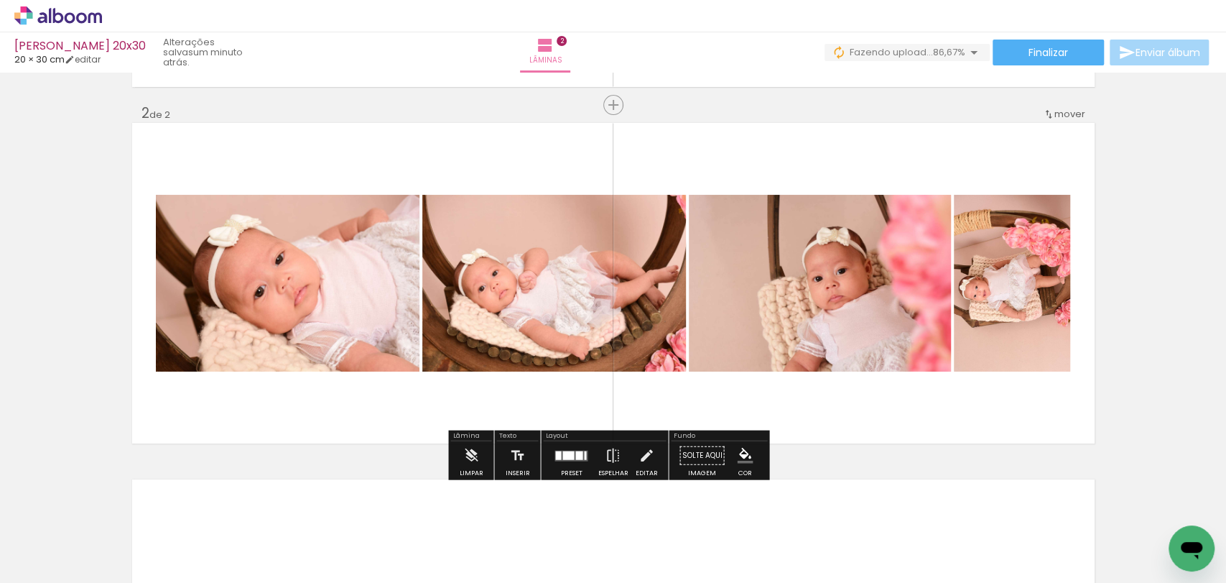
drag, startPoint x: 870, startPoint y: 536, endPoint x: 681, endPoint y: 580, distance: 194.0
click at [777, 318] on quentale-workspace at bounding box center [613, 291] width 1226 height 583
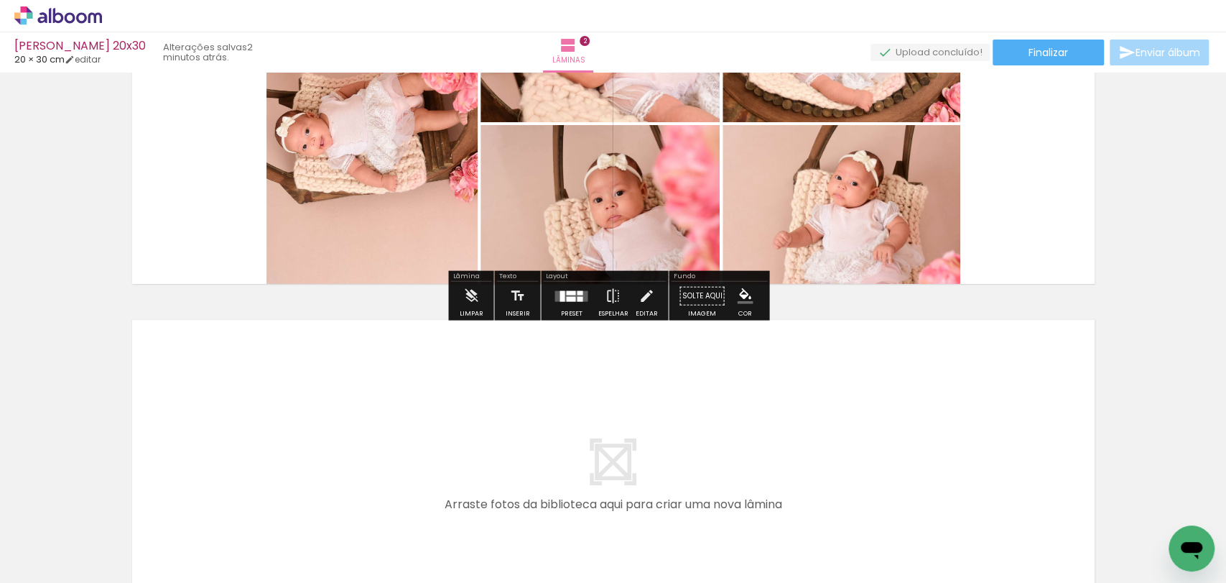
scroll to position [705, 0]
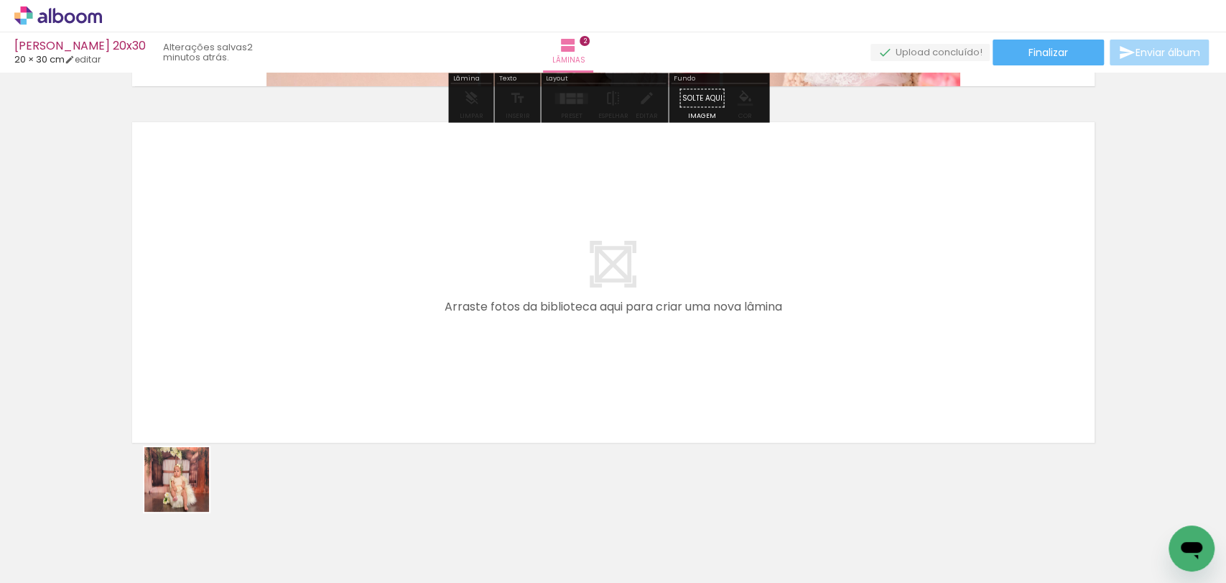
drag, startPoint x: 167, startPoint y: 540, endPoint x: 224, endPoint y: 537, distance: 57.6
click at [217, 418] on quentale-workspace at bounding box center [613, 291] width 1226 height 583
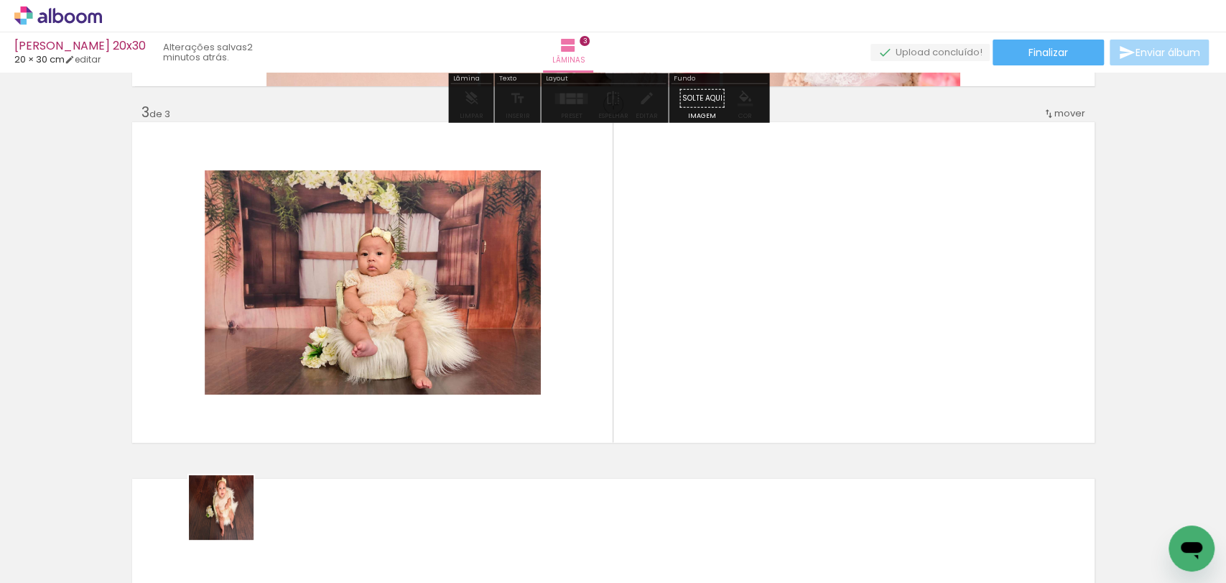
scroll to position [704, 0]
drag, startPoint x: 224, startPoint y: 537, endPoint x: 315, endPoint y: 504, distance: 96.1
click at [304, 364] on quentale-workspace at bounding box center [613, 291] width 1226 height 583
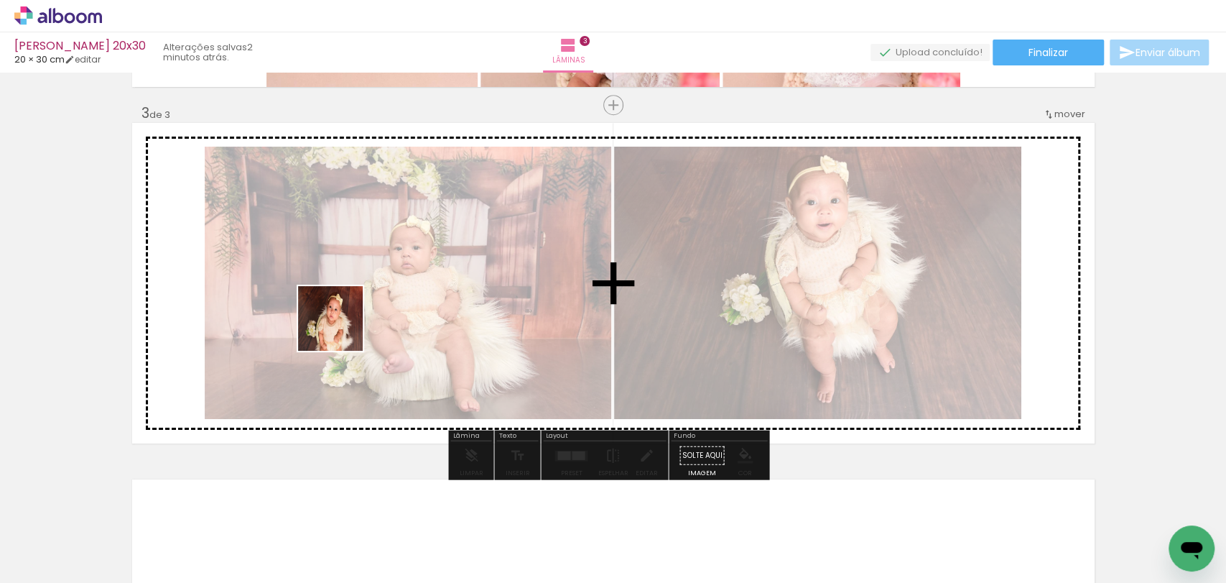
drag, startPoint x: 315, startPoint y: 524, endPoint x: 371, endPoint y: 482, distance: 70.8
click at [342, 328] on quentale-workspace at bounding box center [613, 291] width 1226 height 583
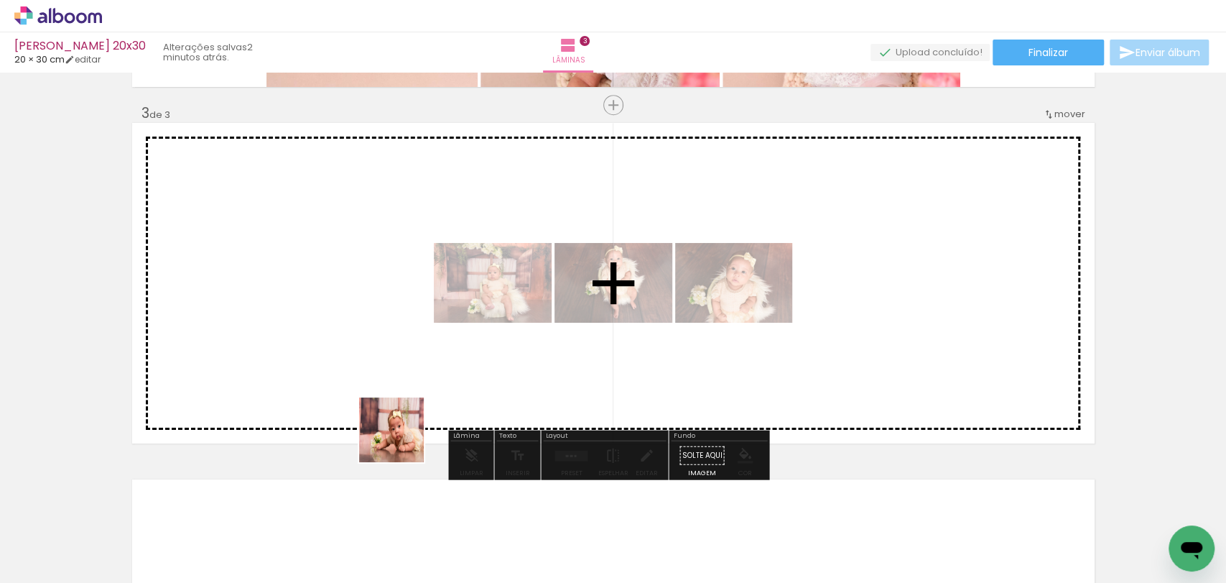
drag, startPoint x: 383, startPoint y: 524, endPoint x: 468, endPoint y: 547, distance: 88.5
click at [422, 373] on quentale-workspace at bounding box center [613, 291] width 1226 height 583
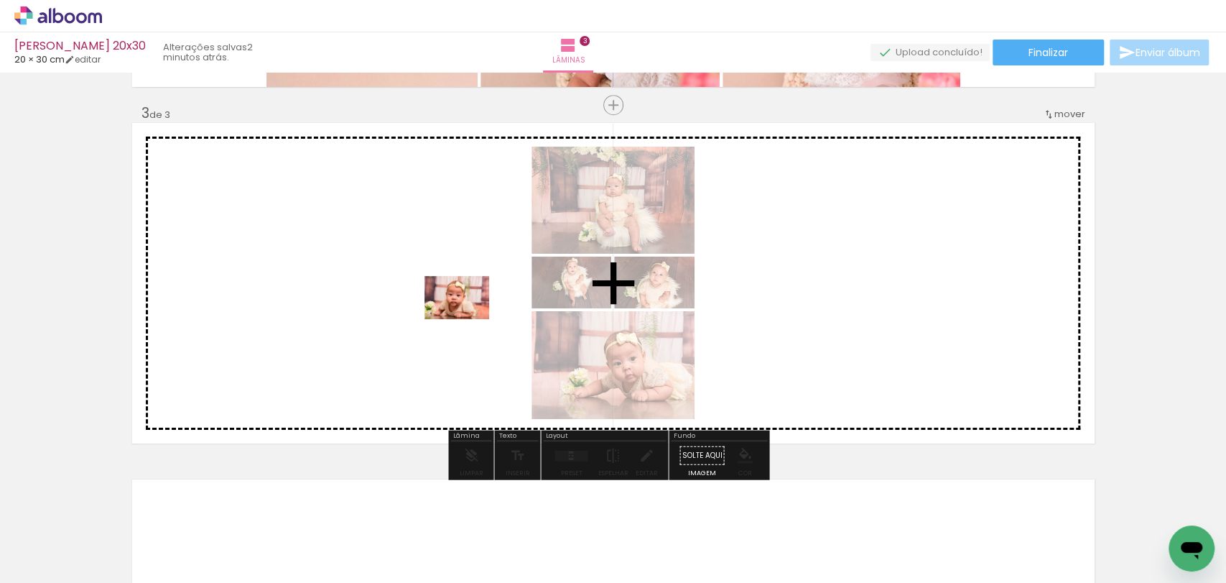
drag, startPoint x: 468, startPoint y: 547, endPoint x: 454, endPoint y: 126, distance: 421.9
click at [471, 304] on quentale-workspace at bounding box center [613, 291] width 1226 height 583
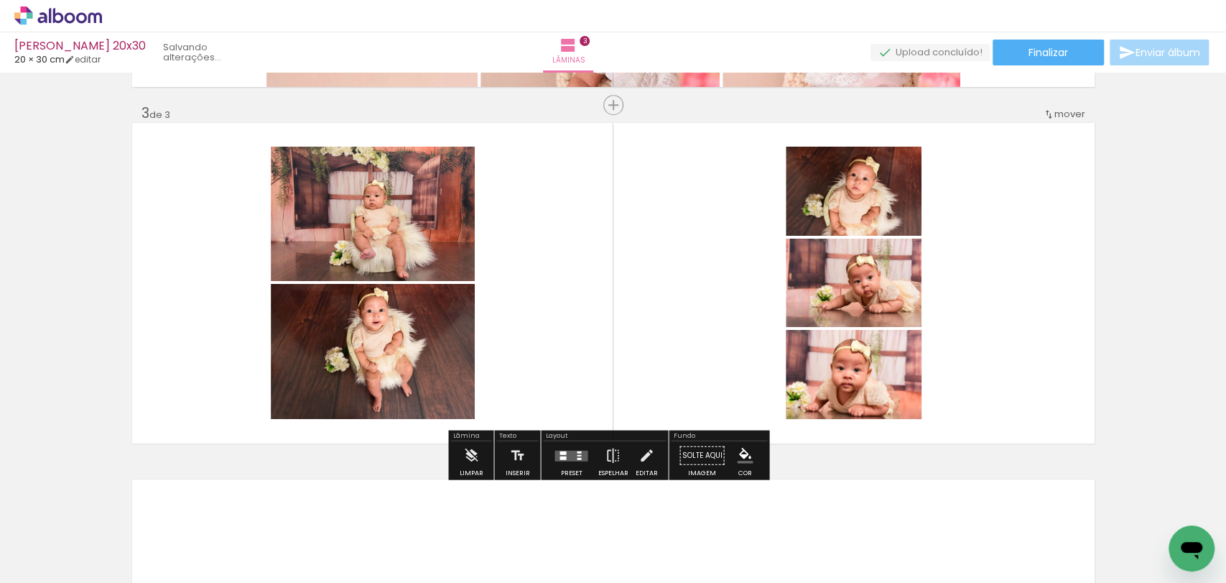
scroll to position [1061, 0]
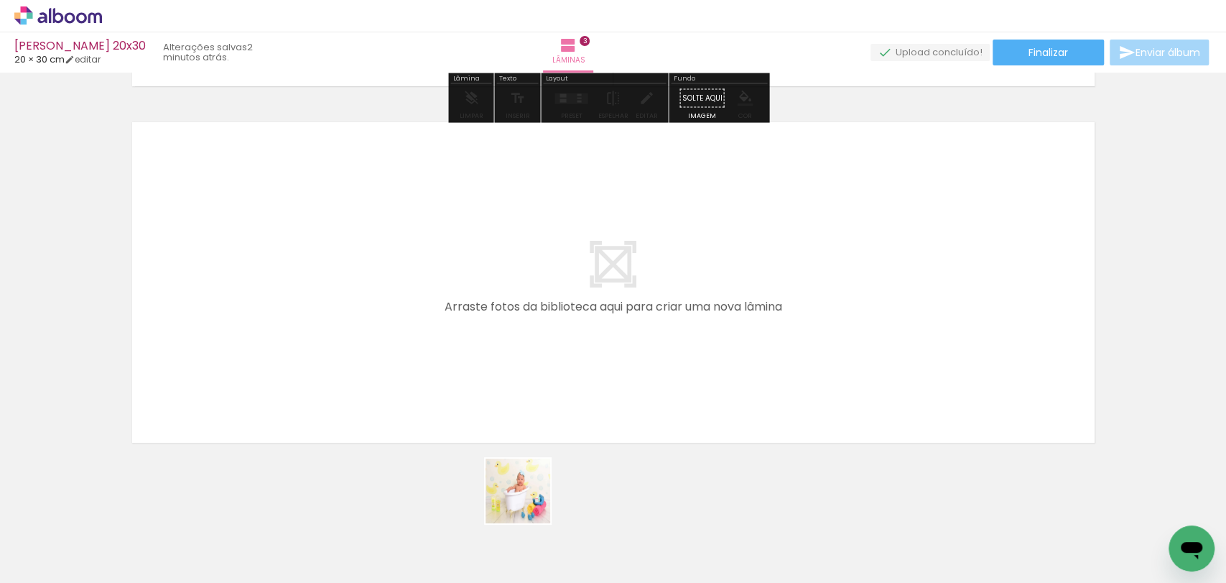
drag, startPoint x: 529, startPoint y: 501, endPoint x: 609, endPoint y: 542, distance: 90.3
click at [559, 362] on quentale-workspace at bounding box center [613, 291] width 1226 height 583
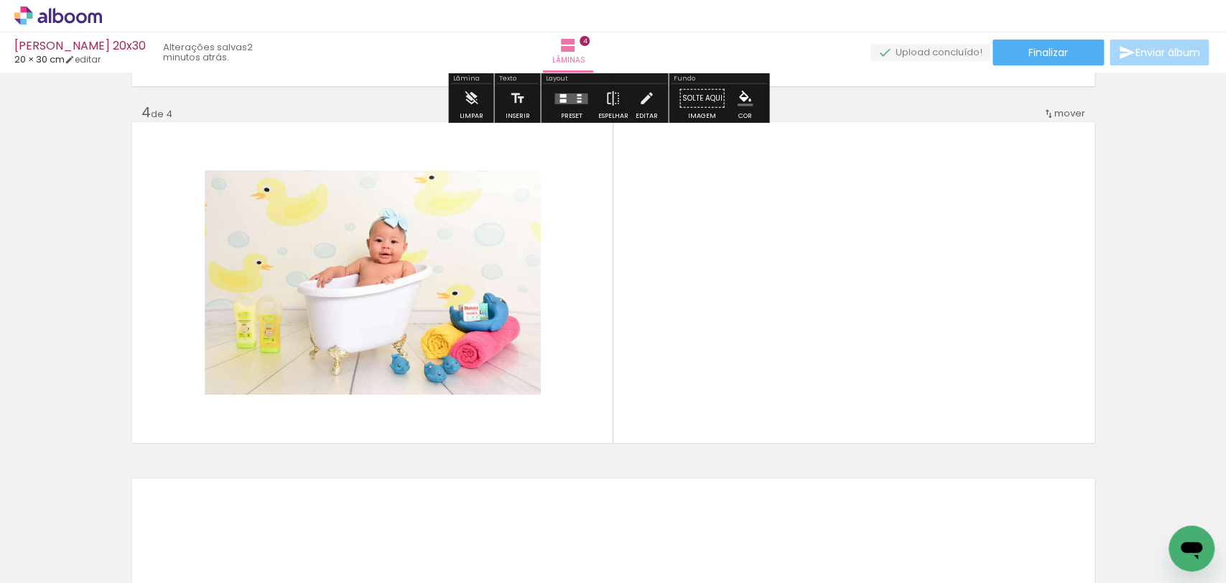
scroll to position [1060, 0]
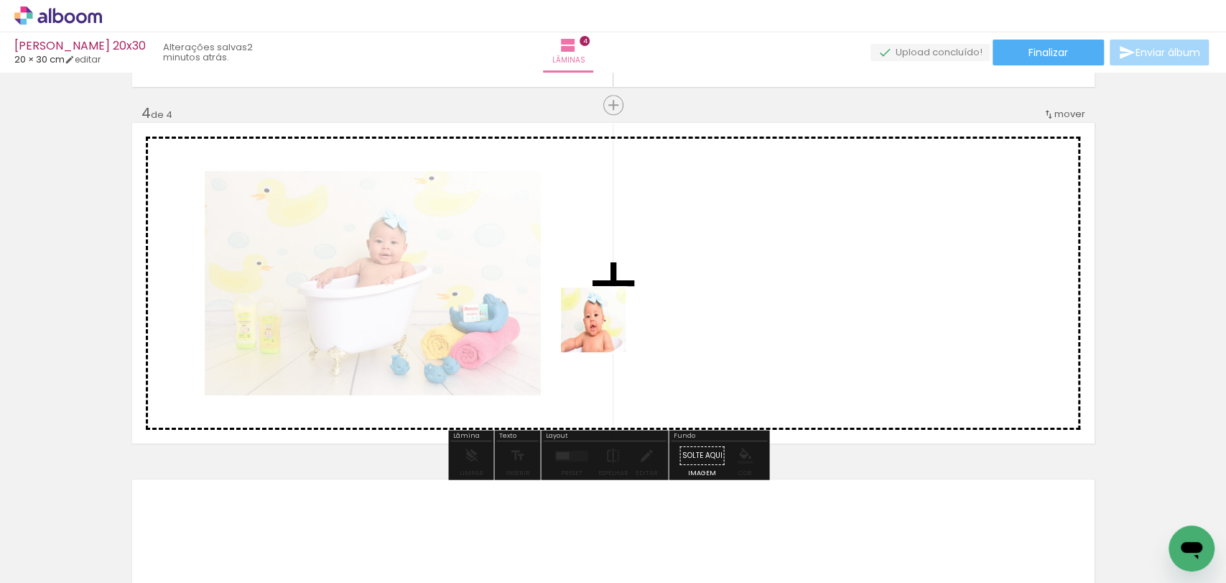
drag, startPoint x: 610, startPoint y: 549, endPoint x: 604, endPoint y: 330, distance: 218.5
click at [604, 330] on quentale-workspace at bounding box center [613, 291] width 1226 height 583
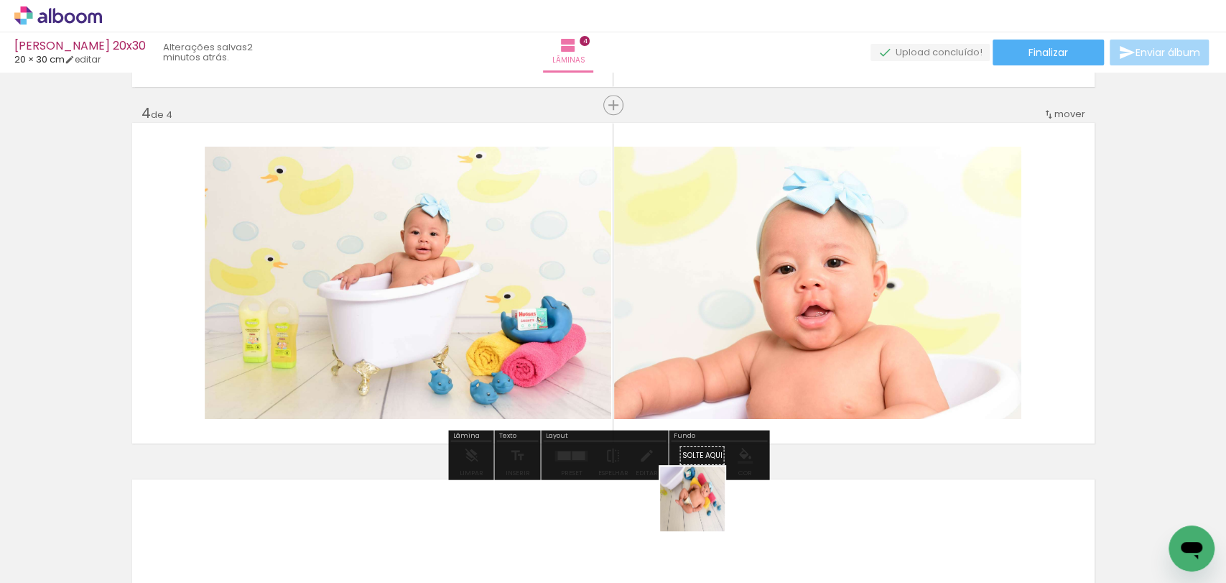
drag, startPoint x: 703, startPoint y: 522, endPoint x: 754, endPoint y: 482, distance: 65.0
click at [680, 267] on quentale-workspace at bounding box center [613, 291] width 1226 height 583
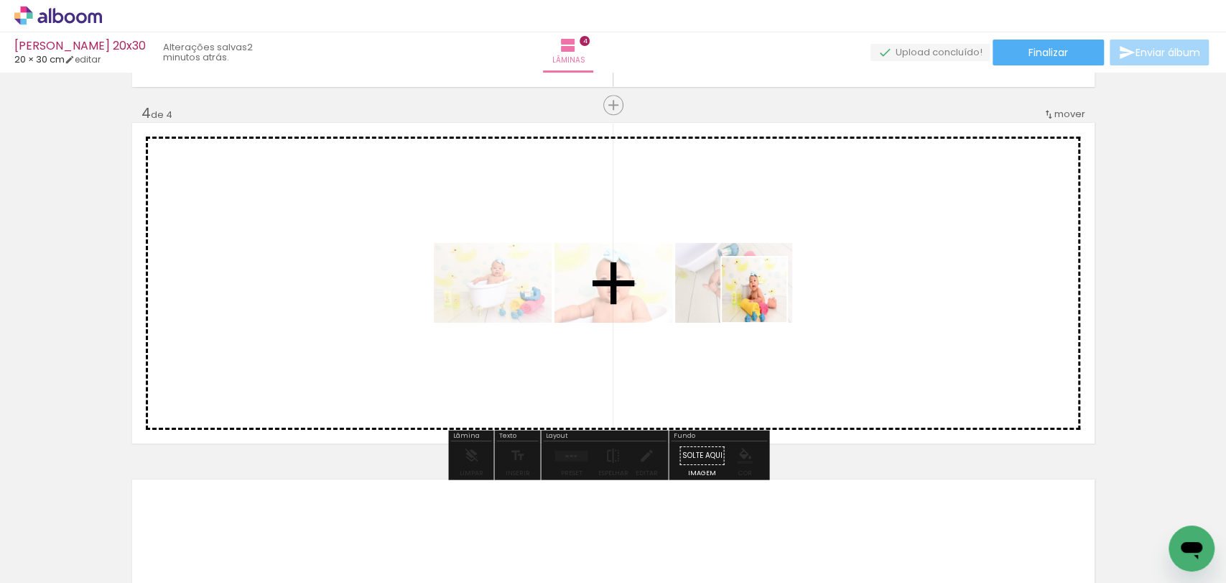
drag, startPoint x: 792, startPoint y: 466, endPoint x: 765, endPoint y: 300, distance: 168.1
click at [765, 300] on quentale-workspace at bounding box center [613, 291] width 1226 height 583
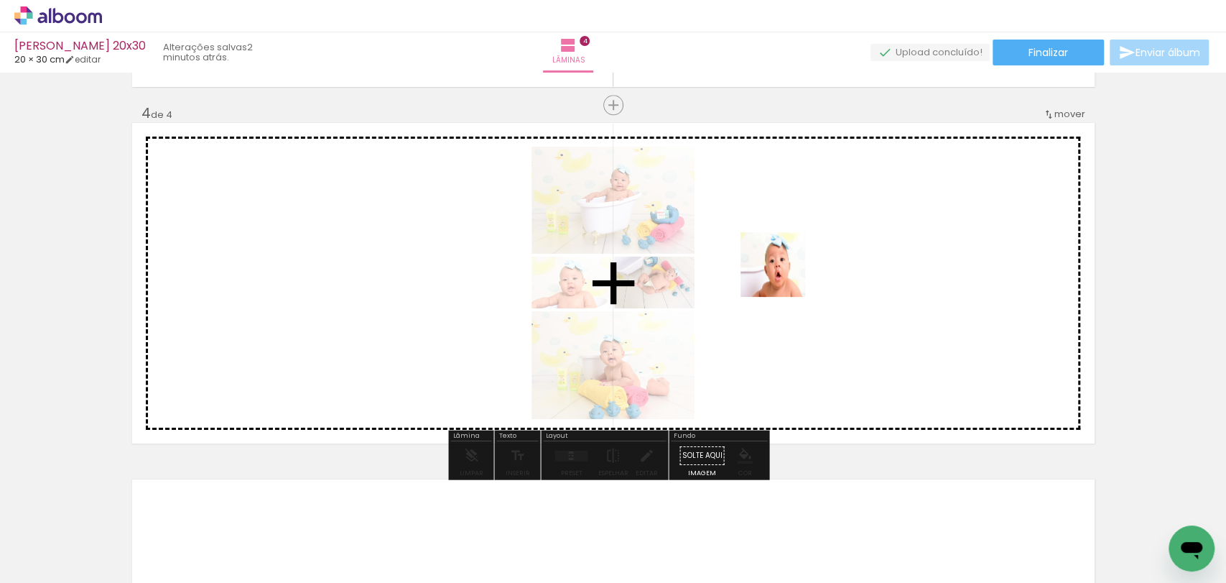
drag, startPoint x: 874, startPoint y: 526, endPoint x: 784, endPoint y: 275, distance: 266.3
click at [784, 275] on quentale-workspace at bounding box center [613, 291] width 1226 height 583
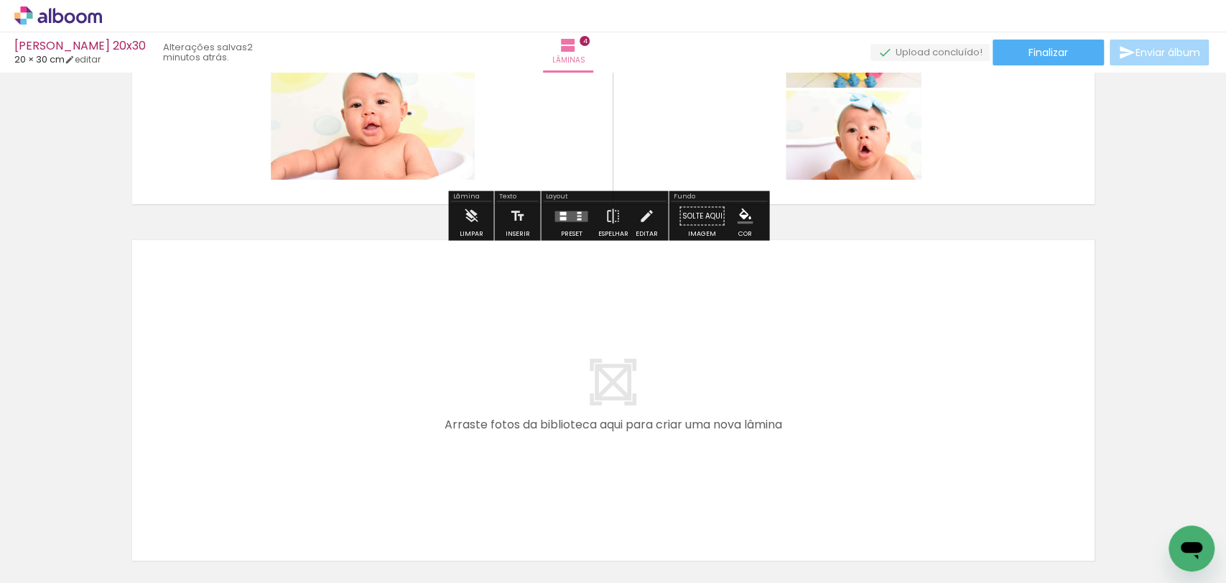
scroll to position [1379, 0]
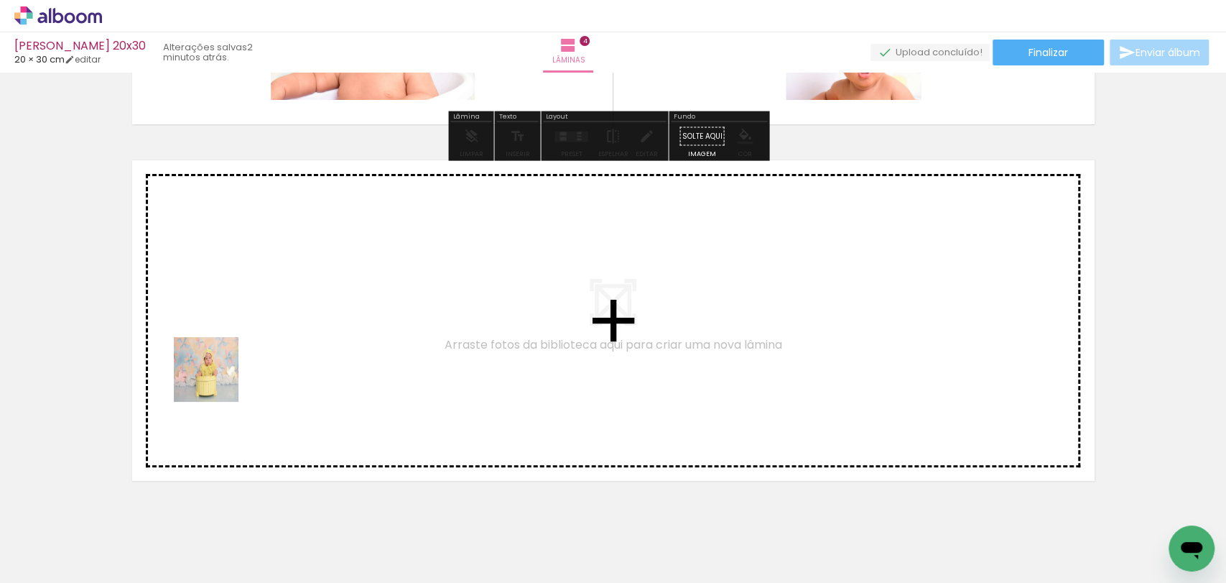
drag, startPoint x: 144, startPoint y: 543, endPoint x: 218, endPoint y: 504, distance: 83.9
click at [234, 366] on quentale-workspace at bounding box center [613, 291] width 1226 height 583
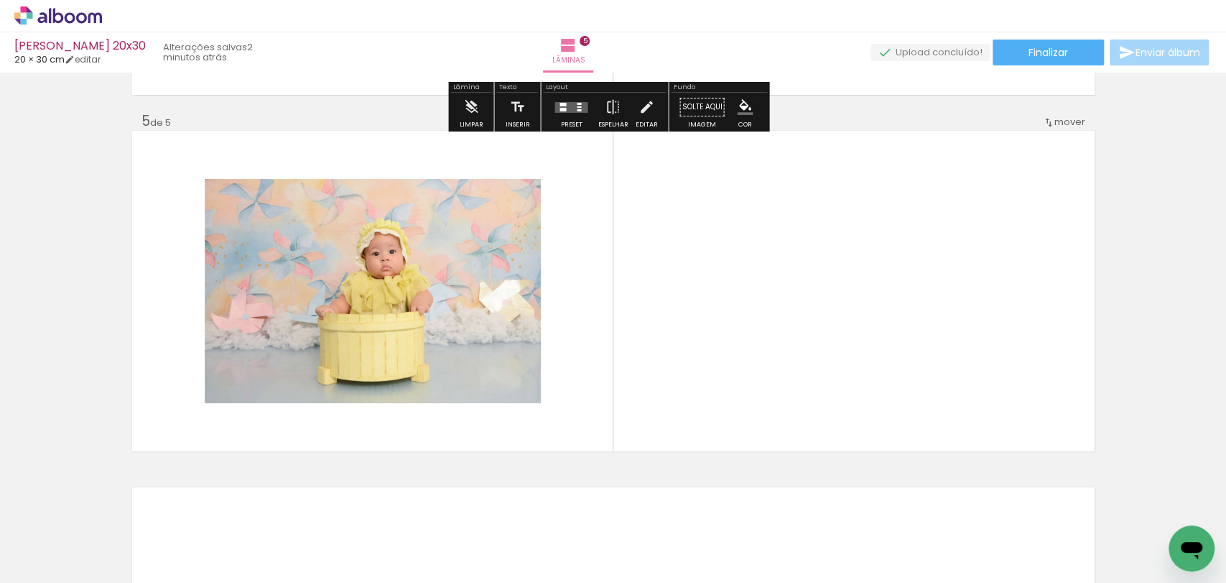
scroll to position [1417, 0]
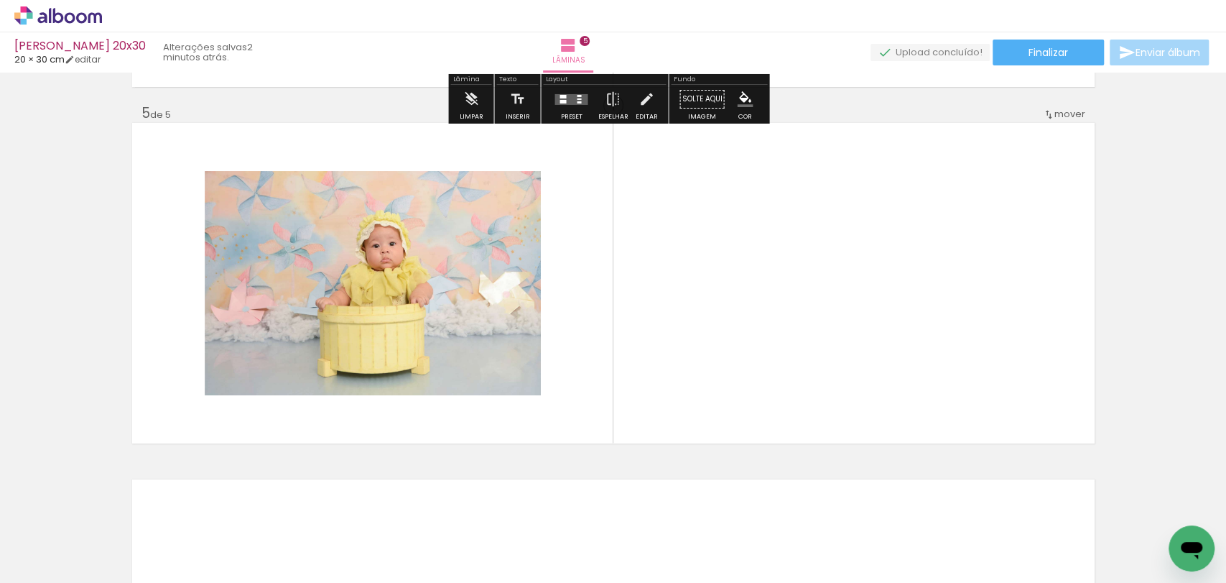
drag, startPoint x: 216, startPoint y: 524, endPoint x: 269, endPoint y: 514, distance: 54.8
click at [277, 356] on quentale-workspace at bounding box center [613, 291] width 1226 height 583
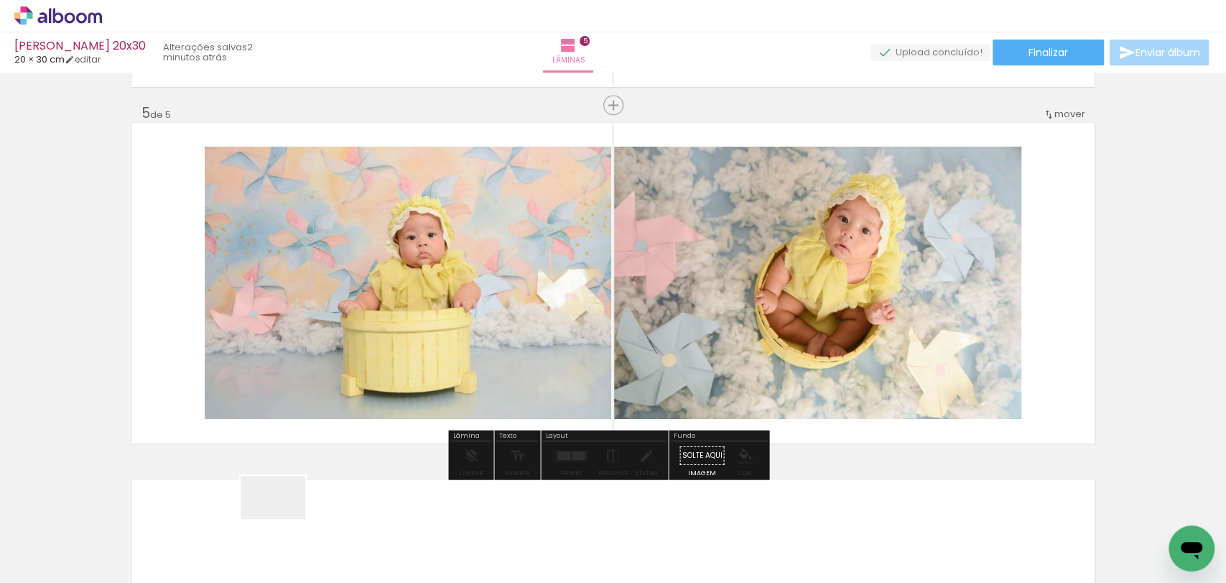
drag, startPoint x: 284, startPoint y: 519, endPoint x: 352, endPoint y: 524, distance: 68.4
click at [316, 341] on quentale-workspace at bounding box center [613, 291] width 1226 height 583
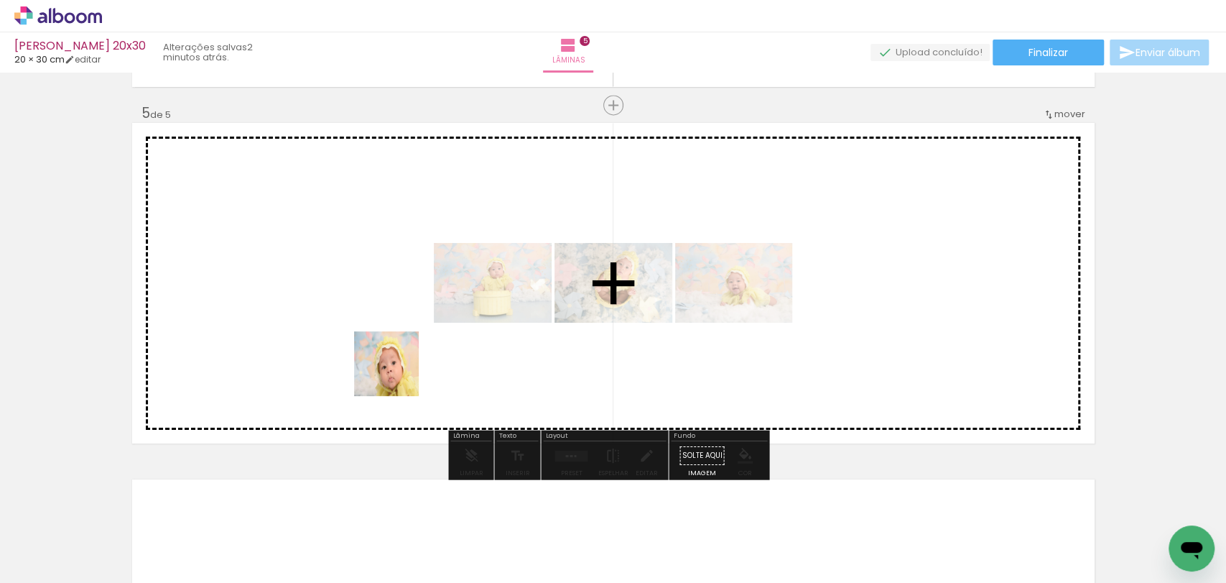
drag, startPoint x: 355, startPoint y: 527, endPoint x: 437, endPoint y: 527, distance: 81.9
click at [410, 340] on quentale-workspace at bounding box center [613, 291] width 1226 height 583
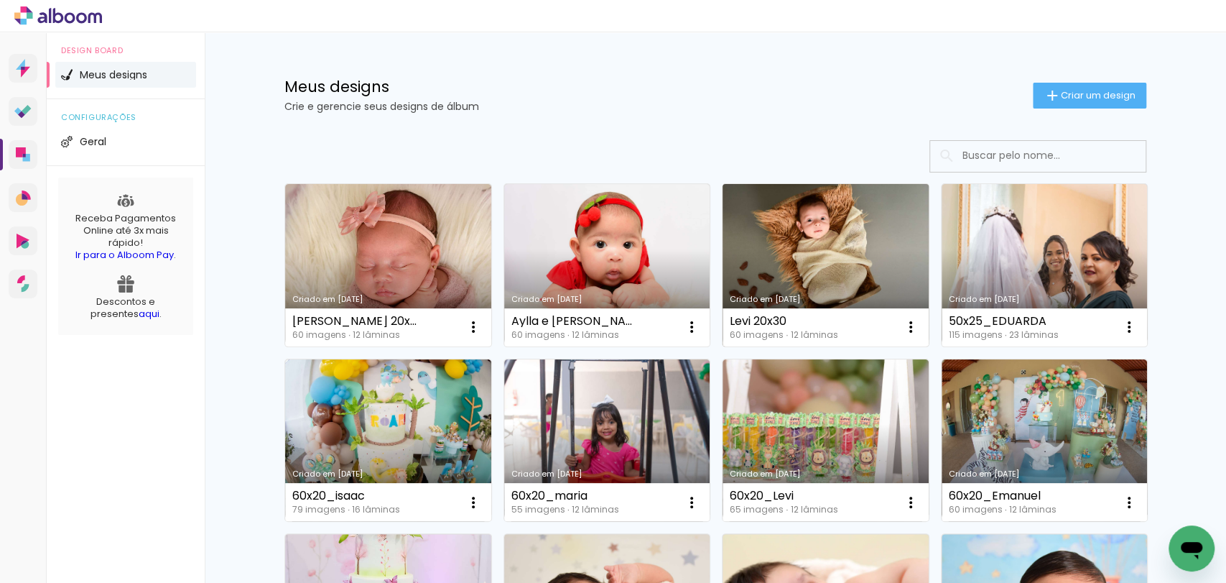
click at [797, 242] on link "Criado em [DATE]" at bounding box center [826, 265] width 206 height 162
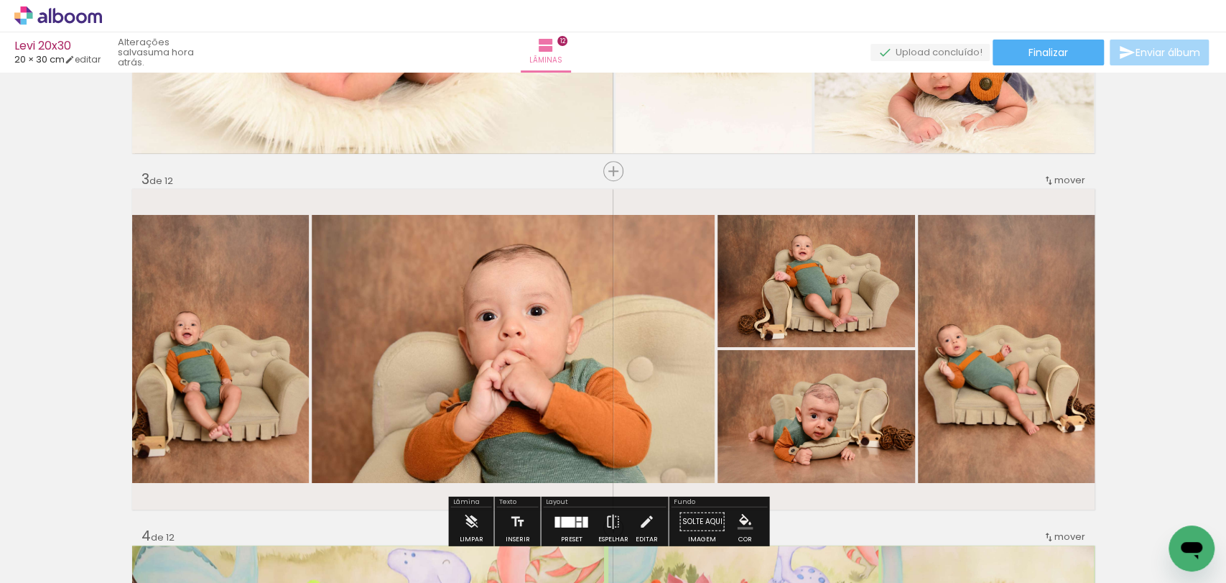
scroll to position [878, 0]
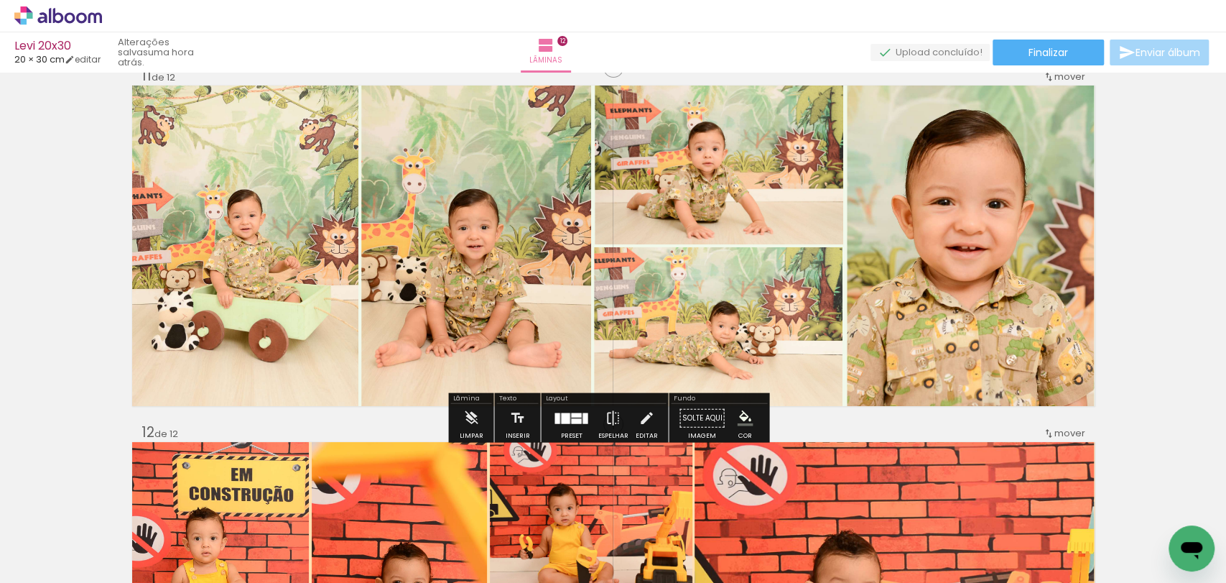
scroll to position [3751, 0]
